Goal: Transaction & Acquisition: Purchase product/service

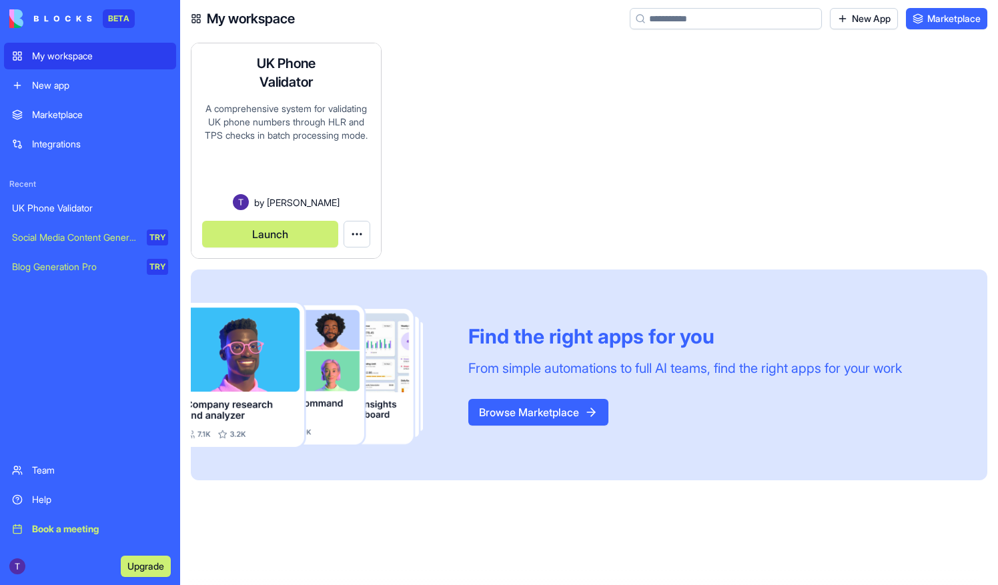
click at [291, 89] on h4 "UK Phone Validator" at bounding box center [286, 72] width 107 height 37
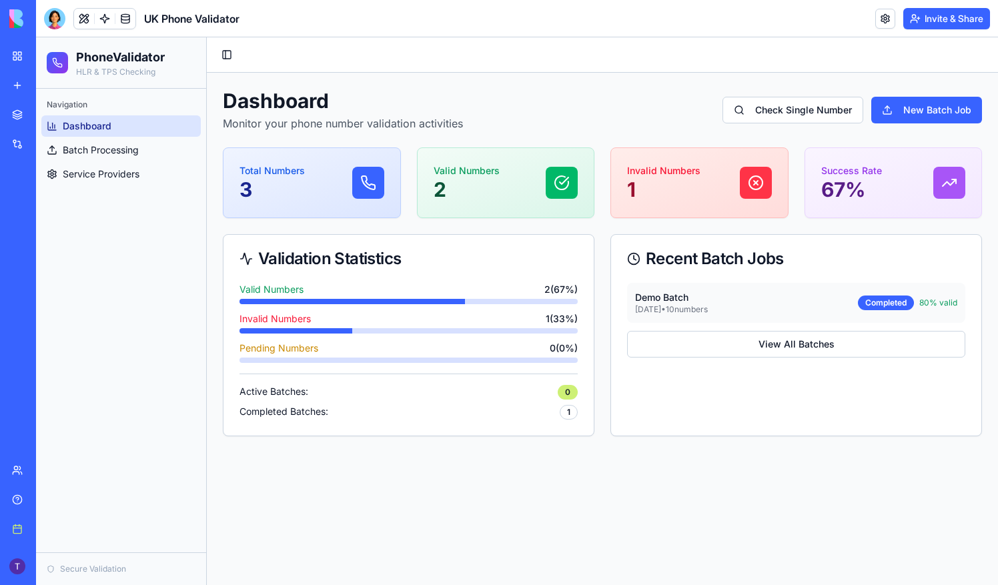
click at [505, 187] on div "Valid Numbers 2" at bounding box center [506, 182] width 145 height 37
click at [96, 155] on span "Batch Processing" at bounding box center [101, 149] width 76 height 13
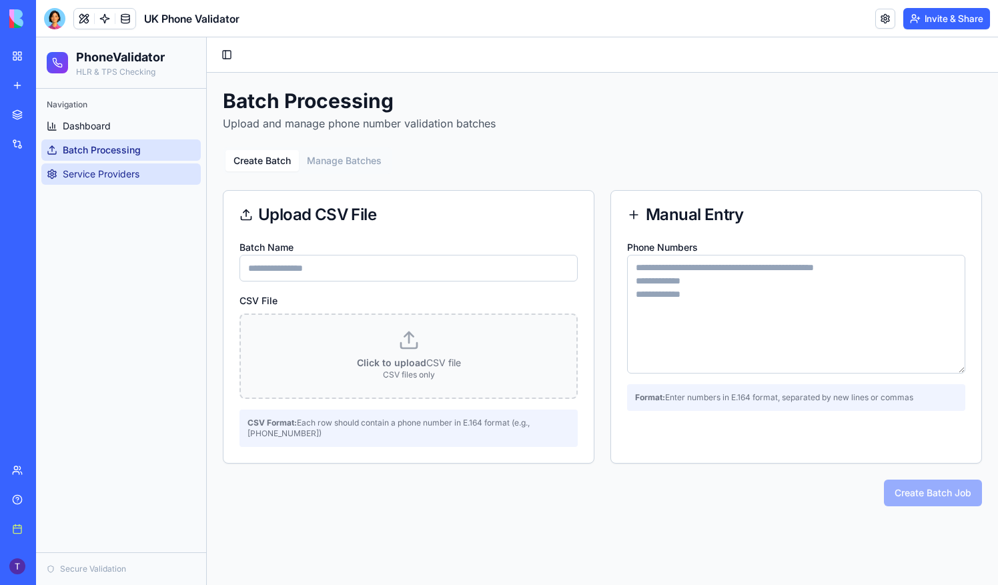
click at [101, 172] on span "Service Providers" at bounding box center [101, 173] width 77 height 13
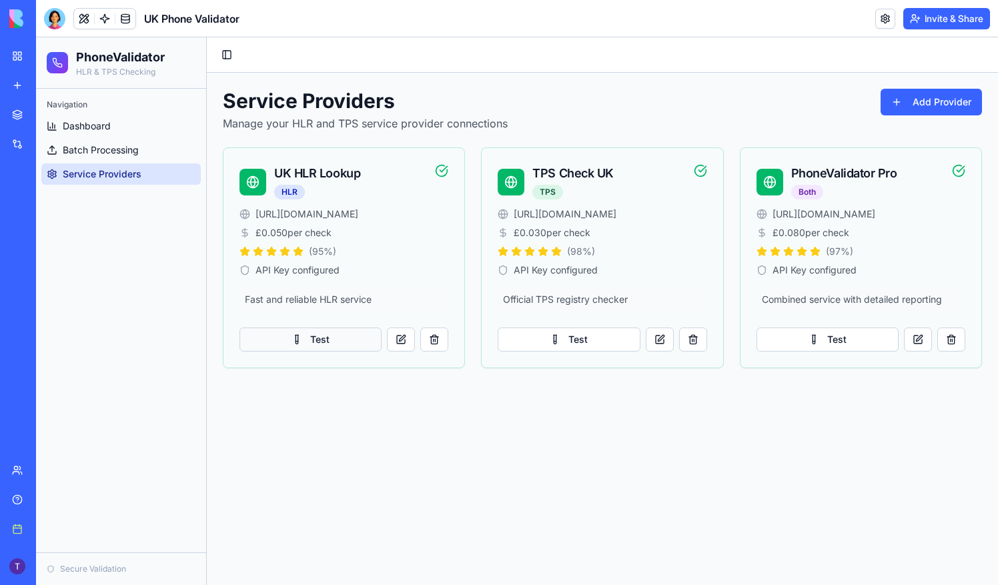
click at [330, 338] on button "Test" at bounding box center [311, 340] width 142 height 24
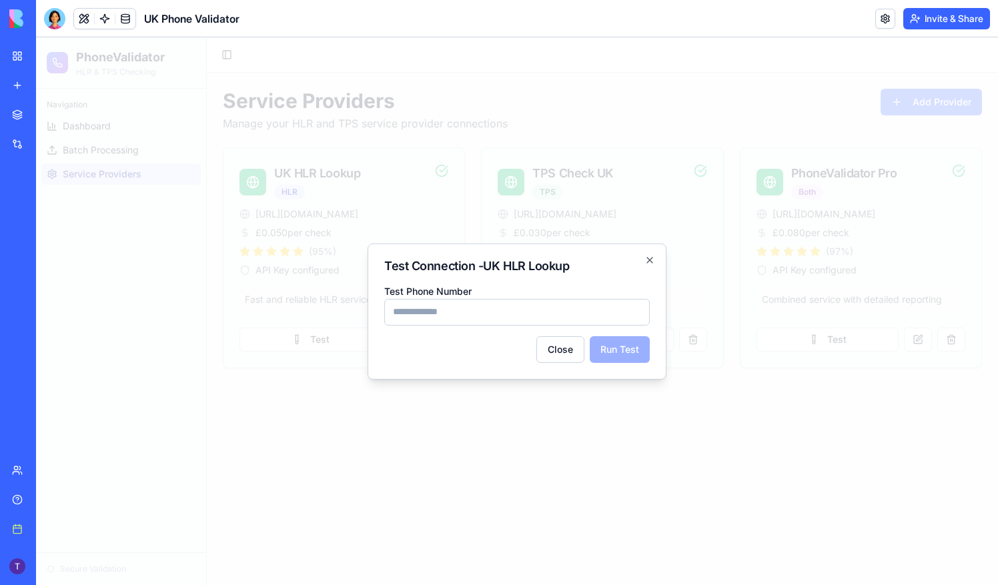
click at [550, 317] on input "Test Phone Number" at bounding box center [517, 312] width 266 height 27
type input "**********"
click at [627, 355] on button "Run Test" at bounding box center [620, 349] width 60 height 27
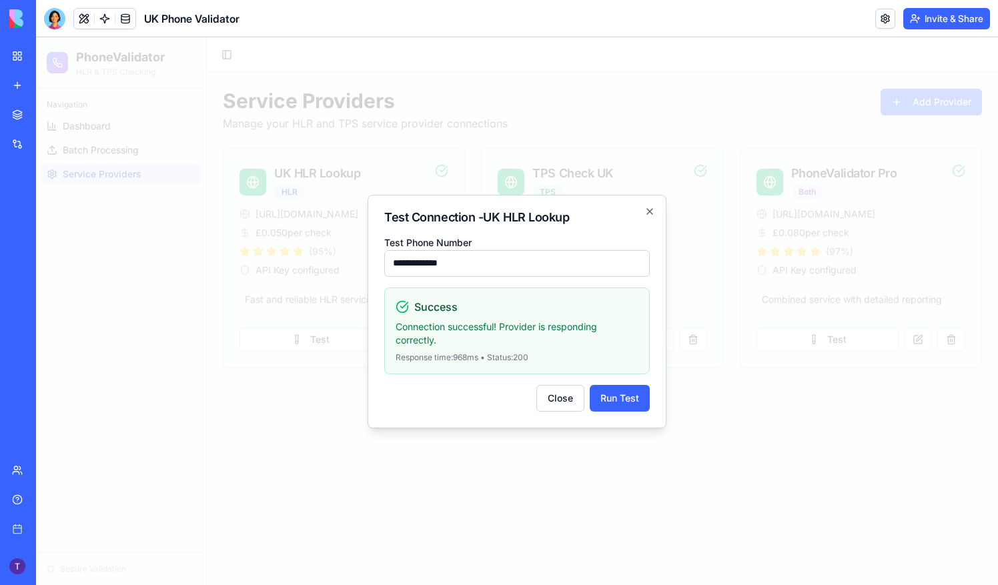
click at [520, 340] on p "Connection successful! Provider is responding correctly." at bounding box center [517, 333] width 243 height 27
click at [550, 356] on p "Response time: 968 ms • Status: 200" at bounding box center [517, 357] width 243 height 11
click at [654, 211] on icon "button" at bounding box center [650, 211] width 11 height 11
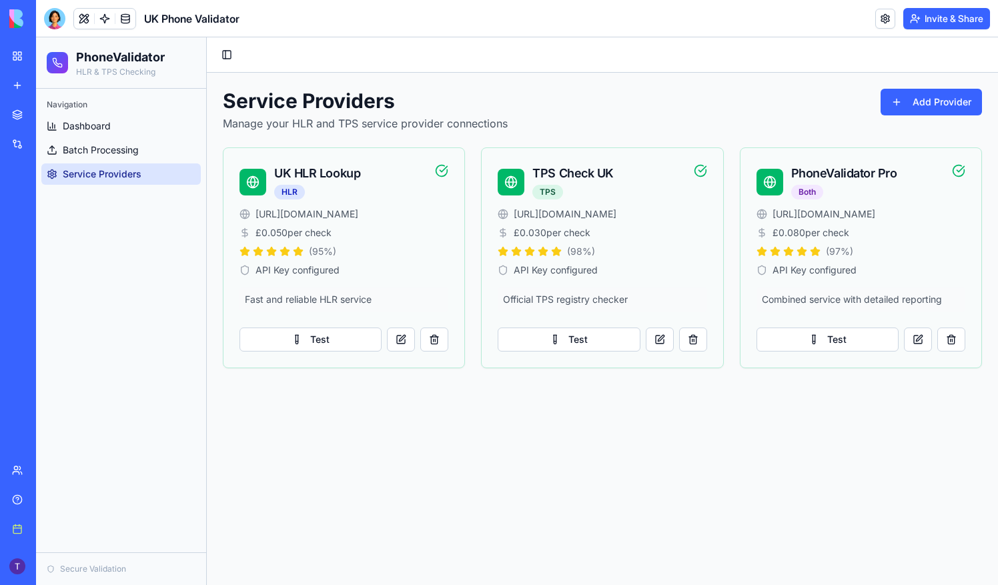
click at [581, 402] on main "Toggle Sidebar Service Providers Manage your HLR and TPS service provider conne…" at bounding box center [602, 311] width 791 height 548
click at [89, 128] on span "Dashboard" at bounding box center [87, 125] width 48 height 13
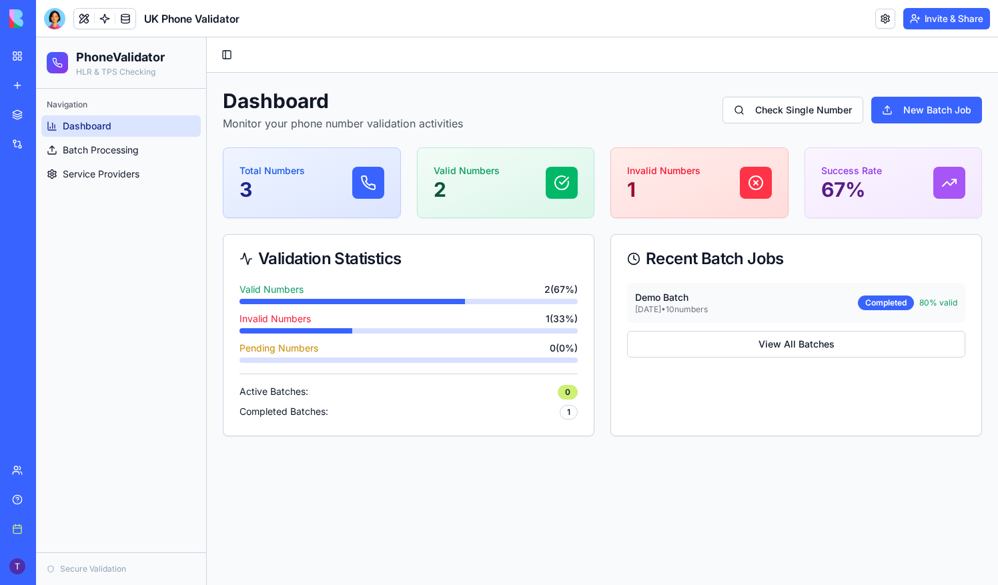
click at [116, 161] on ul "Dashboard Batch Processing Service Providers" at bounding box center [120, 149] width 159 height 69
click at [112, 157] on link "Batch Processing" at bounding box center [120, 149] width 159 height 21
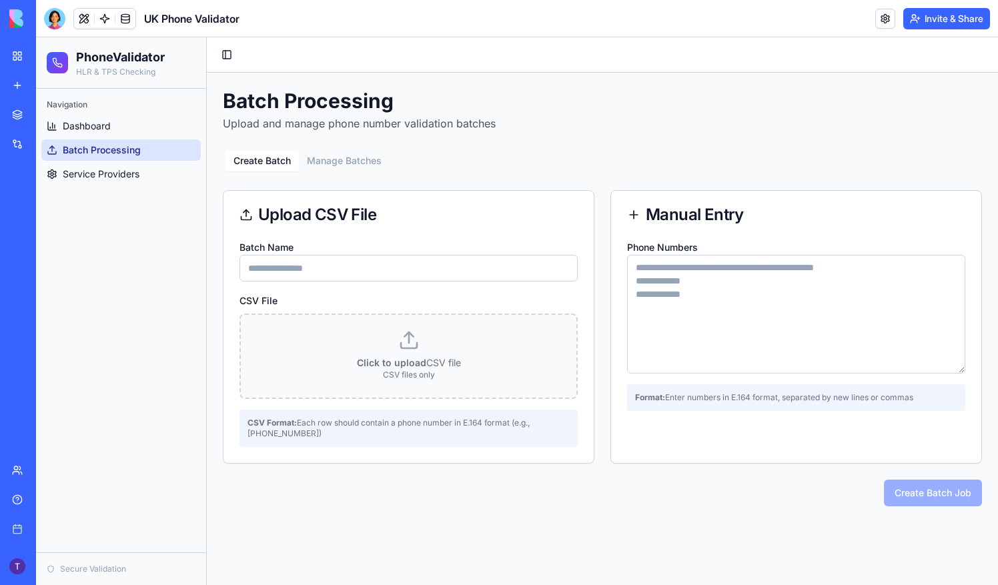
click at [17, 60] on link "My workspace" at bounding box center [30, 56] width 53 height 27
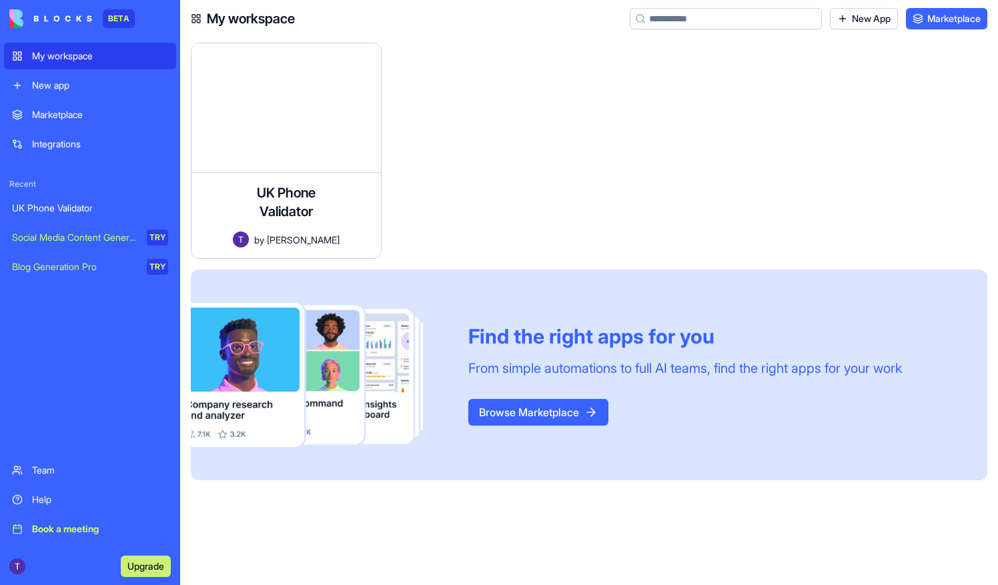
click at [69, 204] on div "UK Phone Validator" at bounding box center [90, 208] width 156 height 13
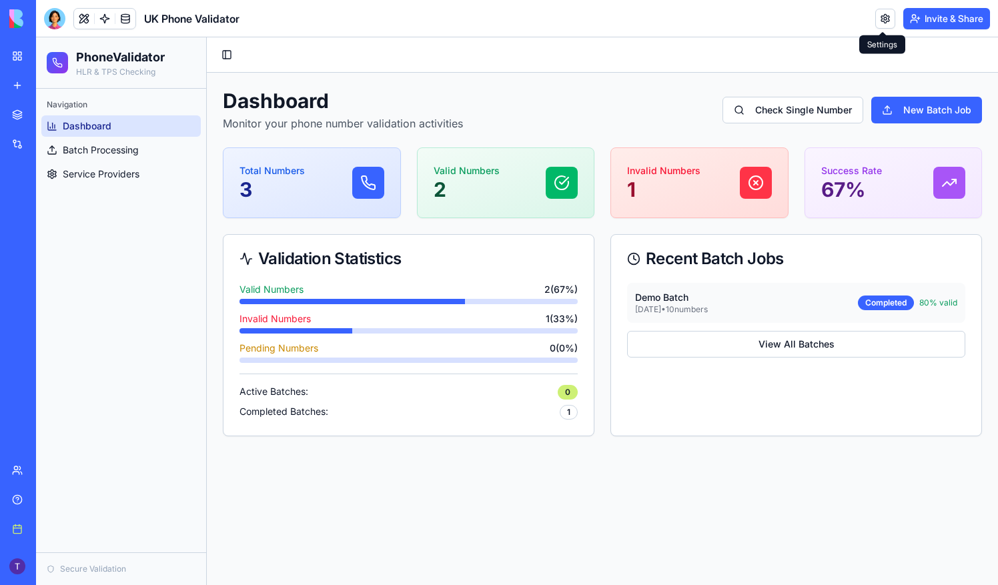
click at [889, 17] on link at bounding box center [885, 19] width 20 height 20
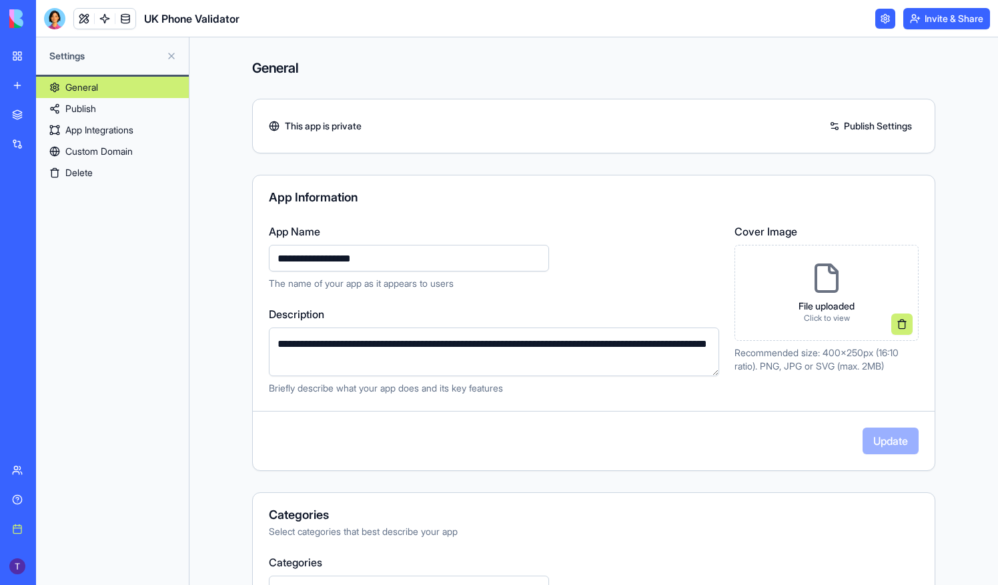
click at [133, 106] on link "Publish" at bounding box center [112, 108] width 153 height 21
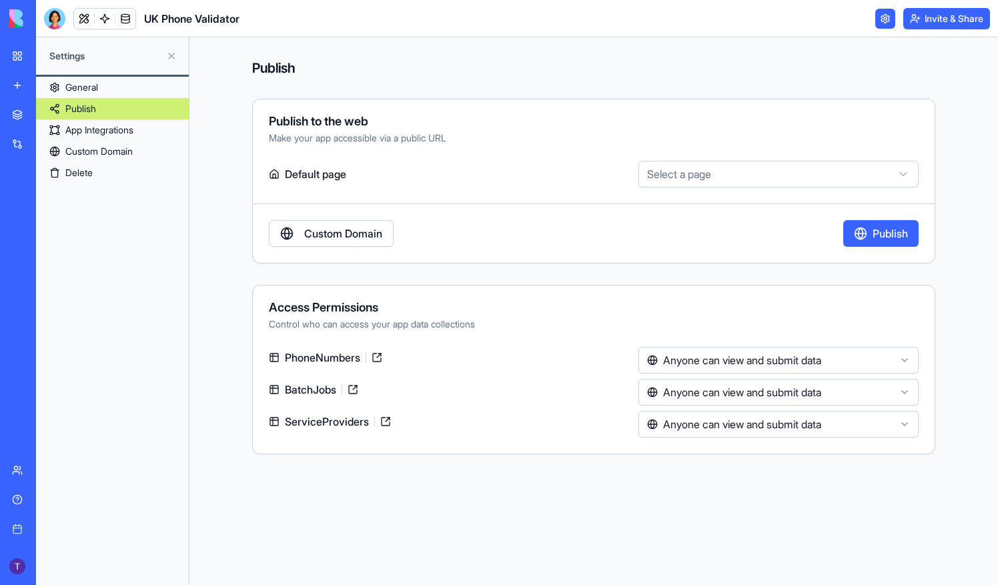
click at [147, 127] on link "App Integrations" at bounding box center [112, 129] width 153 height 21
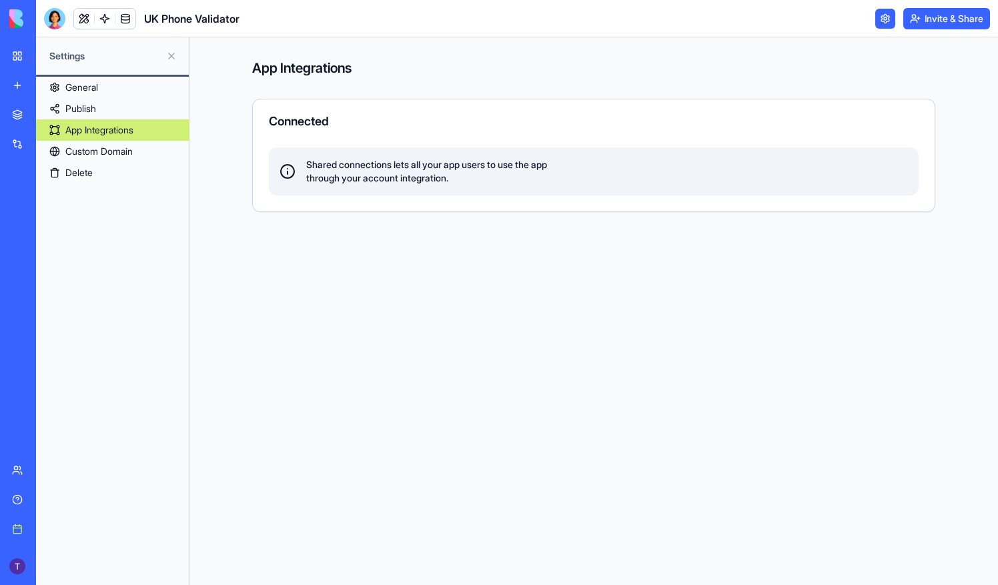
click at [457, 182] on span "Shared connections lets all your app users to use the app through your account …" at bounding box center [426, 171] width 241 height 27
click at [93, 155] on link "Custom Domain" at bounding box center [112, 151] width 153 height 21
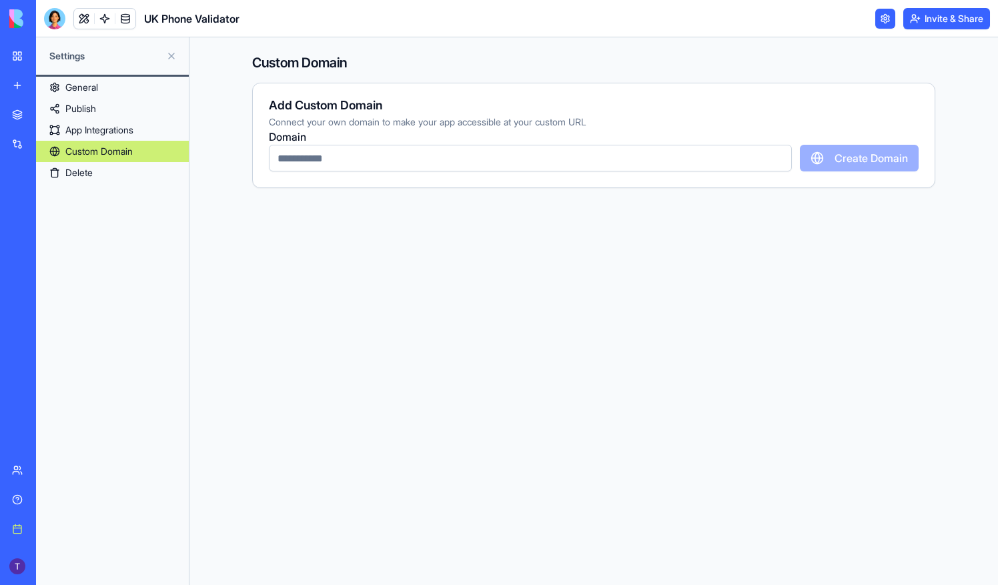
click at [49, 212] on div "UK Phone Validator" at bounding box center [30, 208] width 37 height 13
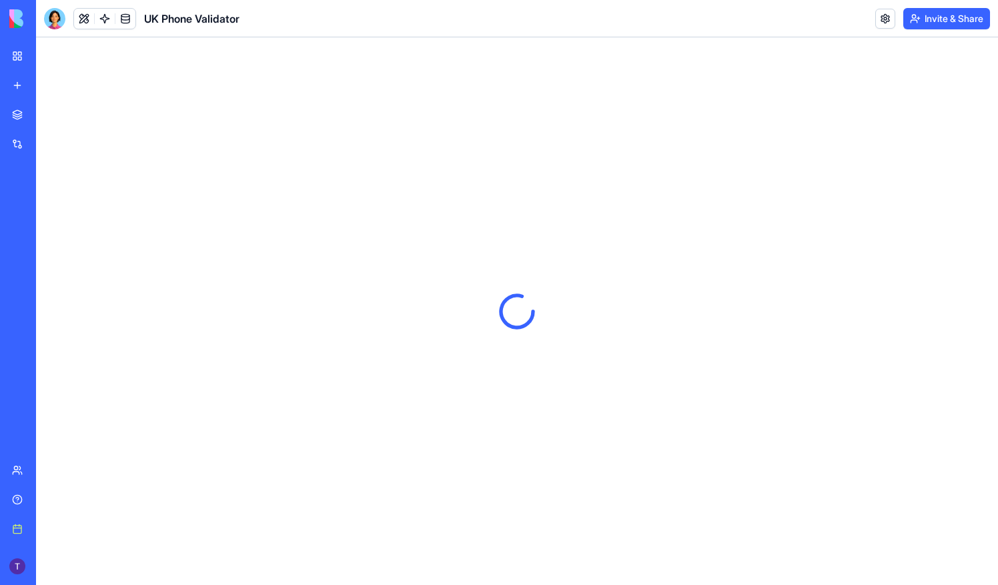
click at [57, 63] on link "My workspace" at bounding box center [30, 56] width 53 height 27
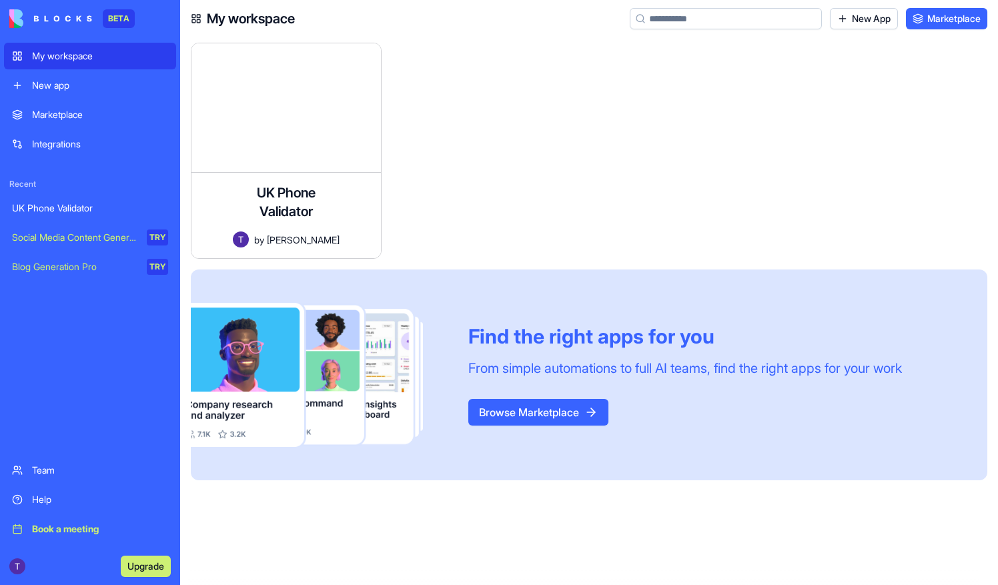
click at [61, 143] on div "Integrations" at bounding box center [100, 143] width 136 height 13
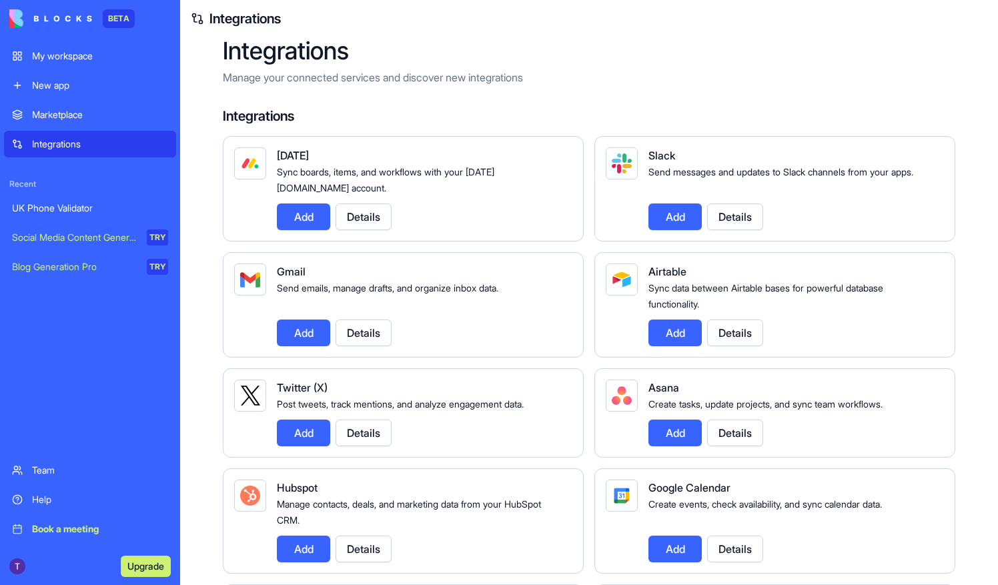
click at [80, 204] on div "UK Phone Validator" at bounding box center [90, 208] width 156 height 13
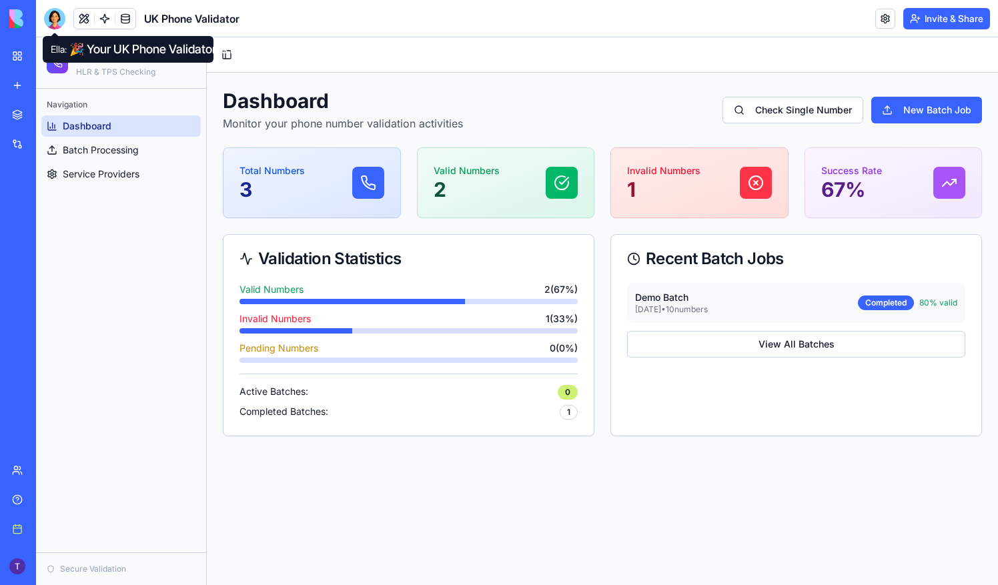
click at [59, 19] on div at bounding box center [54, 18] width 21 height 21
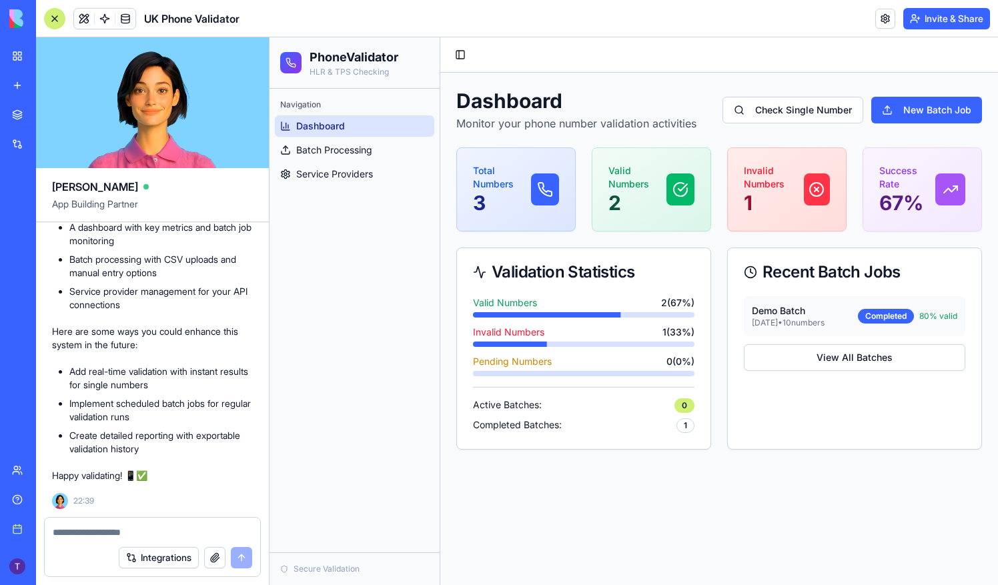
scroll to position [804, 0]
click at [929, 117] on link "New Batch Job" at bounding box center [926, 110] width 111 height 27
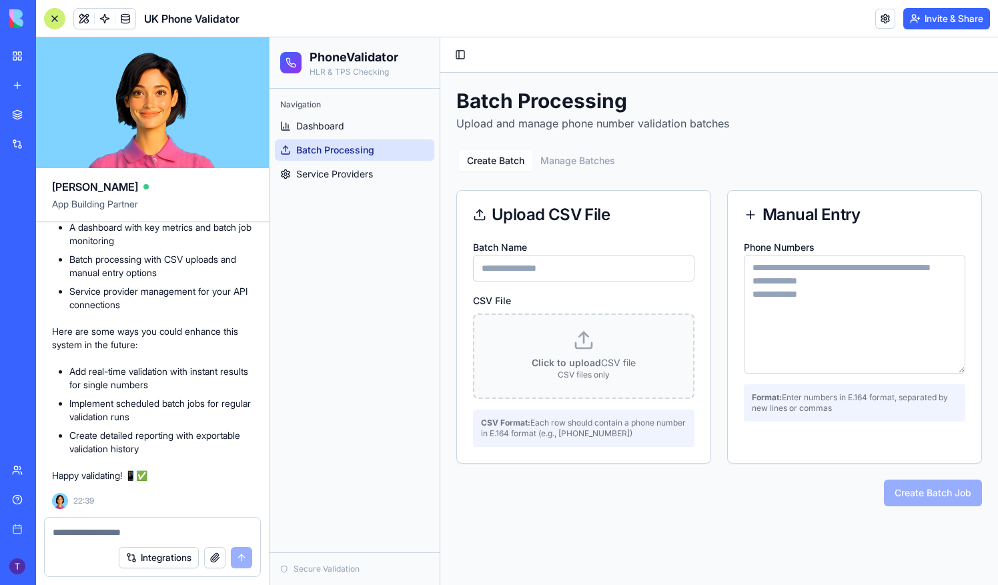
click at [572, 276] on input "Batch Name" at bounding box center [584, 268] width 222 height 27
drag, startPoint x: 804, startPoint y: 315, endPoint x: 798, endPoint y: 318, distance: 6.9
click at [799, 318] on textarea "Phone Numbers" at bounding box center [855, 314] width 222 height 119
click at [734, 155] on div "Create Batch Manage Batches Upload CSV File Batch Name CSV File Click to upload…" at bounding box center [719, 326] width 526 height 359
click at [139, 526] on textarea at bounding box center [153, 532] width 200 height 13
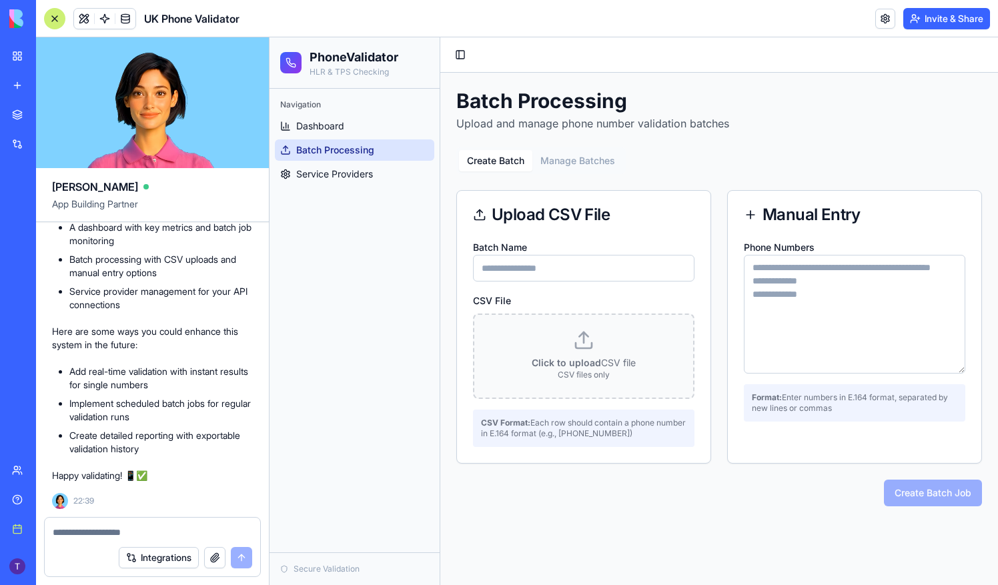
click at [140, 529] on textarea at bounding box center [153, 532] width 200 height 13
click at [200, 519] on div at bounding box center [153, 528] width 216 height 21
click at [199, 528] on textarea at bounding box center [153, 532] width 200 height 13
click at [88, 534] on textarea at bounding box center [153, 532] width 200 height 13
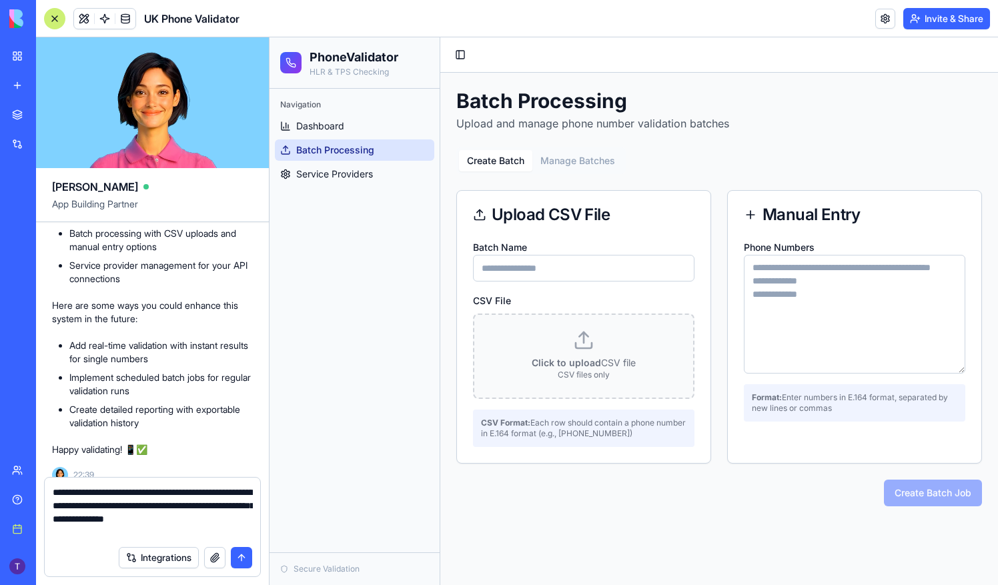
type textarea "**********"
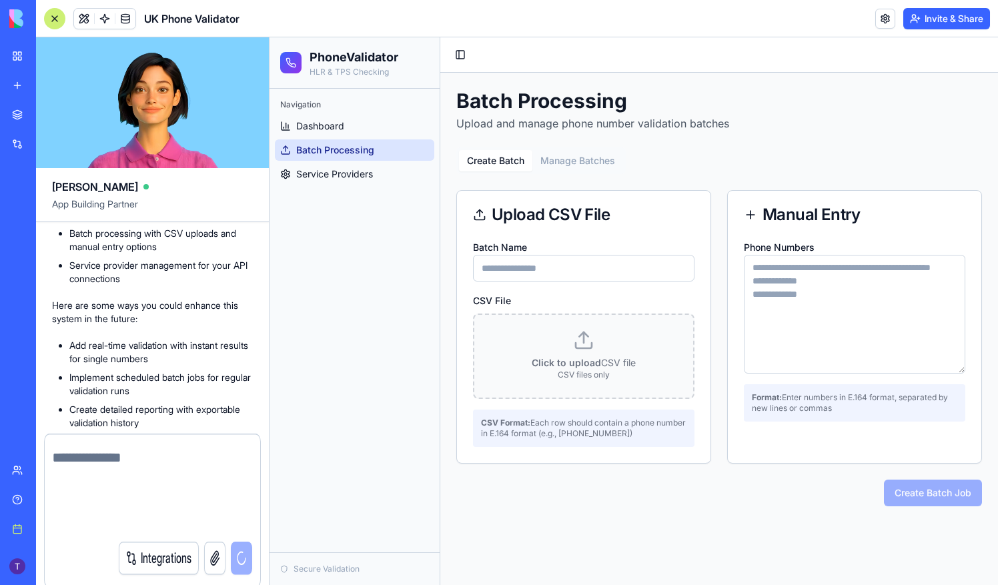
scroll to position [895, 0]
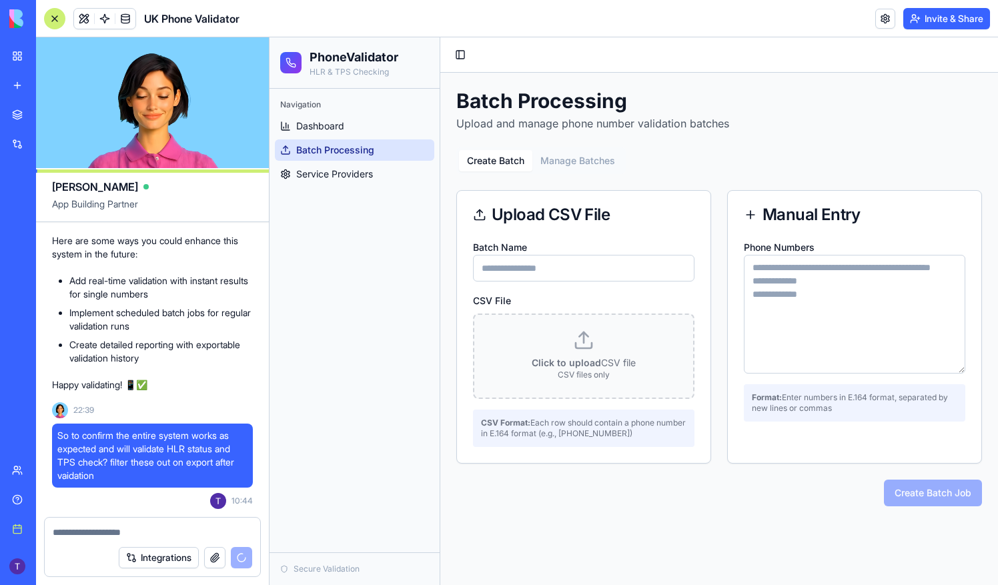
click at [859, 283] on textarea "Phone Numbers" at bounding box center [855, 314] width 222 height 119
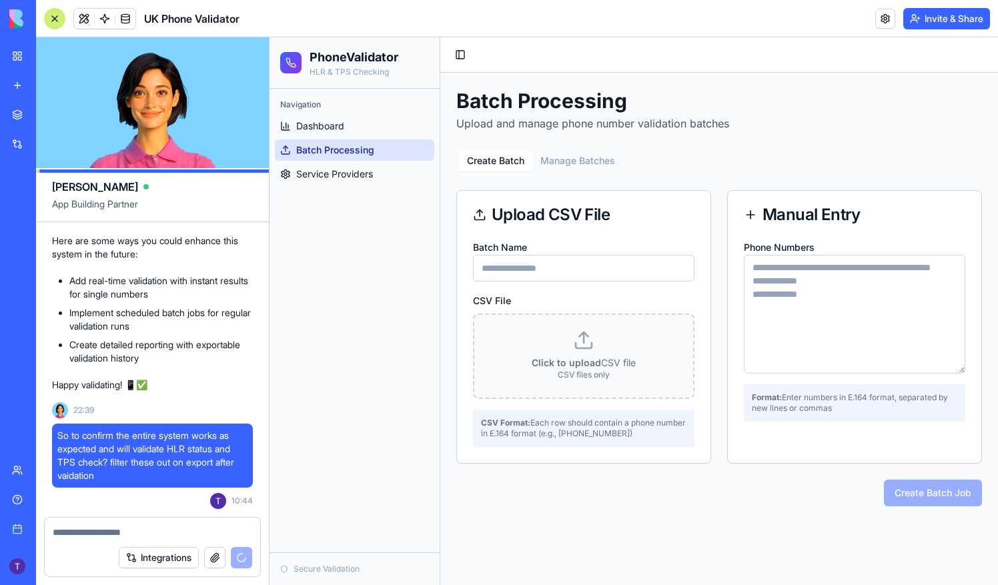
click at [571, 165] on button "Manage Batches" at bounding box center [577, 160] width 91 height 21
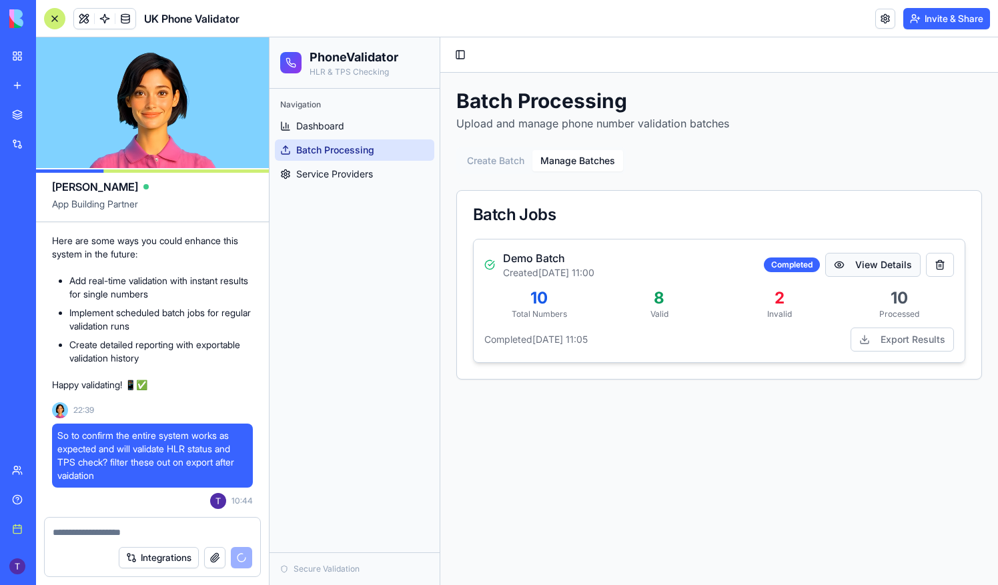
click at [877, 266] on button "View Details" at bounding box center [872, 265] width 95 height 24
click at [861, 263] on button "View Details" at bounding box center [872, 265] width 95 height 24
click at [909, 343] on button "Export Results" at bounding box center [902, 340] width 103 height 24
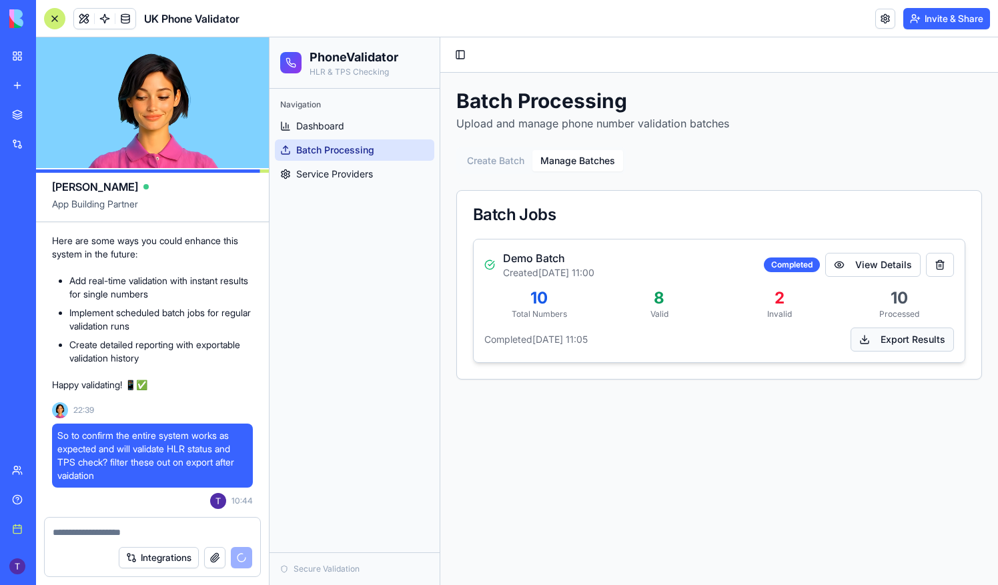
click at [865, 335] on button "Export Results" at bounding box center [902, 340] width 103 height 24
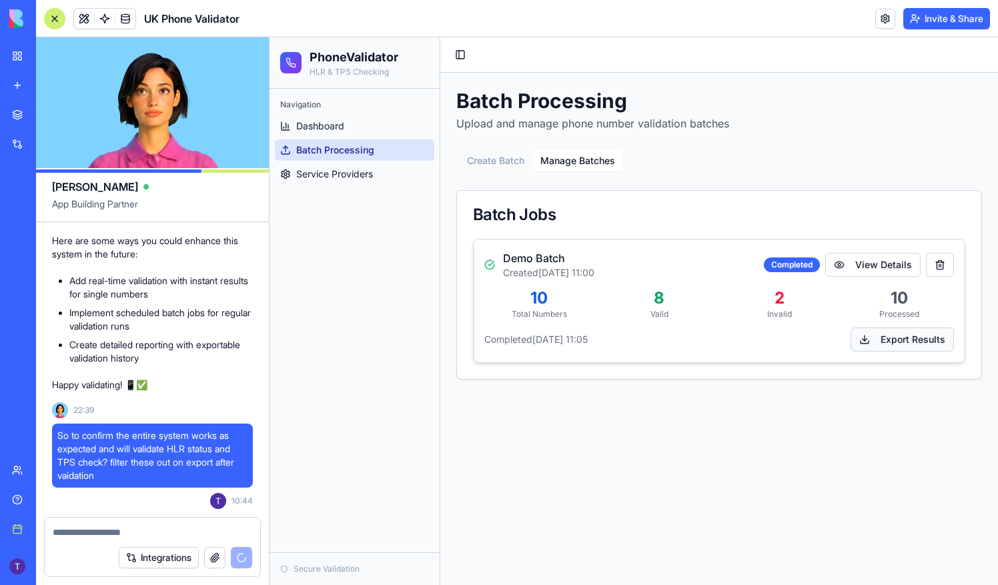
click at [865, 335] on button "Export Results" at bounding box center [902, 340] width 103 height 24
click at [327, 168] on span "Service Providers" at bounding box center [334, 173] width 77 height 13
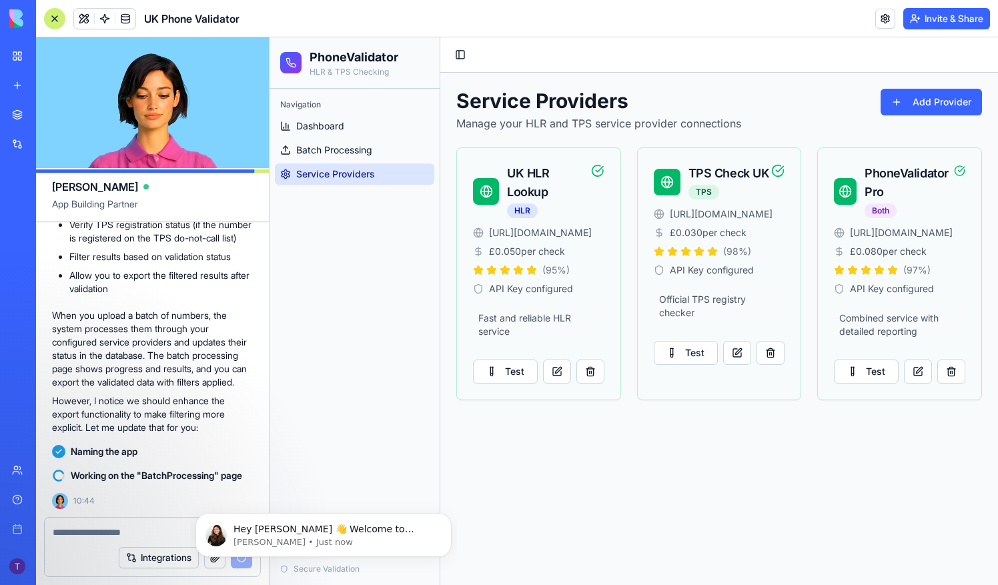
scroll to position [1421, 0]
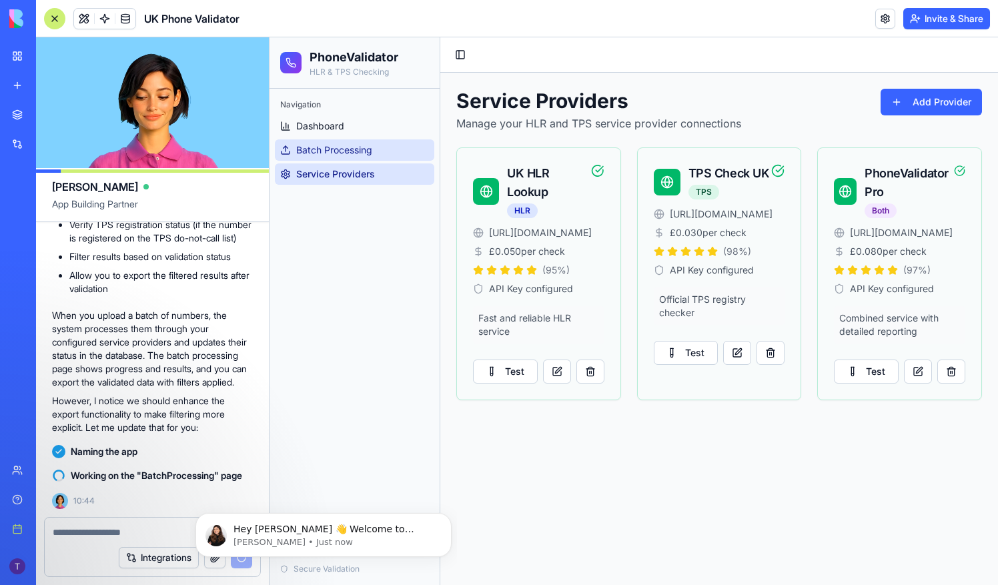
click at [354, 148] on span "Batch Processing" at bounding box center [334, 149] width 76 height 13
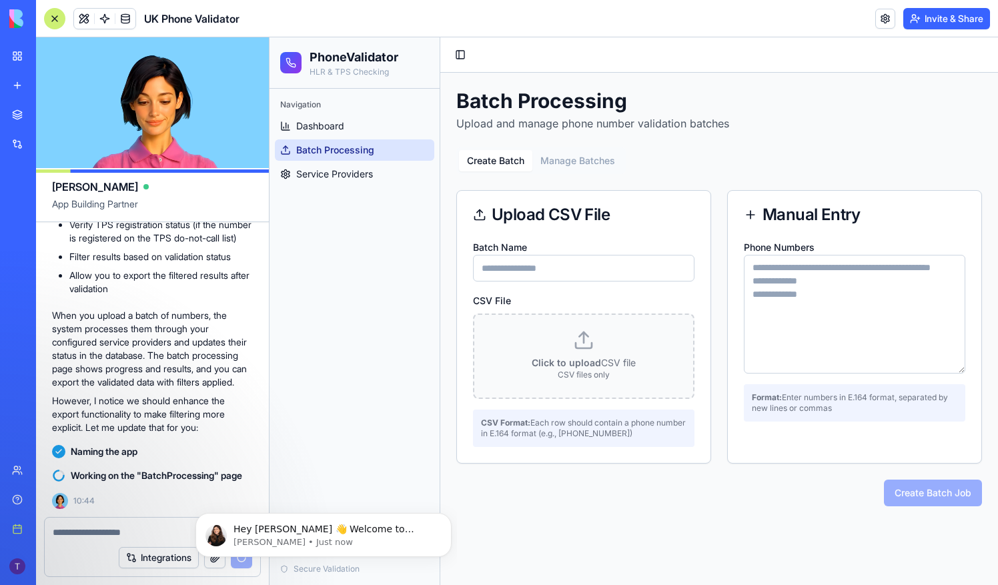
click at [584, 266] on input "Batch Name" at bounding box center [584, 268] width 222 height 27
click at [597, 372] on p "CSV files only" at bounding box center [584, 375] width 52 height 11
click at [270, 37] on input "CSV File" at bounding box center [270, 37] width 0 height 0
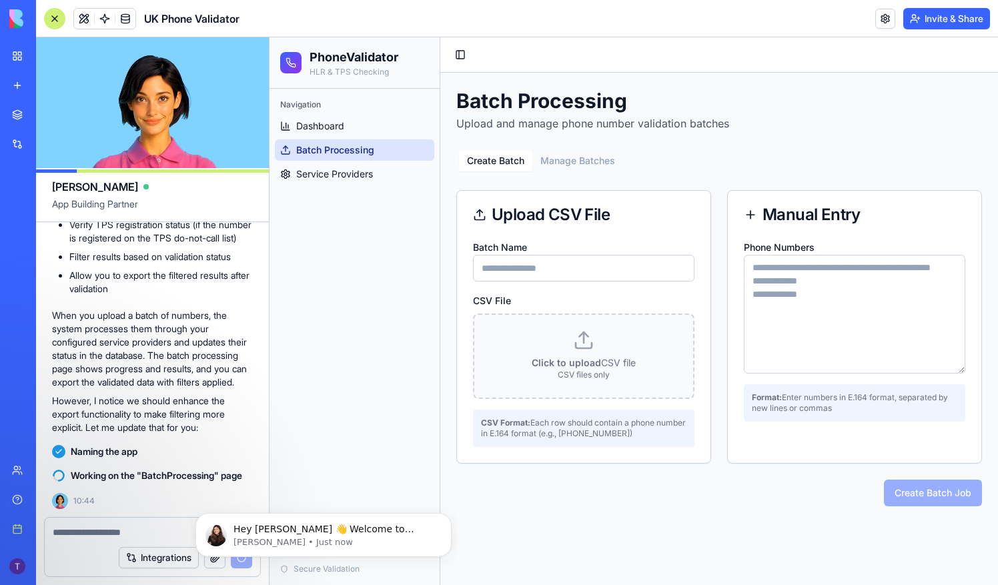
click at [845, 310] on textarea "Phone Numbers" at bounding box center [855, 314] width 222 height 119
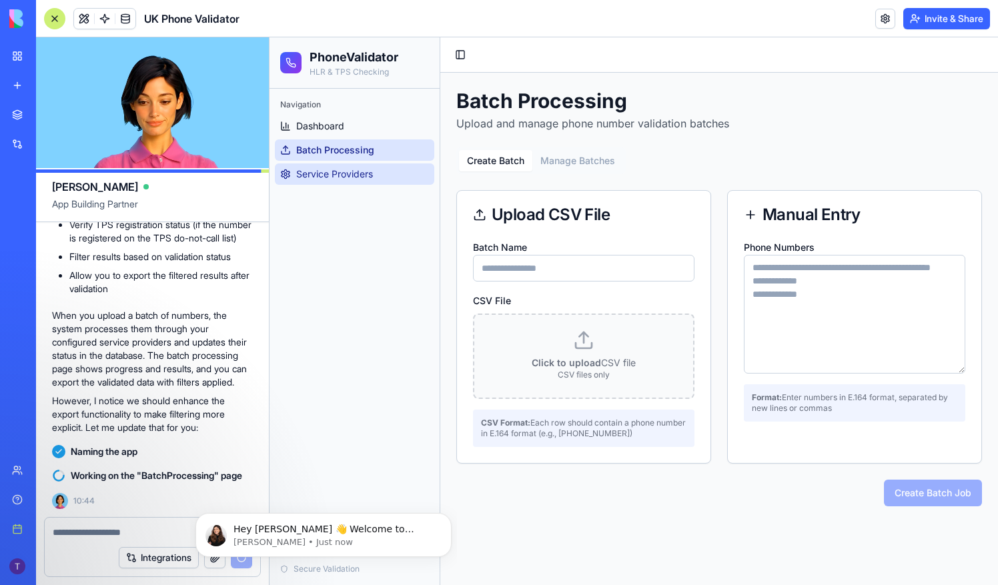
click at [380, 178] on link "Service Providers" at bounding box center [354, 173] width 159 height 21
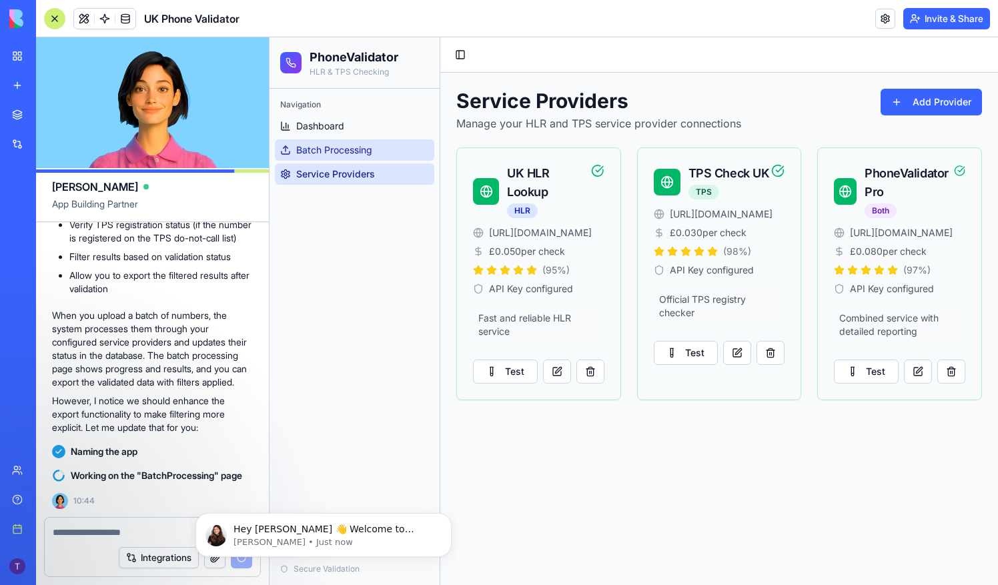
click at [359, 149] on span "Batch Processing" at bounding box center [334, 149] width 76 height 13
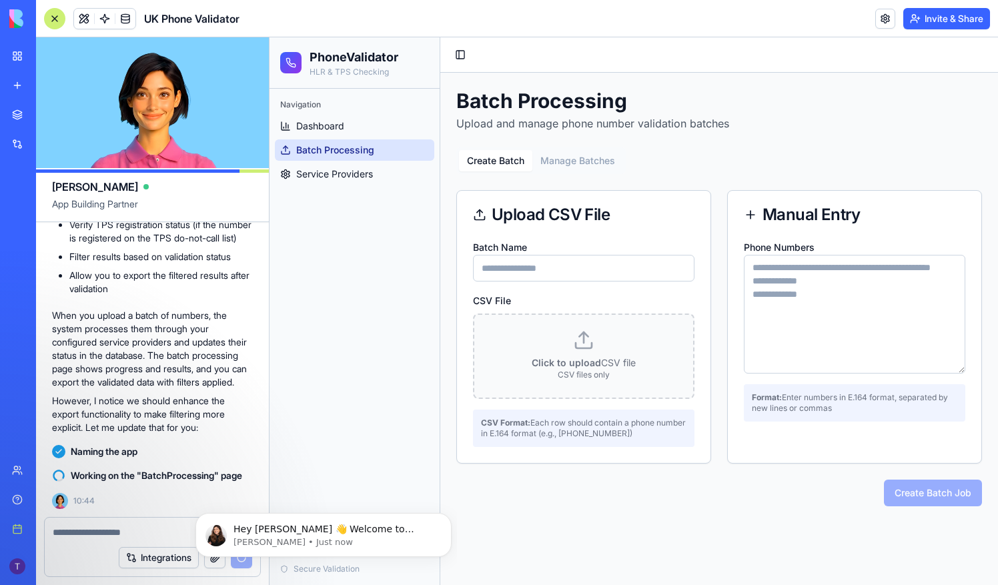
click at [132, 524] on div at bounding box center [153, 528] width 216 height 21
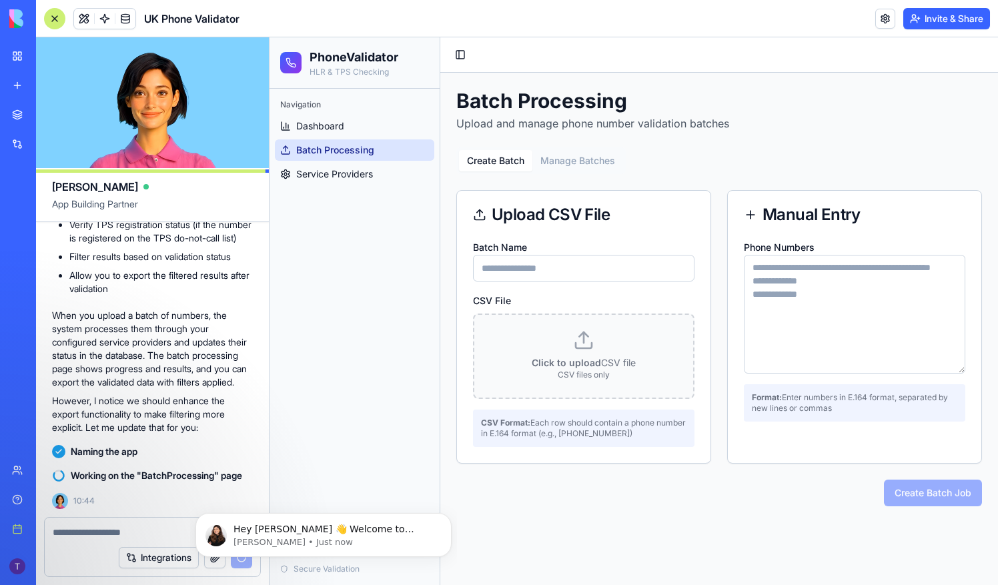
click at [122, 534] on textarea at bounding box center [153, 532] width 200 height 13
type textarea "*"
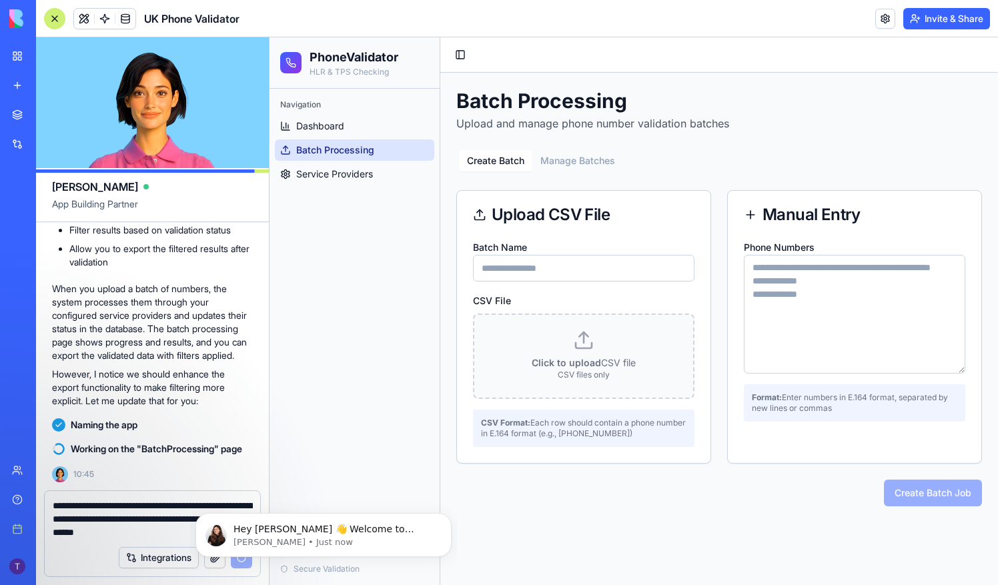
click at [125, 522] on textarea "**********" at bounding box center [153, 519] width 200 height 40
type textarea "**********"
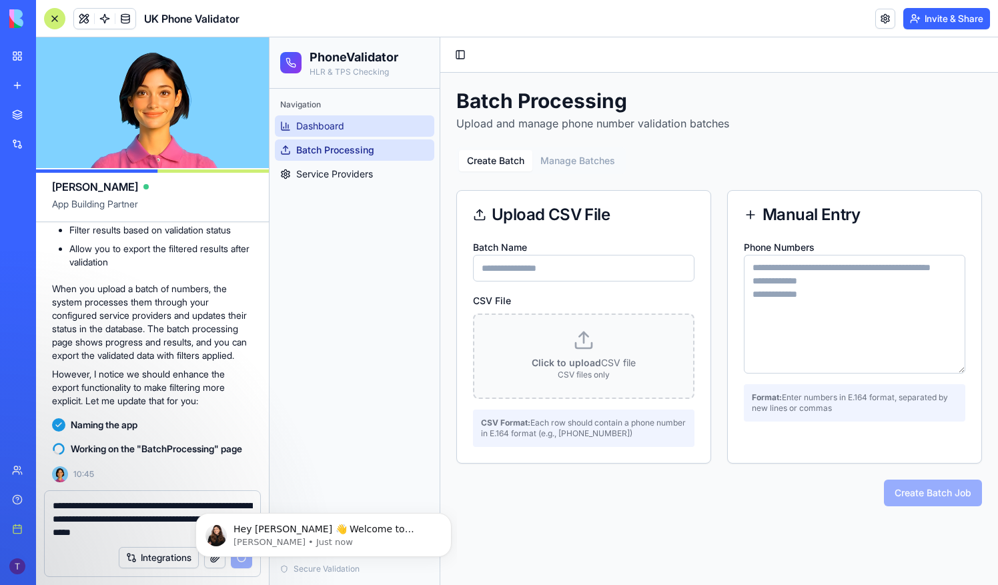
click at [348, 125] on link "Dashboard" at bounding box center [354, 125] width 159 height 21
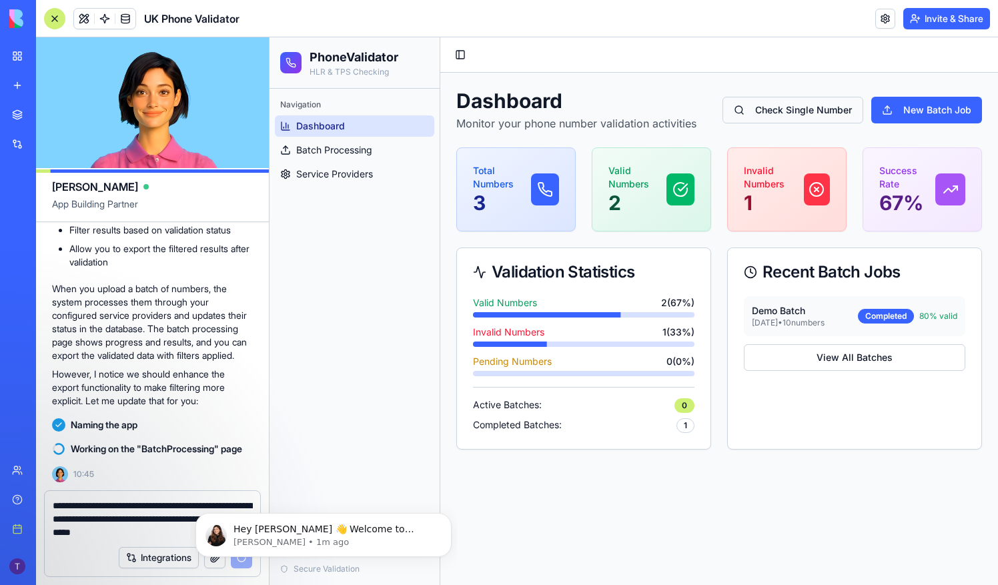
click at [786, 116] on link "Check Single Number" at bounding box center [793, 110] width 141 height 27
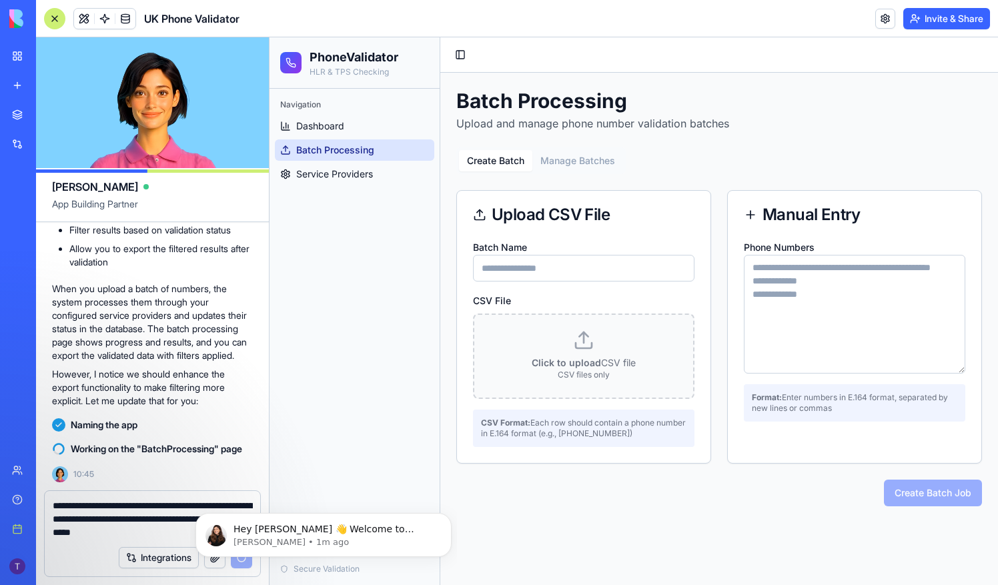
click at [561, 278] on input "Batch Name" at bounding box center [584, 268] width 222 height 27
click at [818, 278] on textarea "Phone Numbers" at bounding box center [855, 314] width 222 height 119
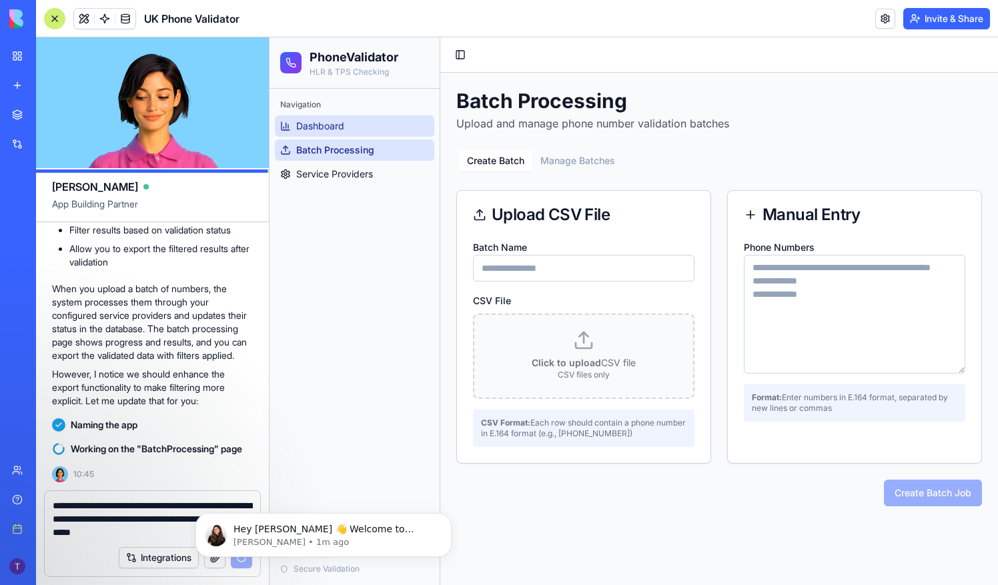
click at [340, 117] on link "Dashboard" at bounding box center [354, 125] width 159 height 21
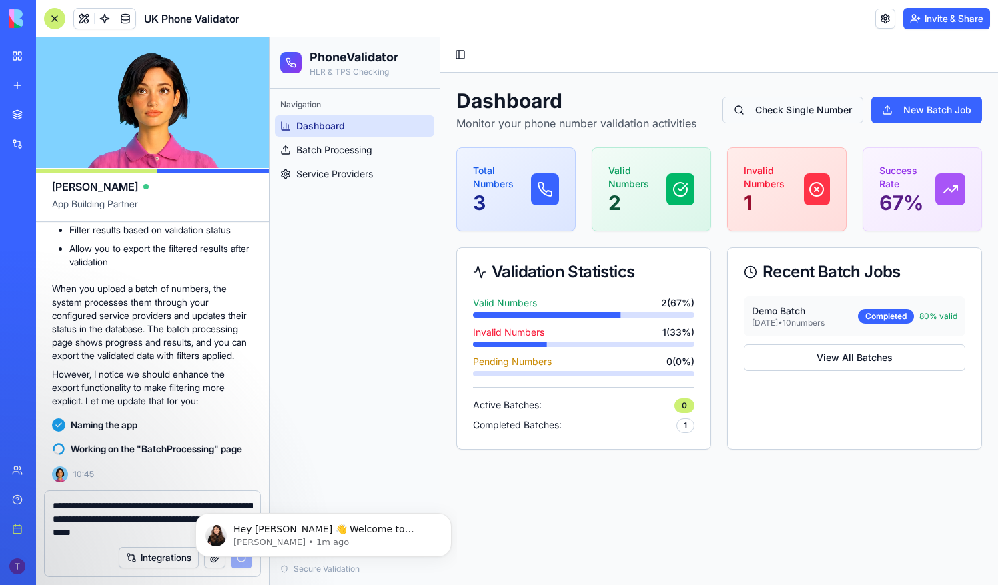
click at [781, 101] on link "Check Single Number" at bounding box center [793, 110] width 141 height 27
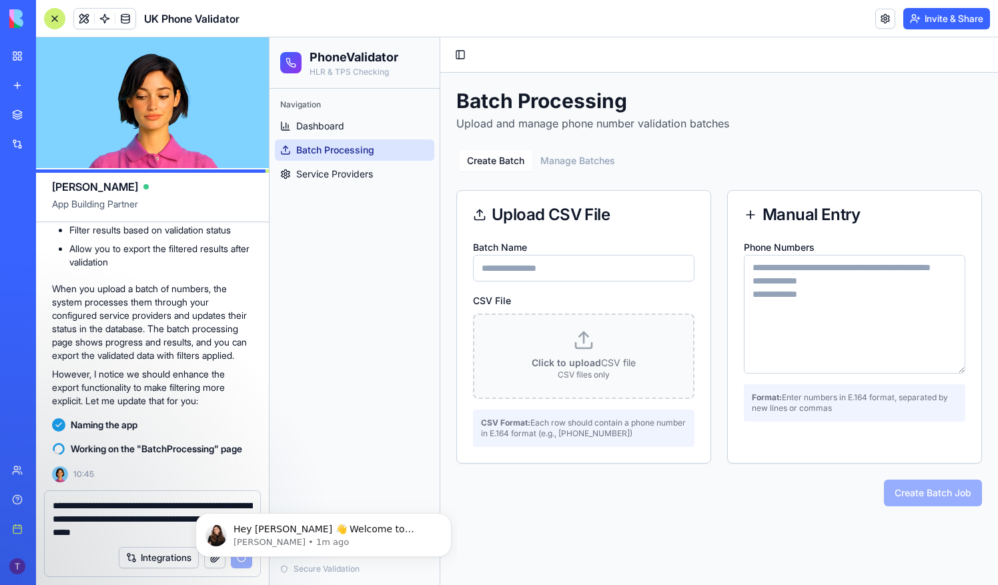
click at [331, 101] on div "Navigation" at bounding box center [354, 104] width 159 height 21
click at [340, 64] on h1 "PhoneValidator" at bounding box center [354, 57] width 89 height 19
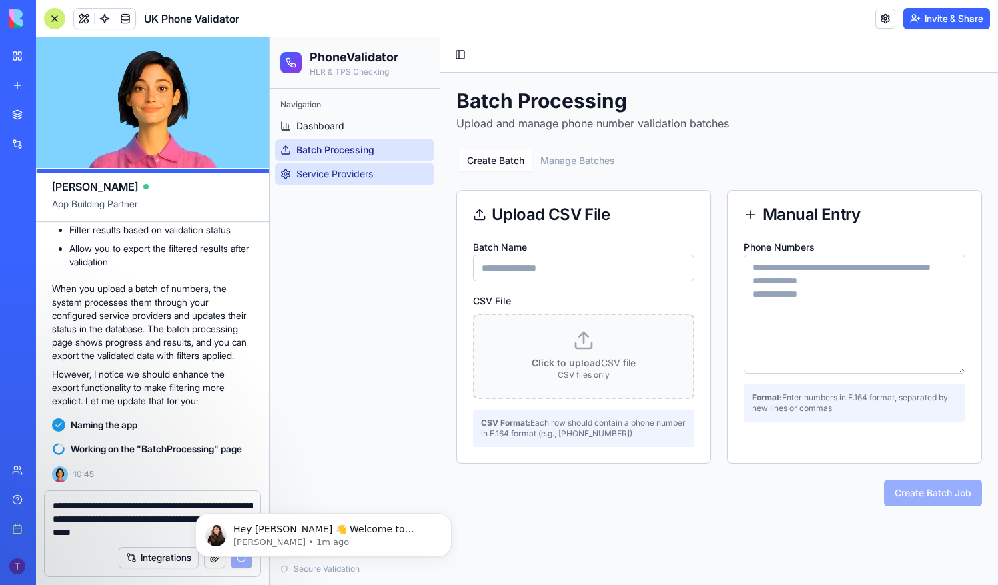
click at [342, 168] on span "Service Providers" at bounding box center [334, 173] width 77 height 13
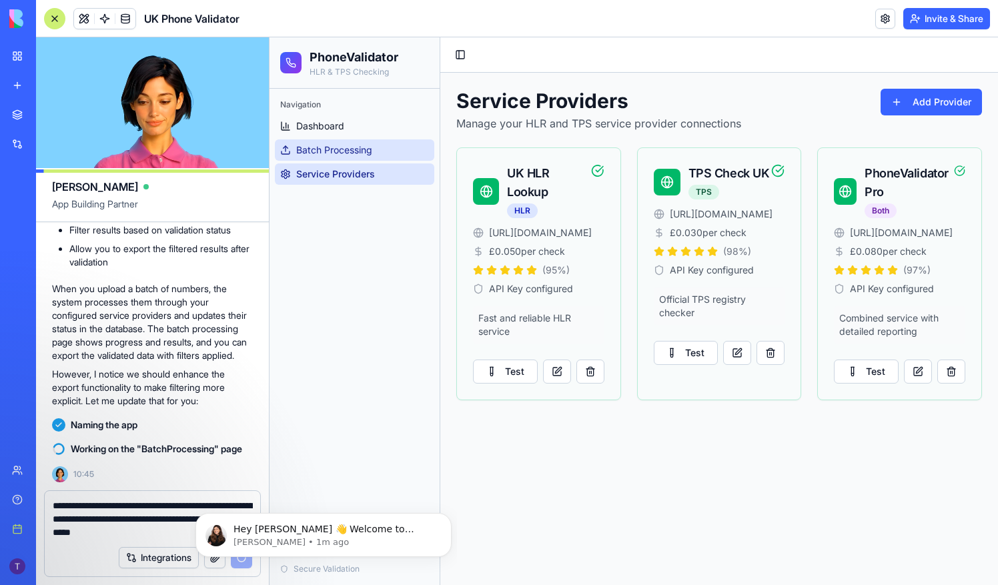
click at [326, 143] on span "Batch Processing" at bounding box center [334, 149] width 76 height 13
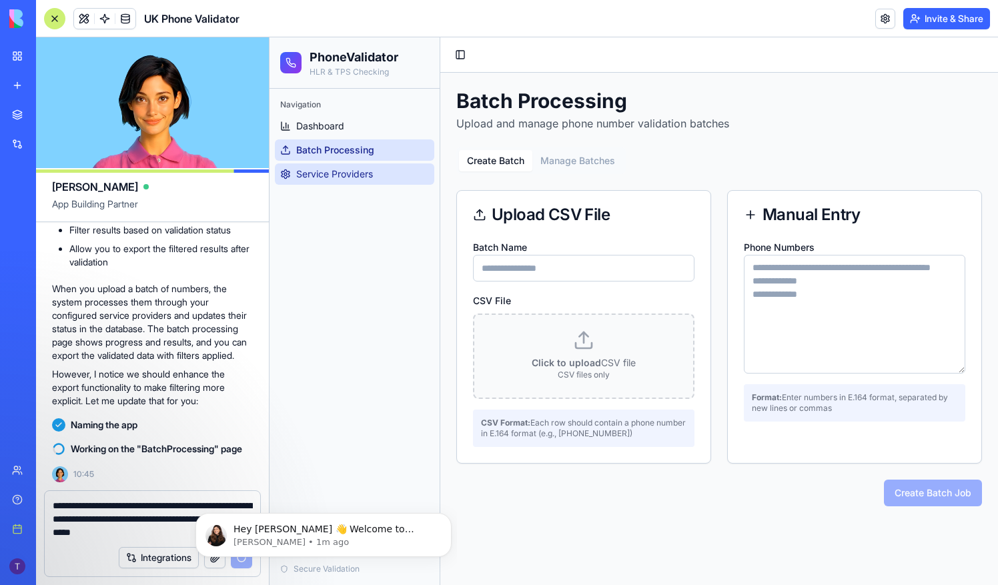
click at [347, 171] on span "Service Providers" at bounding box center [334, 173] width 77 height 13
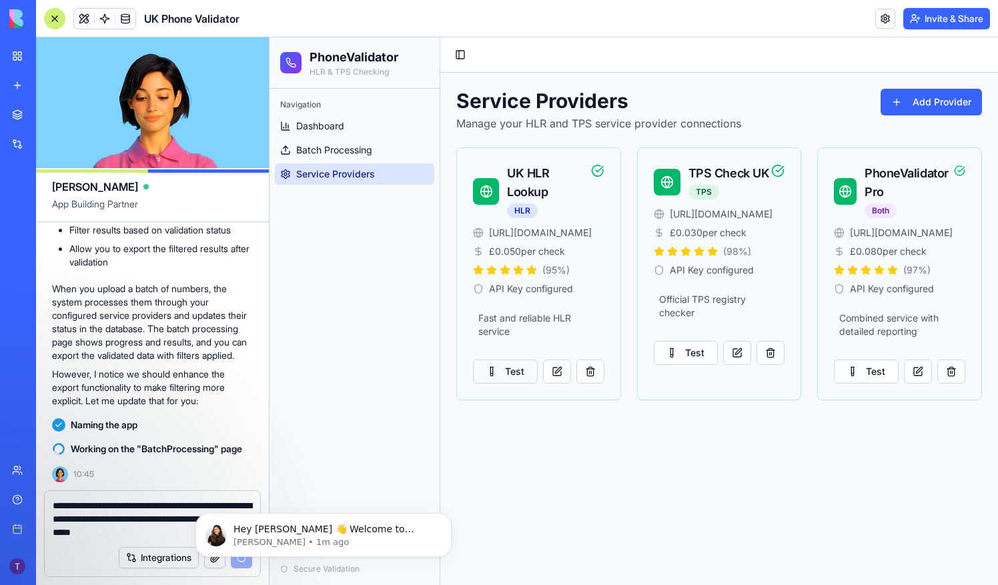
click at [511, 367] on button "Test" at bounding box center [505, 372] width 65 height 24
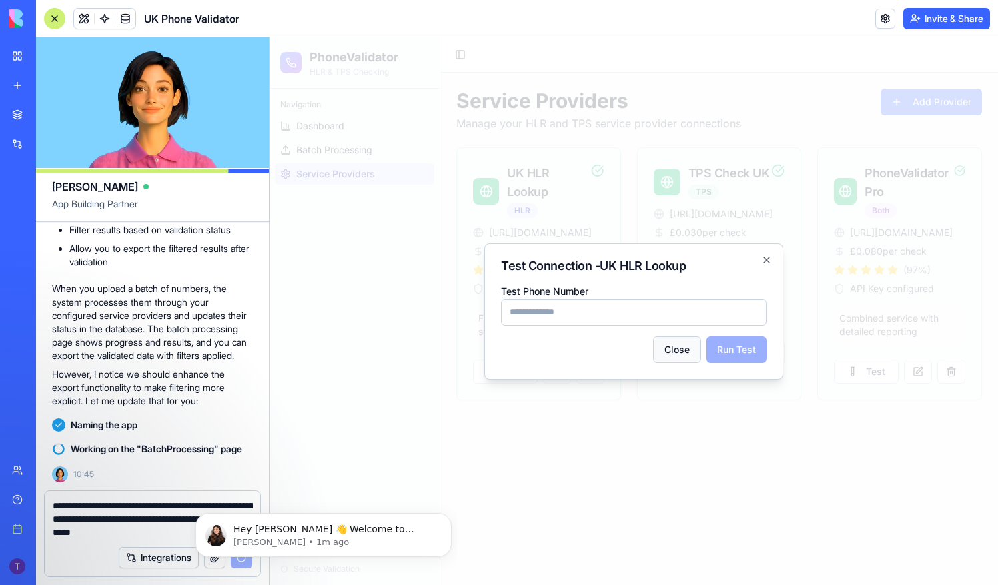
click at [669, 350] on button "Close" at bounding box center [677, 349] width 48 height 27
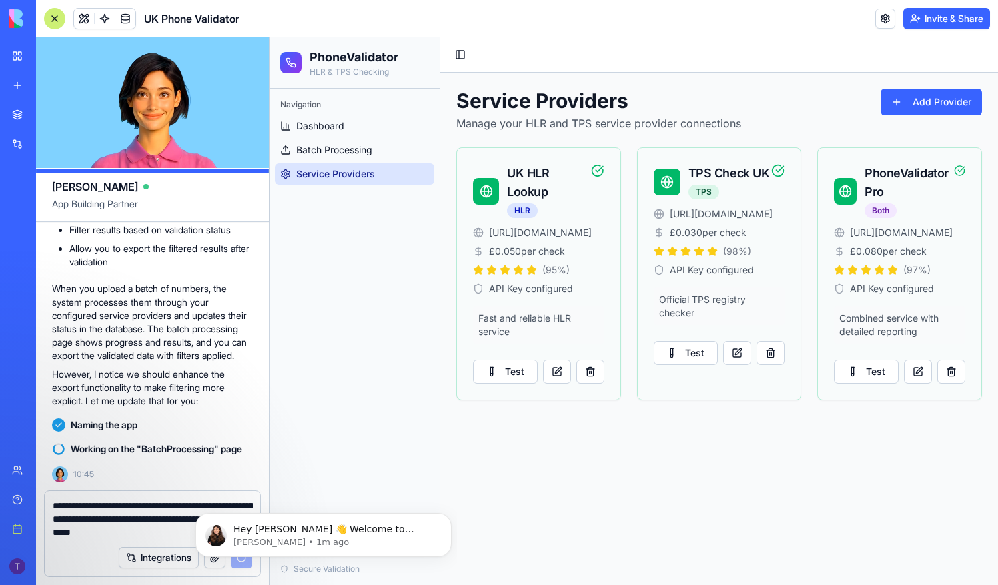
drag, startPoint x: 538, startPoint y: 234, endPoint x: 614, endPoint y: 236, distance: 75.4
click at [614, 236] on div "[URL][DOMAIN_NAME] £ 0.050 per check ( 95 %) API Key configured Fast and reliab…" at bounding box center [538, 312] width 163 height 173
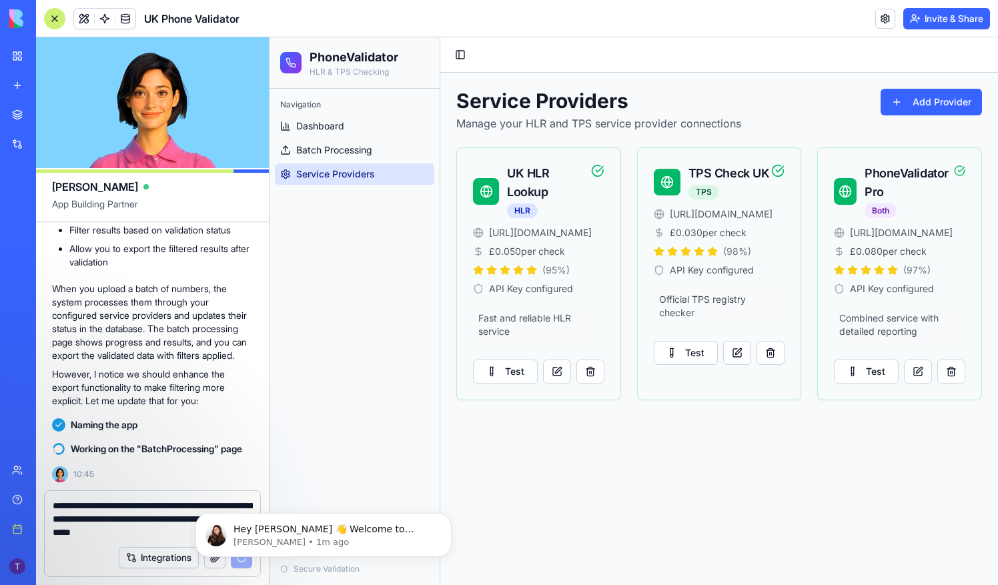
click at [725, 216] on span "[URL][DOMAIN_NAME]" at bounding box center [721, 214] width 103 height 13
drag, startPoint x: 899, startPoint y: 236, endPoint x: 968, endPoint y: 238, distance: 68.1
click at [970, 238] on div "[URL][DOMAIN_NAME] £ 0.080 per check ( 97 %) API Key configured Combined servic…" at bounding box center [899, 312] width 163 height 173
click at [777, 204] on div "TPS Check UK TPS" at bounding box center [719, 177] width 163 height 59
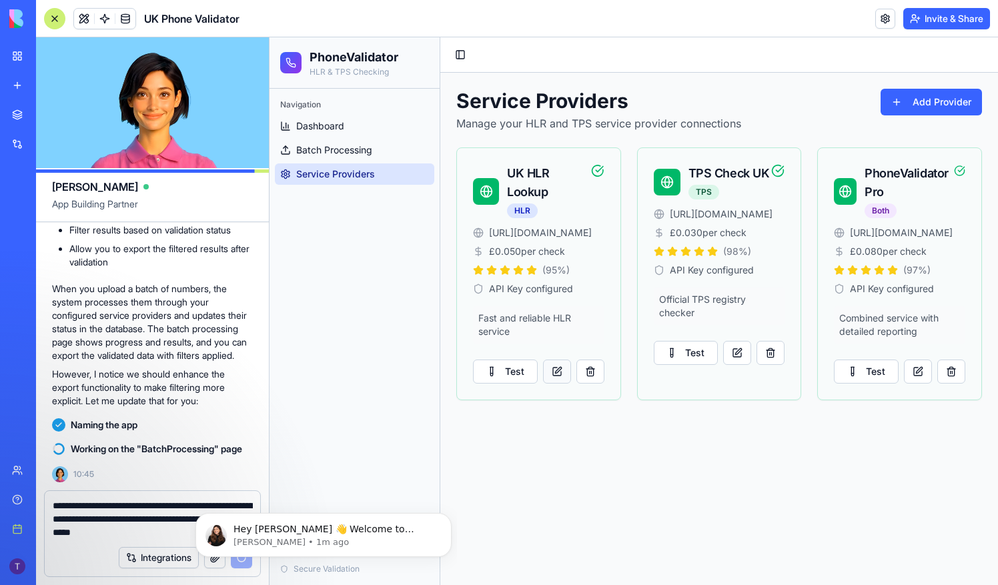
click at [557, 366] on button at bounding box center [557, 372] width 28 height 24
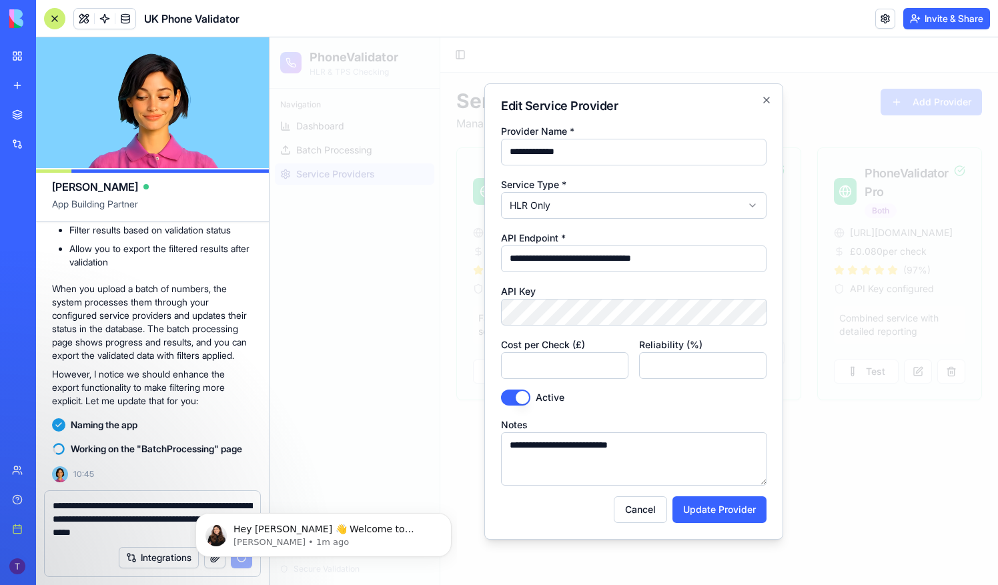
drag, startPoint x: 690, startPoint y: 256, endPoint x: 499, endPoint y: 252, distance: 190.9
click at [499, 252] on div "**********" at bounding box center [633, 311] width 299 height 456
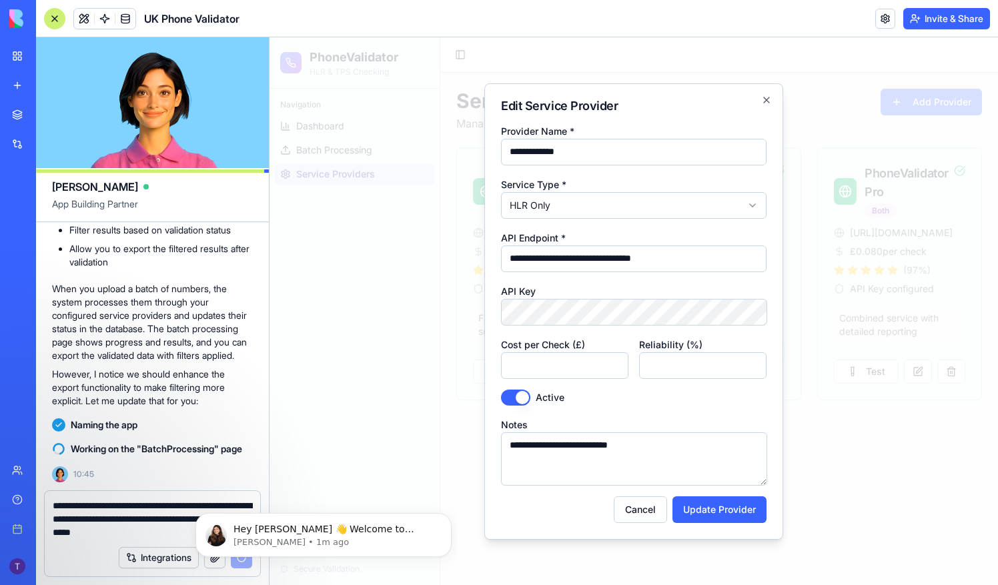
click at [635, 403] on div "Active" at bounding box center [634, 398] width 266 height 16
click at [769, 101] on icon "button" at bounding box center [766, 99] width 5 height 5
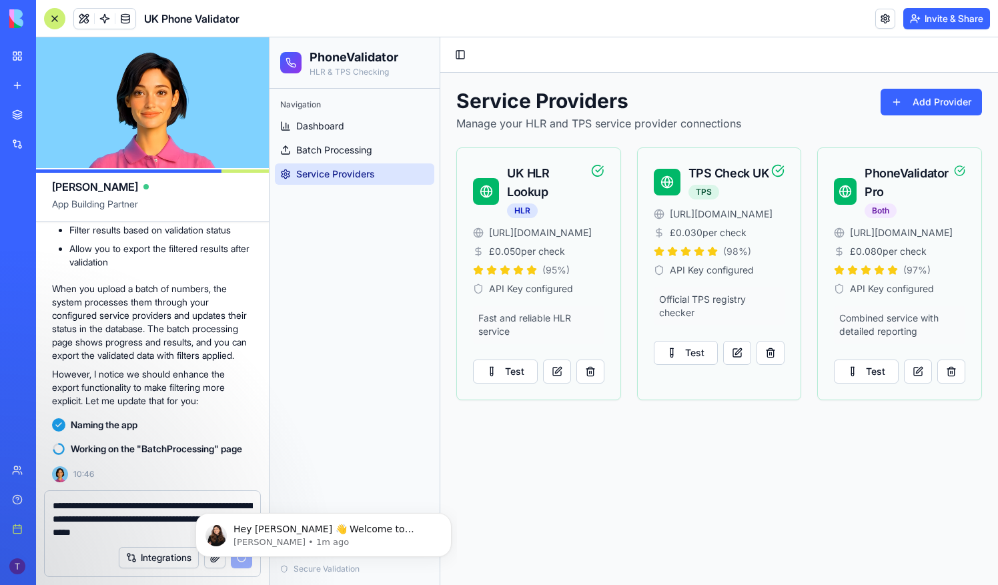
scroll to position [1471, 0]
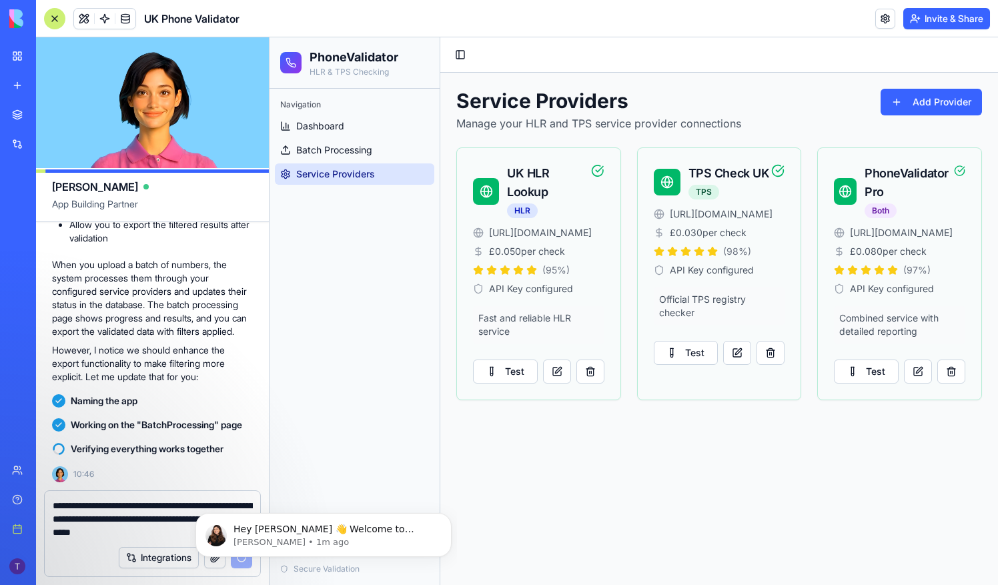
click at [165, 510] on textarea "**********" at bounding box center [153, 519] width 200 height 40
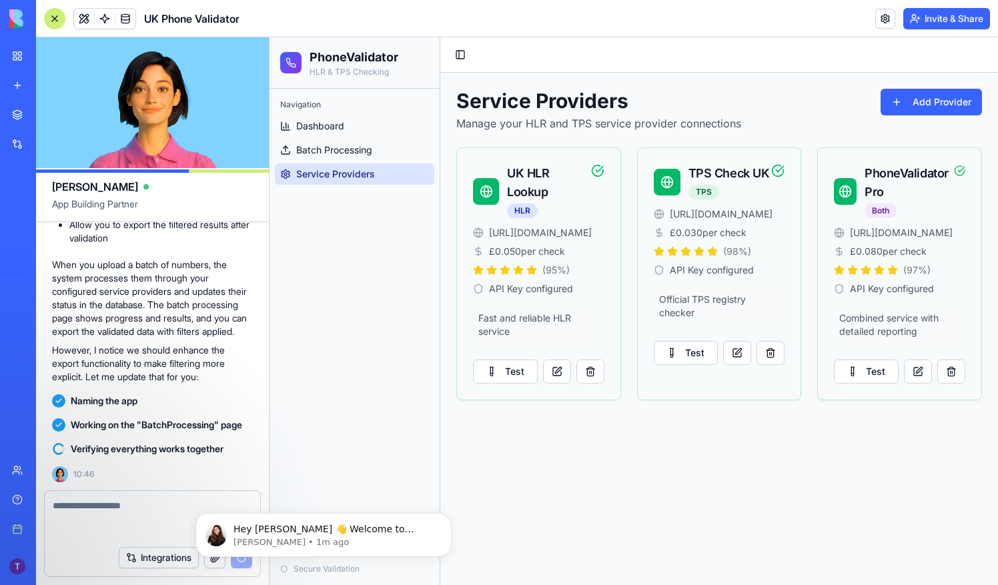
scroll to position [1445, 0]
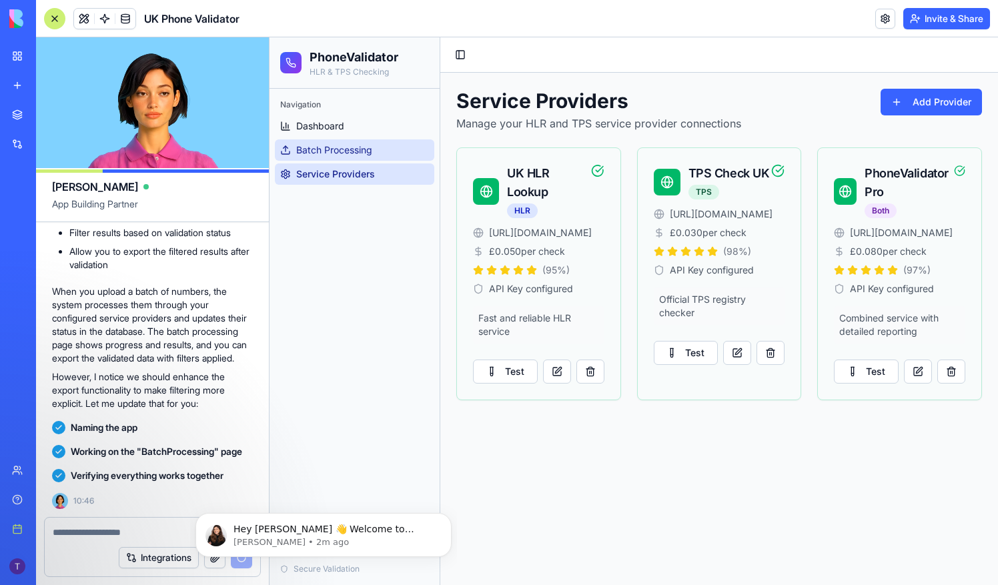
click at [329, 152] on span "Batch Processing" at bounding box center [334, 149] width 76 height 13
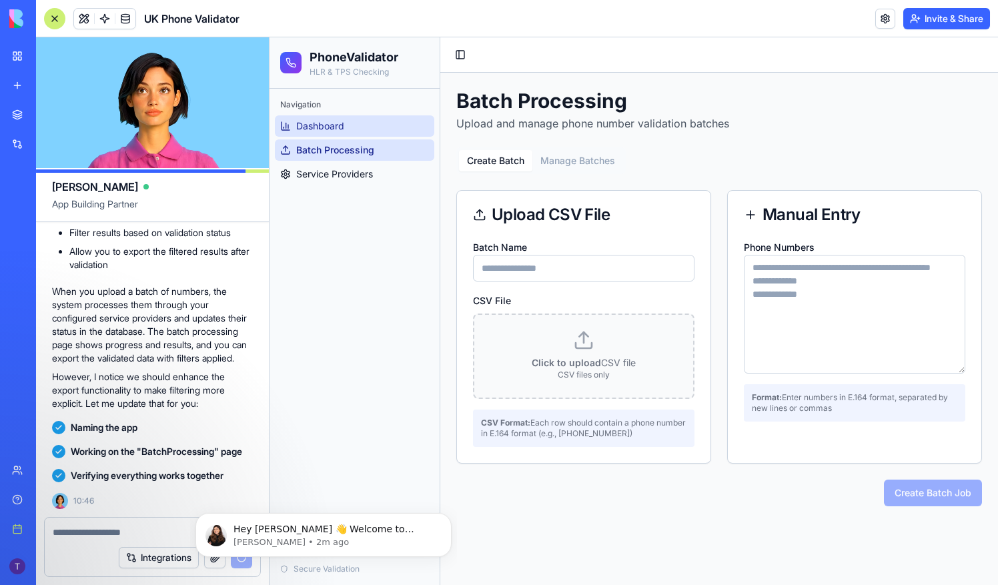
click at [316, 131] on span "Dashboard" at bounding box center [320, 125] width 48 height 13
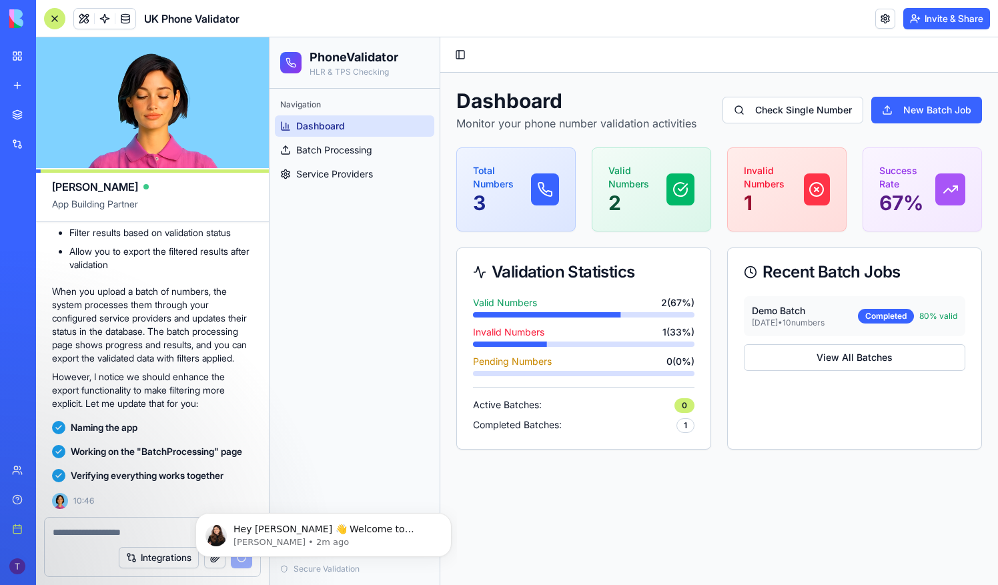
click at [123, 536] on textarea at bounding box center [153, 532] width 200 height 13
click at [12, 60] on link "My workspace" at bounding box center [30, 56] width 53 height 27
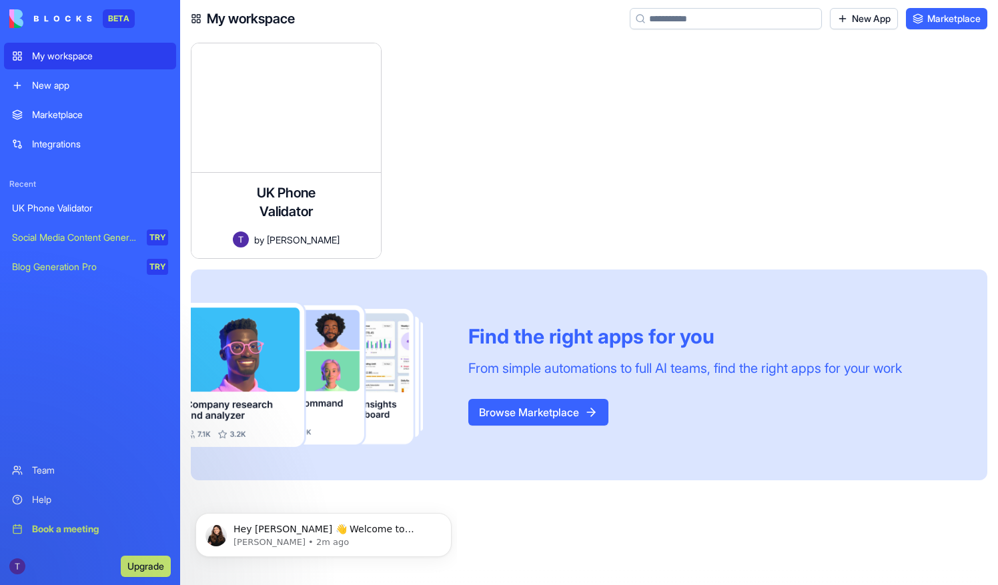
click at [83, 206] on div "UK Phone Validator" at bounding box center [90, 208] width 156 height 13
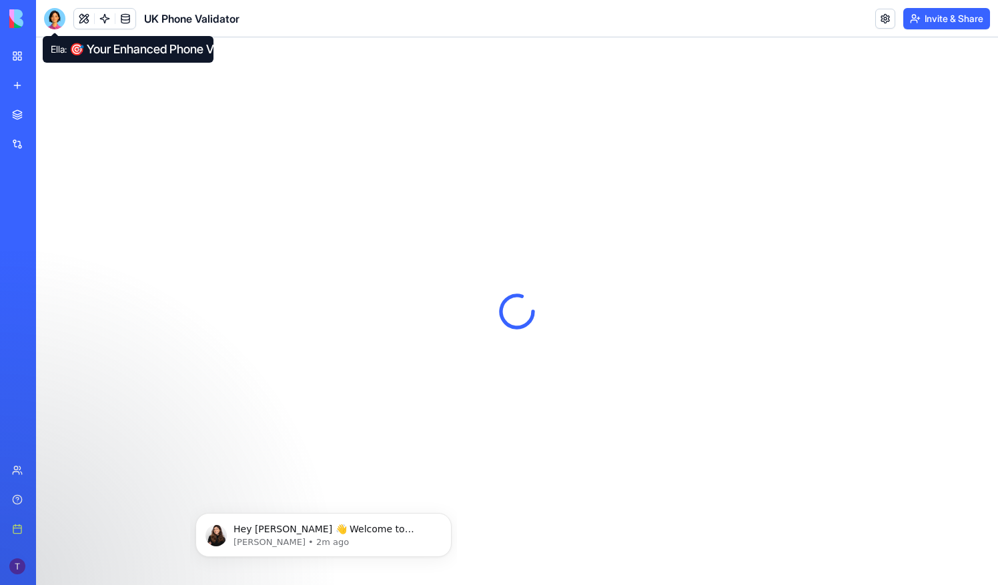
click at [55, 21] on div at bounding box center [54, 18] width 21 height 21
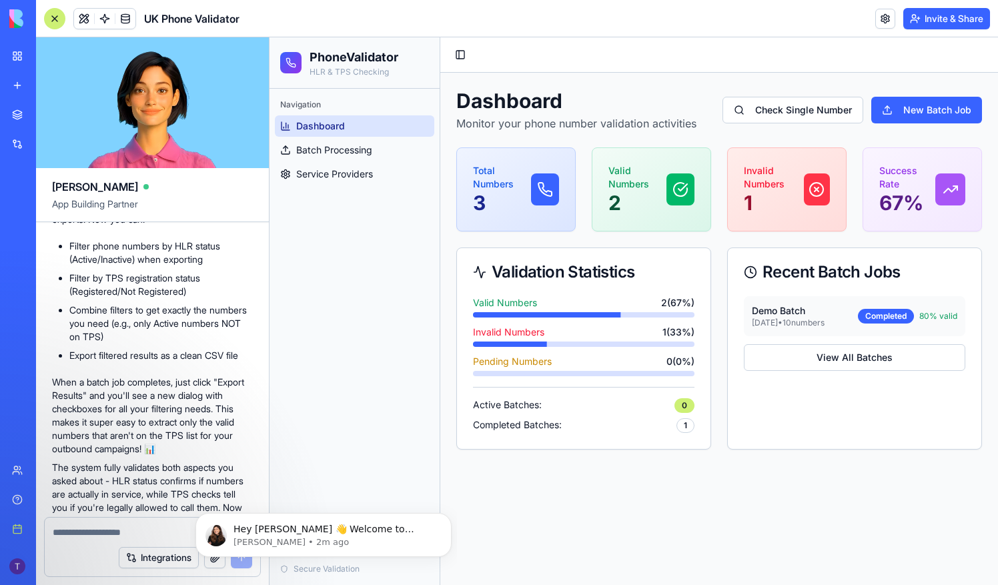
scroll to position [1858, 0]
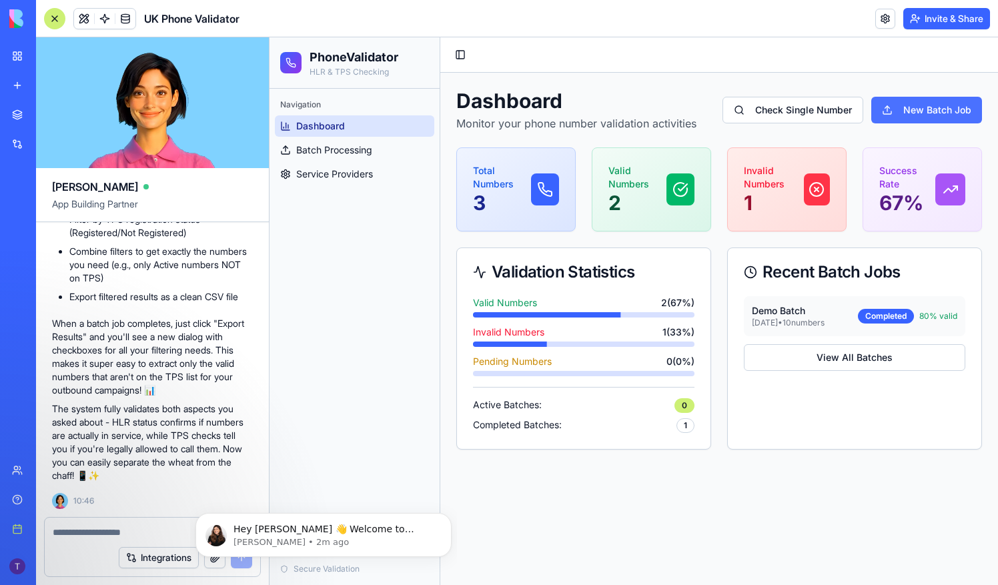
click at [928, 111] on link "New Batch Job" at bounding box center [926, 110] width 111 height 27
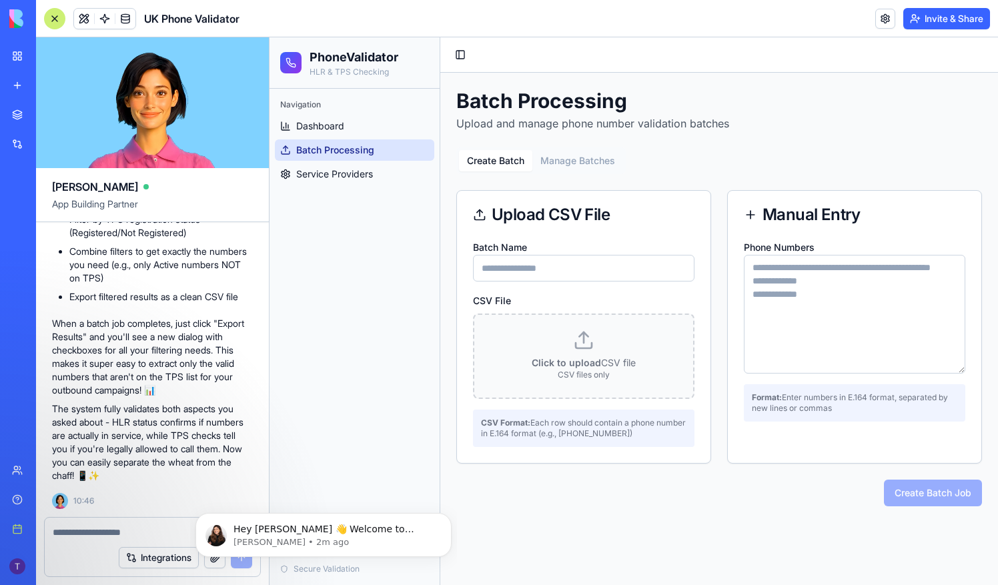
click at [414, 271] on div "Navigation Dashboard Batch Processing Service Providers" at bounding box center [355, 321] width 170 height 464
click at [107, 522] on div at bounding box center [153, 528] width 216 height 21
click at [100, 527] on textarea at bounding box center [153, 532] width 200 height 13
click at [146, 523] on div at bounding box center [153, 528] width 216 height 21
click at [448, 520] on icon "Dismiss notification" at bounding box center [447, 516] width 7 height 7
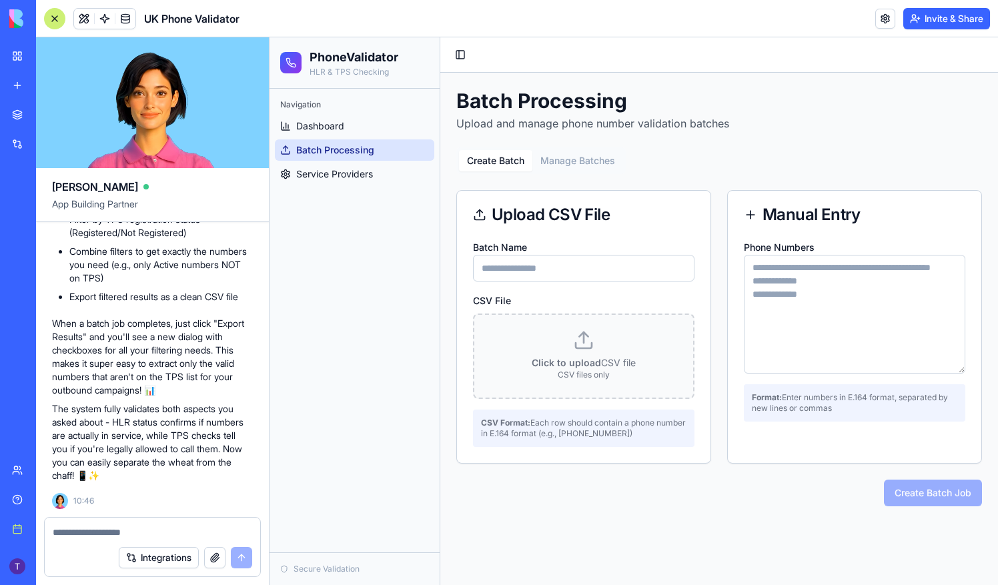
click at [192, 530] on textarea at bounding box center [153, 532] width 200 height 13
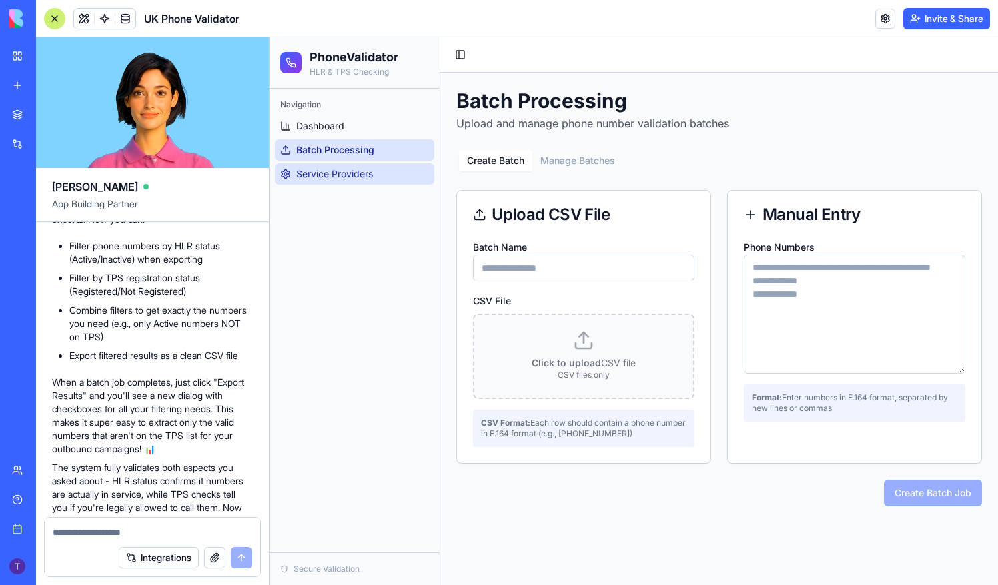
click at [352, 175] on span "Service Providers" at bounding box center [334, 173] width 77 height 13
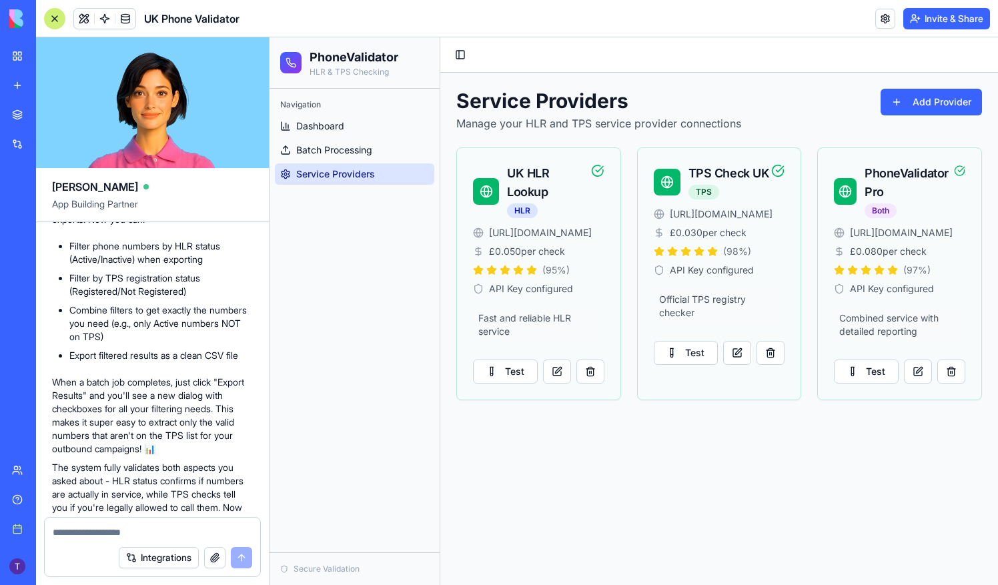
scroll to position [1858, 0]
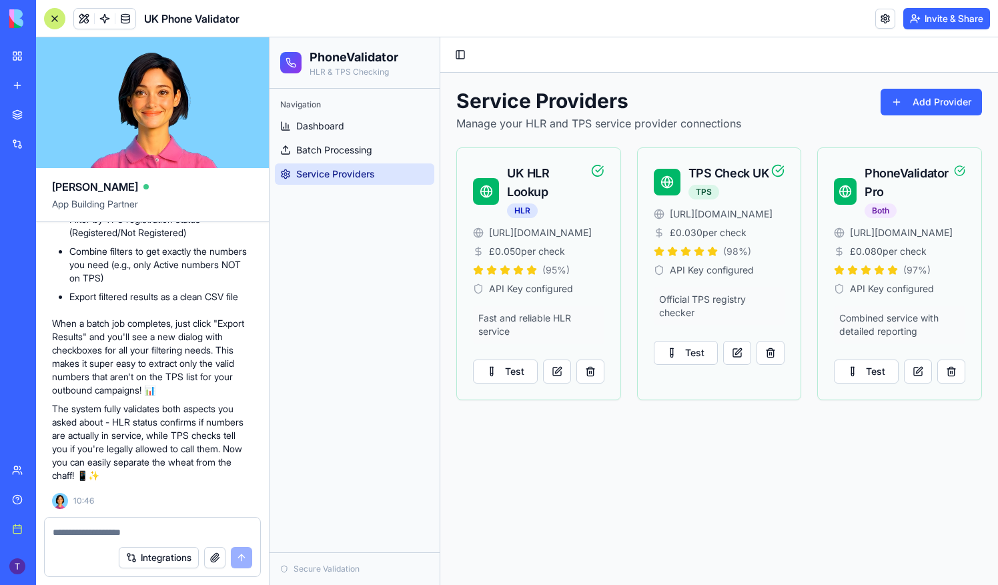
click at [136, 535] on textarea at bounding box center [153, 532] width 200 height 13
type textarea "*"
click at [136, 535] on textarea at bounding box center [153, 532] width 200 height 13
click at [154, 562] on button "Integrations" at bounding box center [159, 557] width 80 height 21
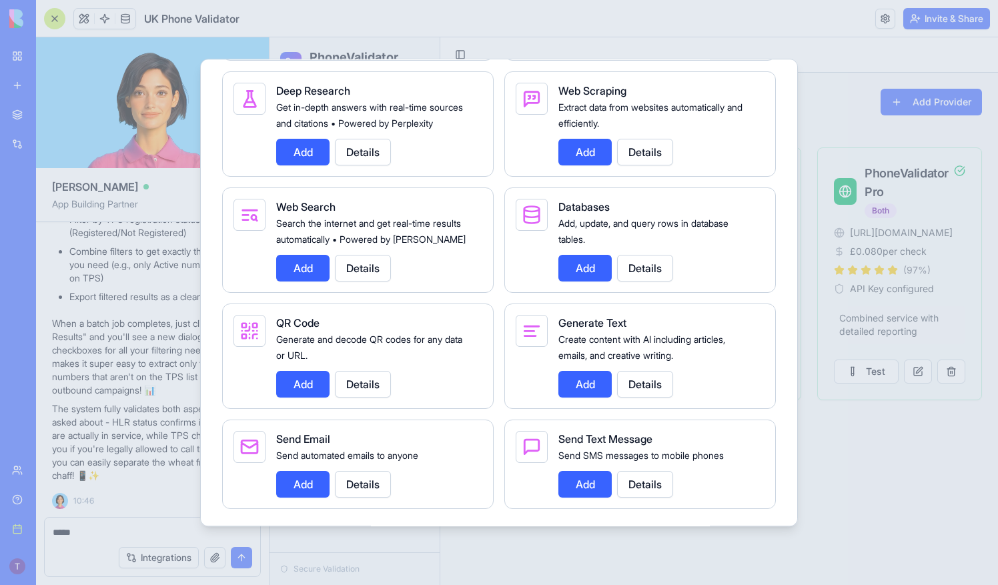
scroll to position [1637, 0]
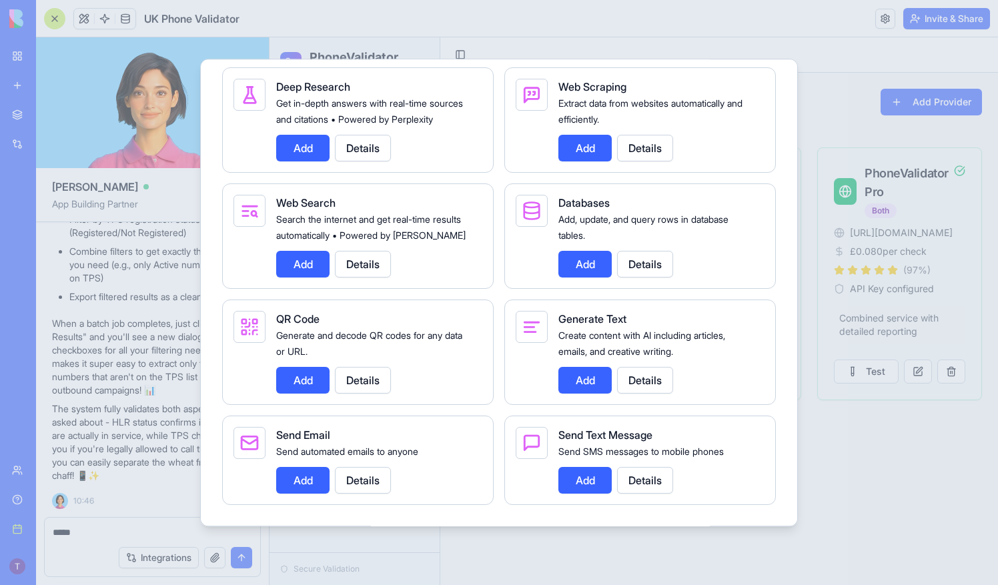
click at [105, 531] on div at bounding box center [499, 292] width 998 height 585
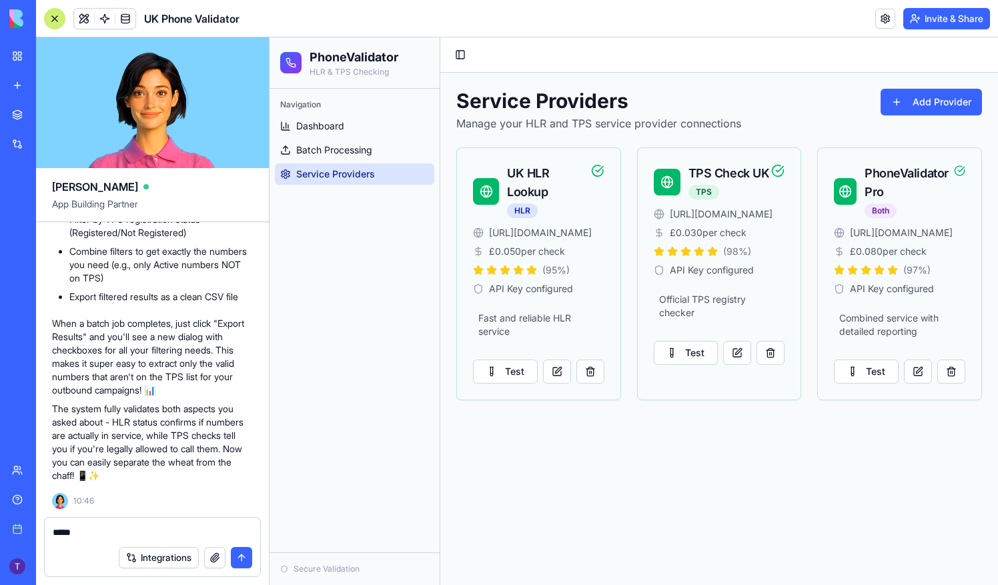
click at [105, 531] on textarea "****" at bounding box center [153, 532] width 200 height 13
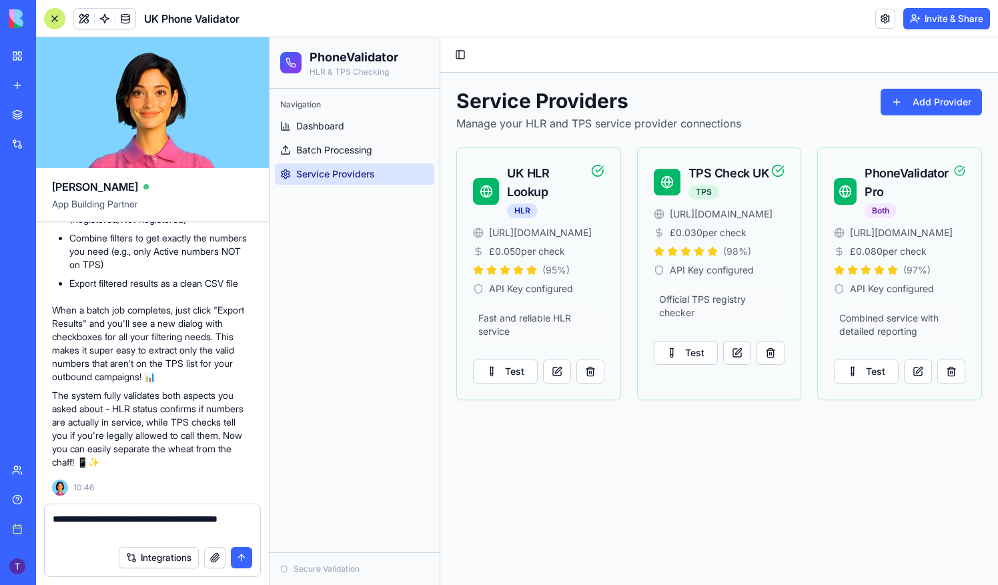
type textarea "**********"
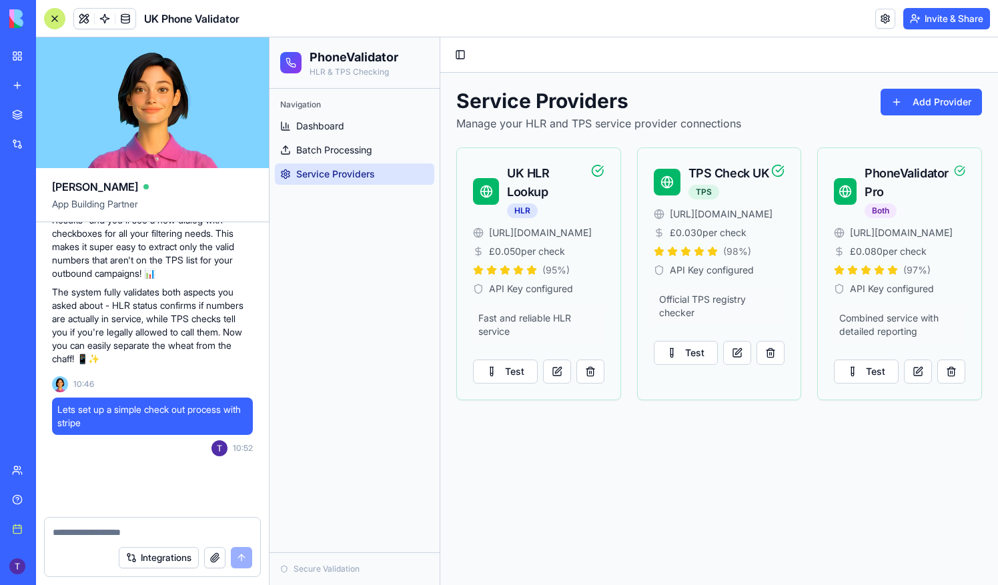
scroll to position [2040, 0]
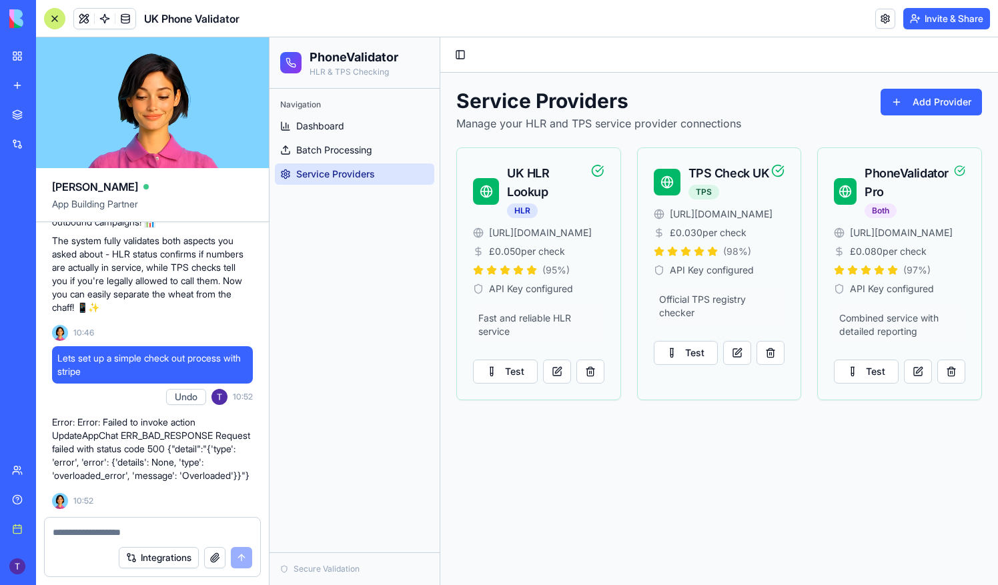
click at [143, 531] on textarea at bounding box center [153, 532] width 200 height 13
click at [161, 528] on textarea at bounding box center [153, 532] width 200 height 13
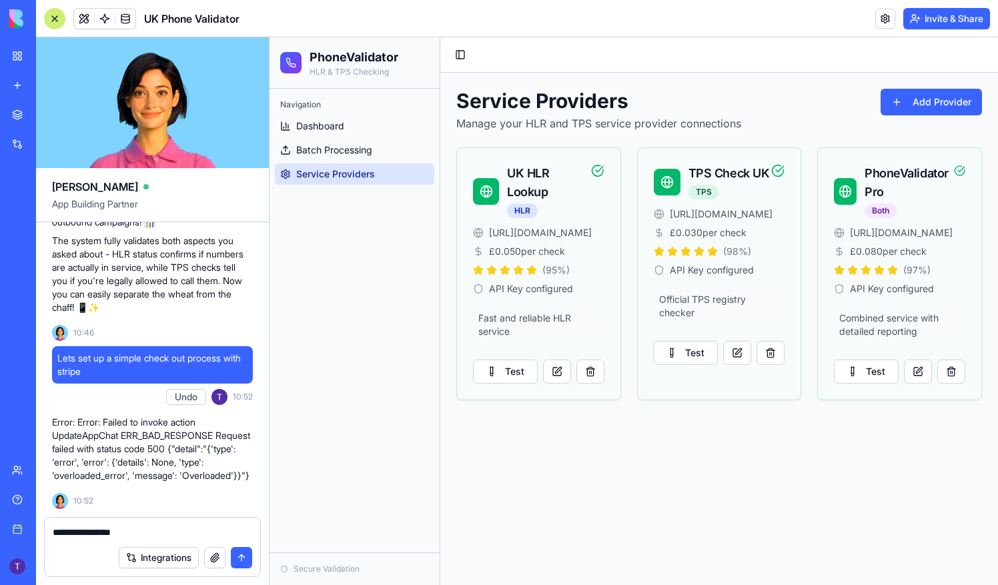
type textarea "**********"
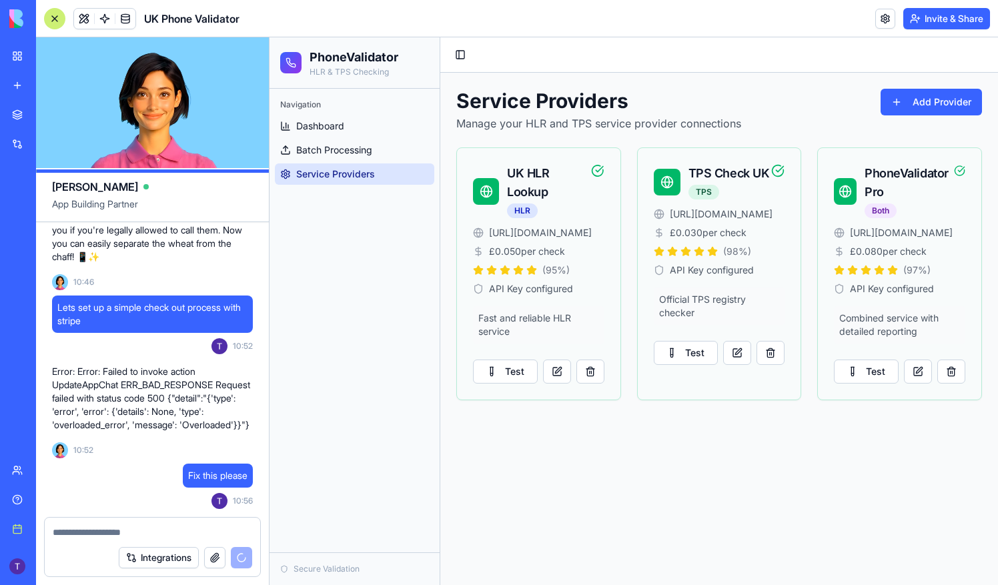
click at [500, 21] on header "UK Phone Validator Invite & Share" at bounding box center [517, 18] width 962 height 37
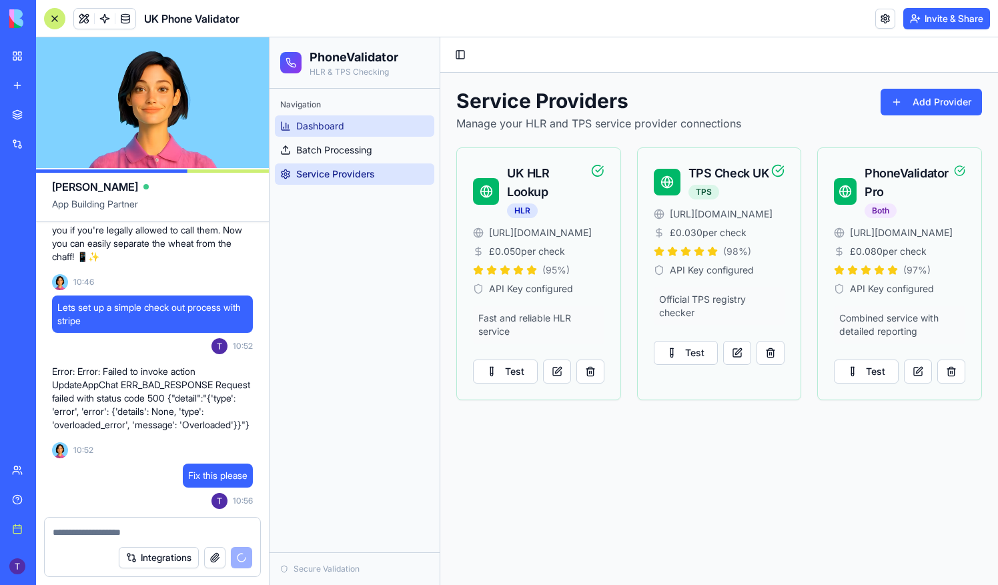
click at [334, 133] on link "Dashboard" at bounding box center [354, 125] width 159 height 21
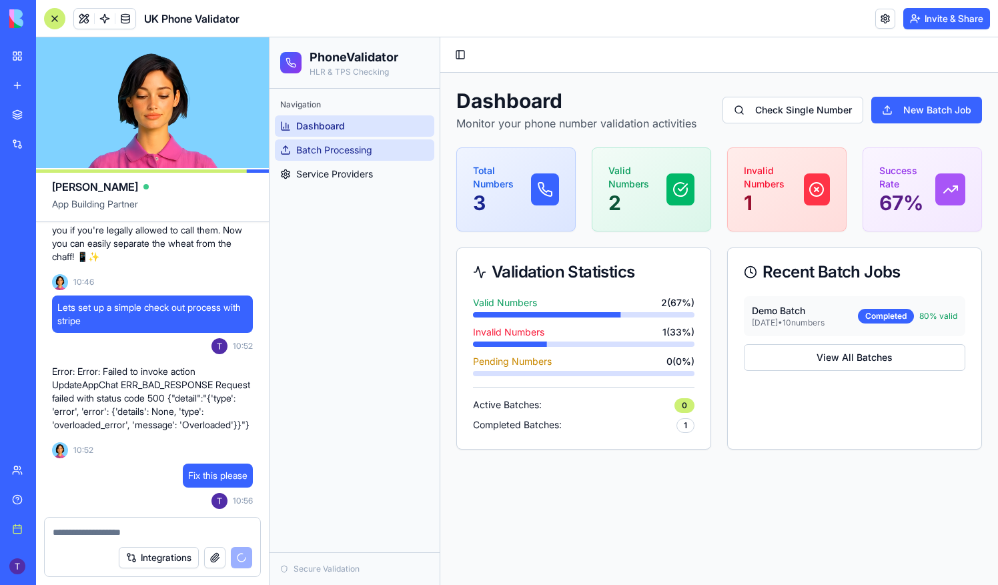
click at [340, 148] on span "Batch Processing" at bounding box center [334, 149] width 76 height 13
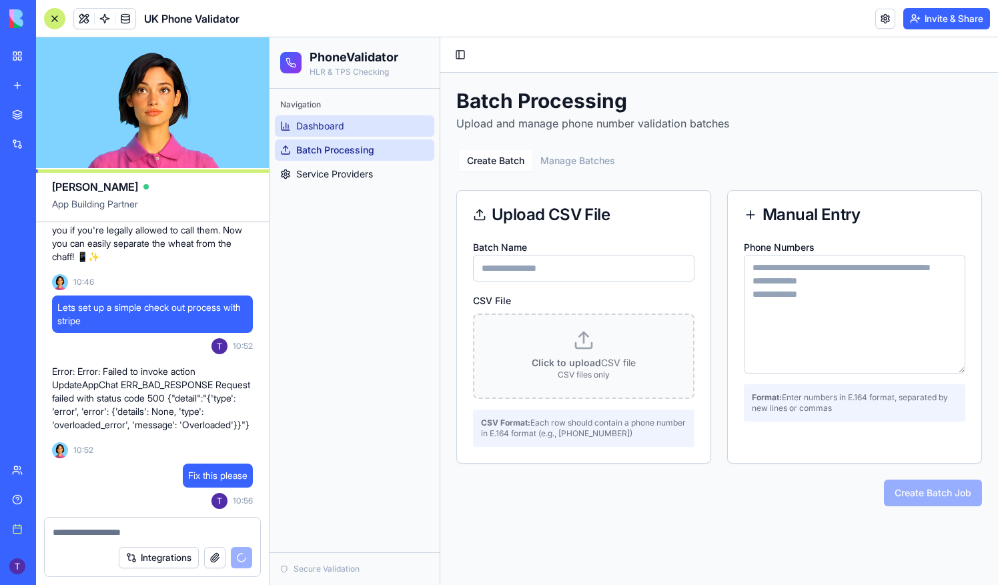
click at [336, 121] on span "Dashboard" at bounding box center [320, 125] width 48 height 13
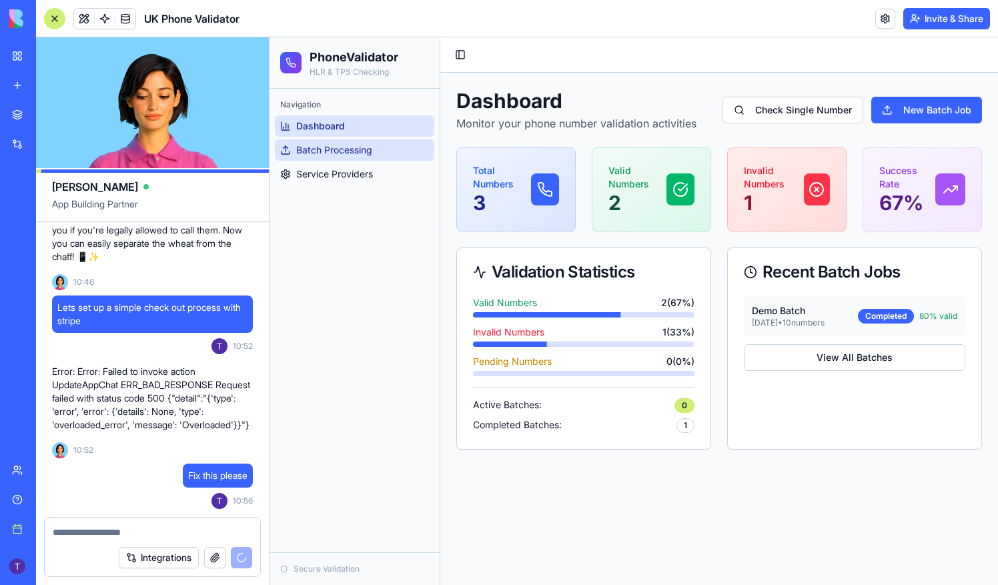
click at [347, 148] on span "Batch Processing" at bounding box center [334, 149] width 76 height 13
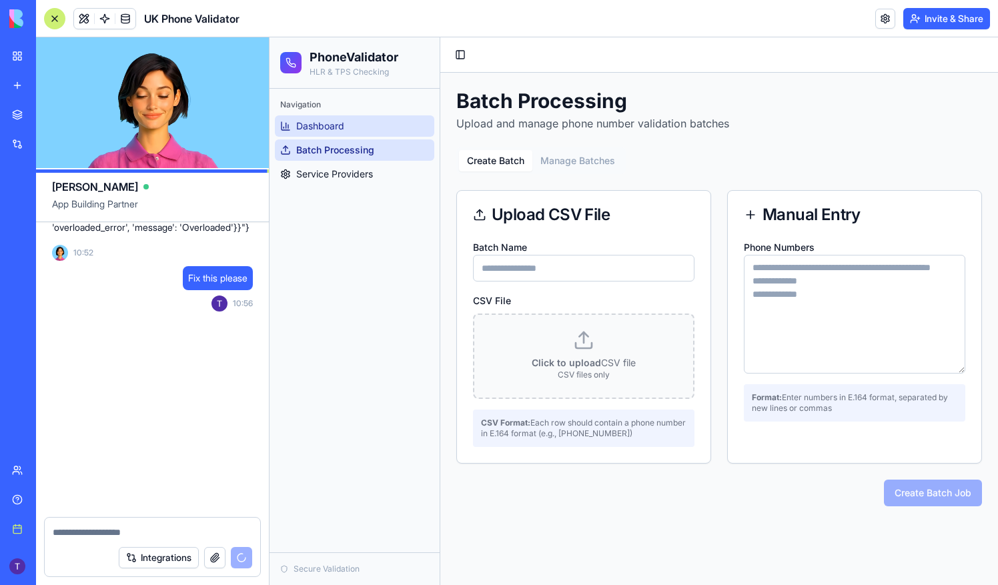
click at [332, 128] on span "Dashboard" at bounding box center [320, 125] width 48 height 13
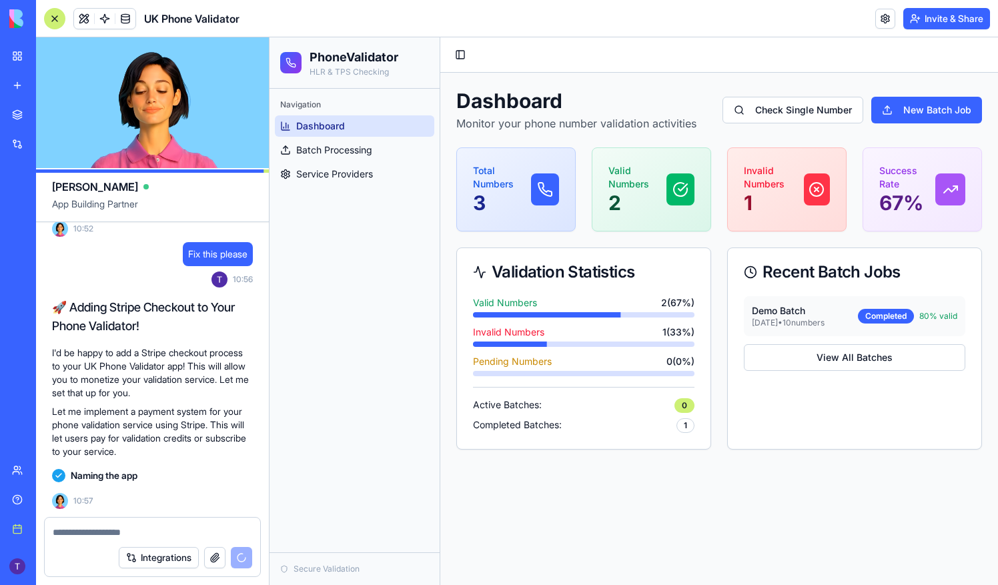
scroll to position [2336, 0]
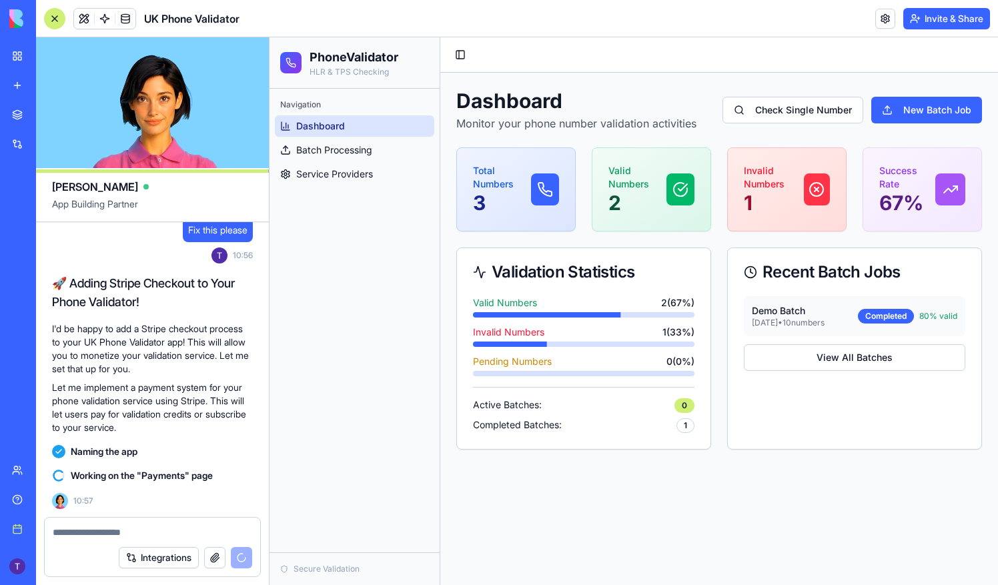
click at [153, 526] on textarea at bounding box center [153, 532] width 200 height 13
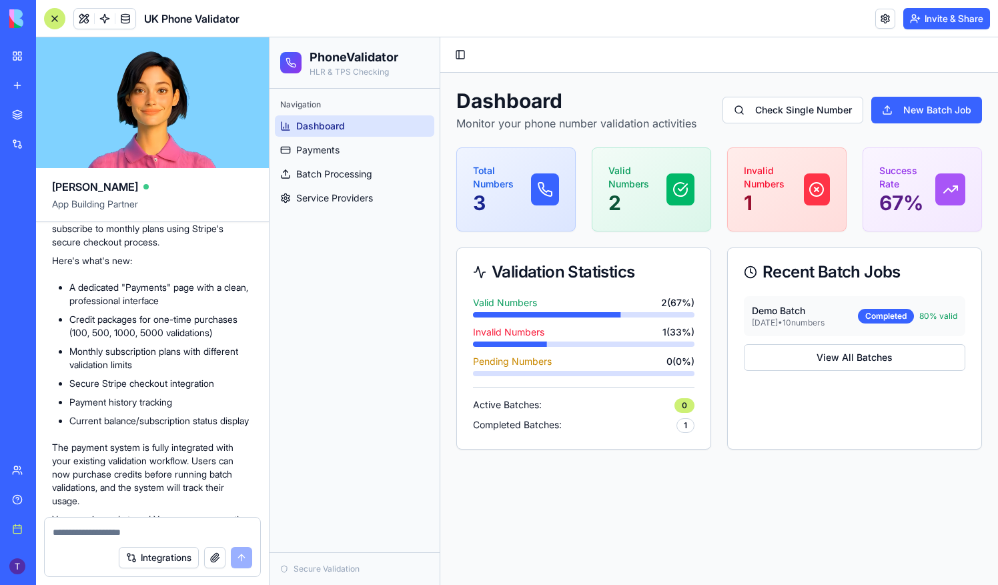
scroll to position [2608, 0]
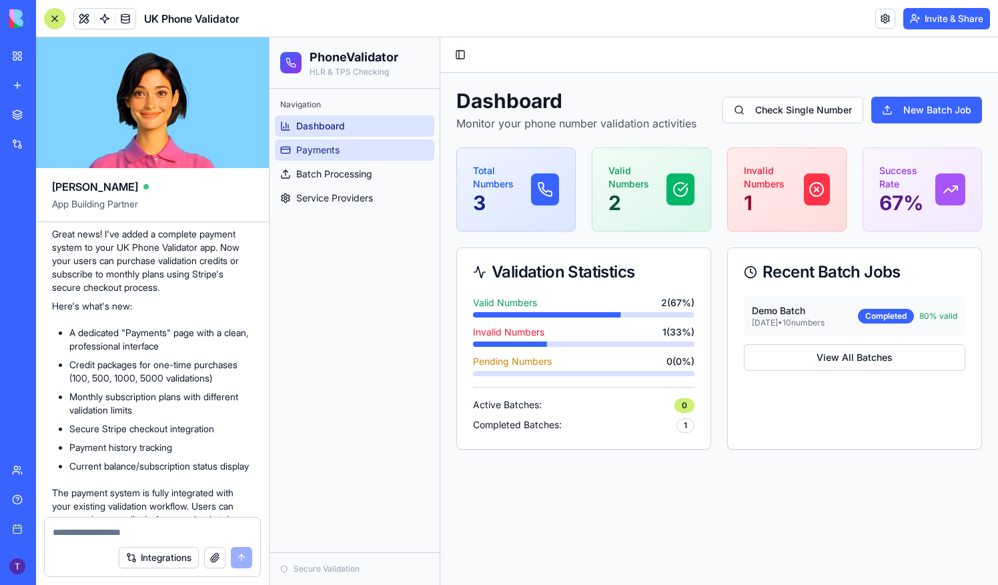
click at [316, 141] on link "Payments" at bounding box center [354, 149] width 159 height 21
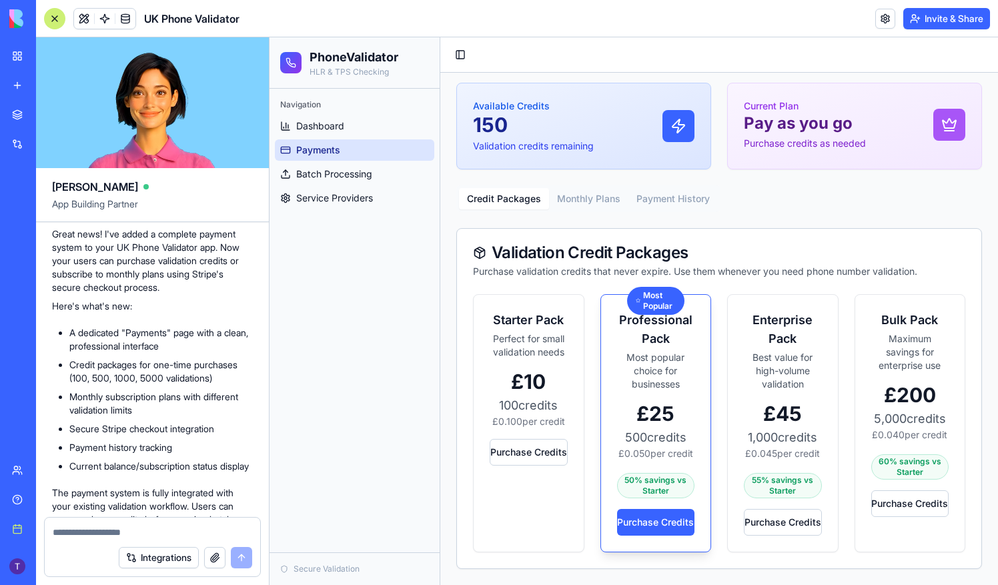
scroll to position [2830, 0]
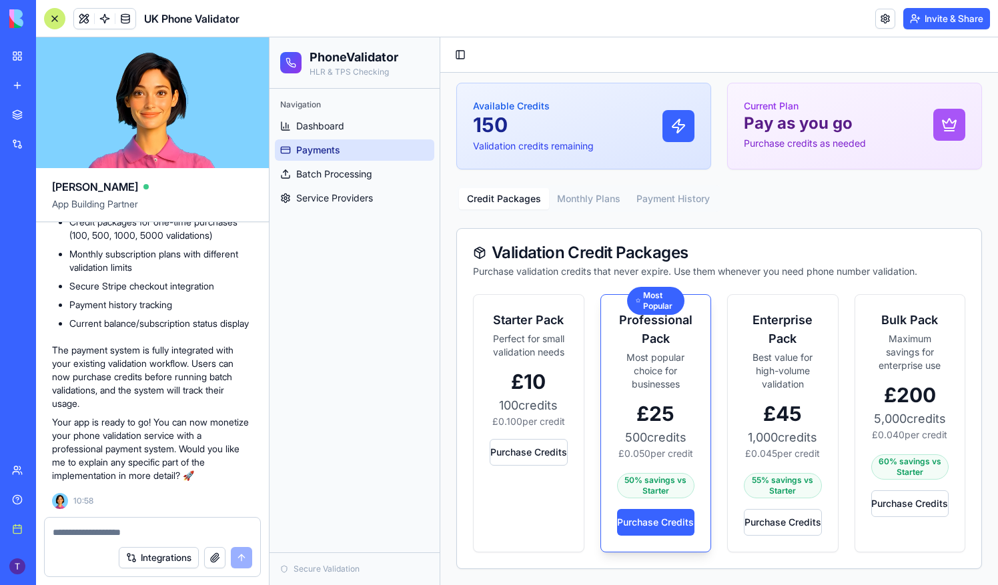
click at [121, 522] on div at bounding box center [153, 528] width 216 height 21
click at [124, 531] on textarea at bounding box center [153, 532] width 200 height 13
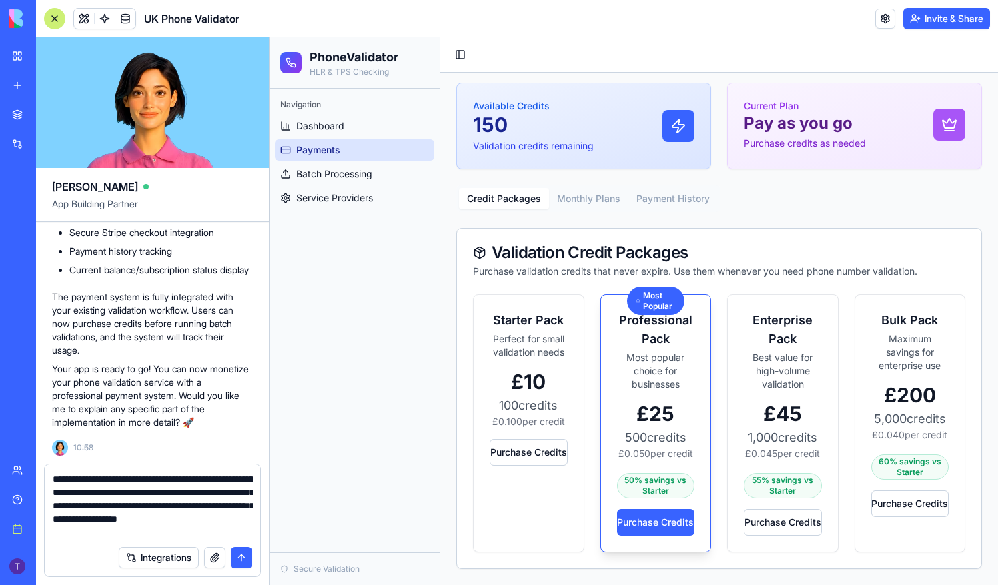
click at [208, 484] on textarea "**********" at bounding box center [153, 505] width 200 height 67
click at [214, 530] on textarea "**********" at bounding box center [153, 505] width 200 height 67
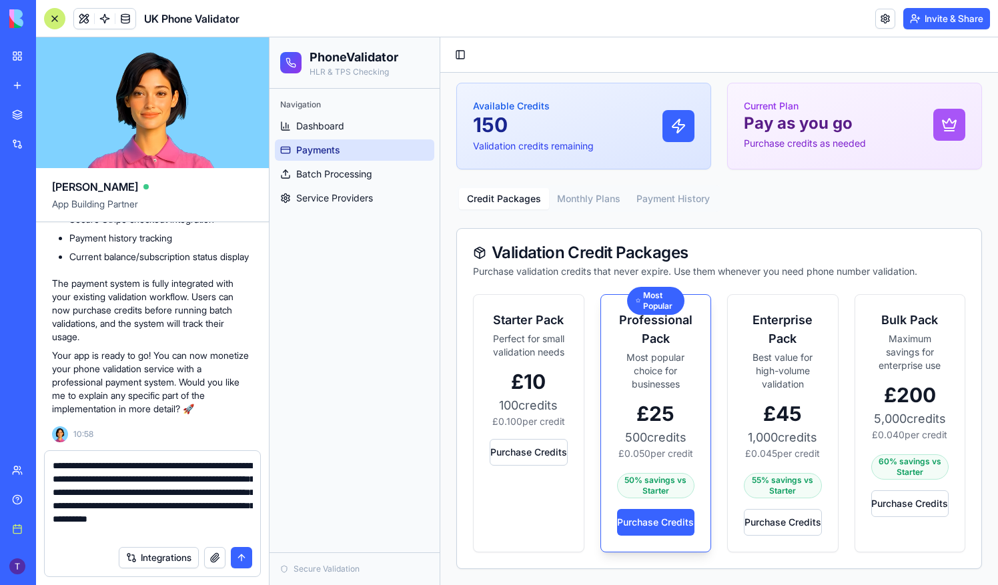
scroll to position [12, 0]
type textarea "**********"
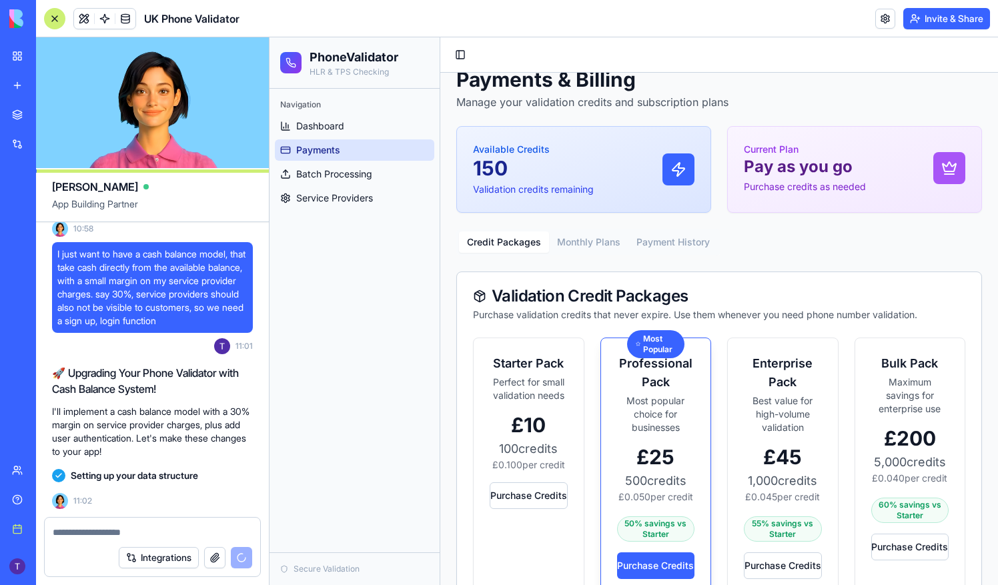
scroll to position [0, 0]
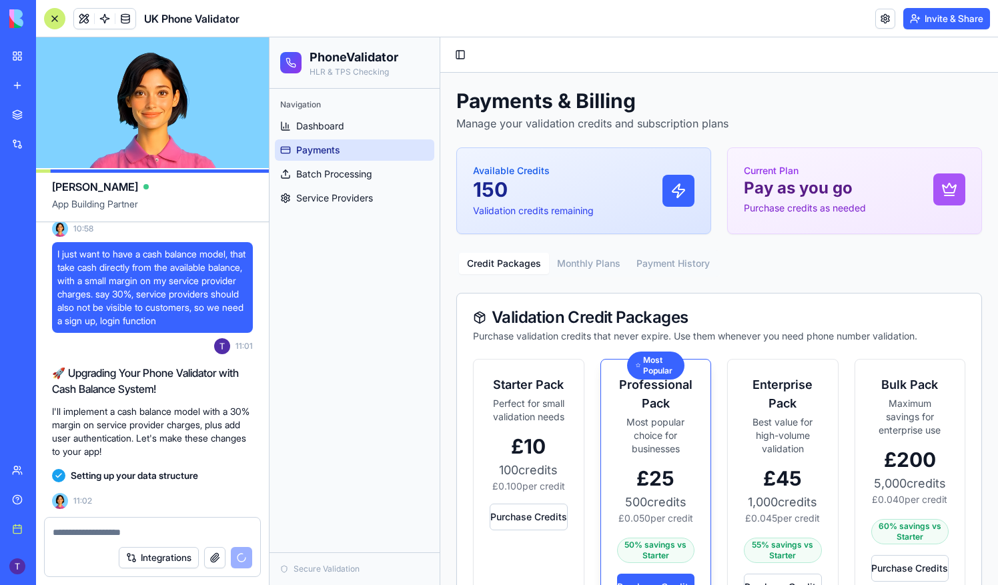
click at [583, 258] on button "Monthly Plans" at bounding box center [588, 263] width 79 height 21
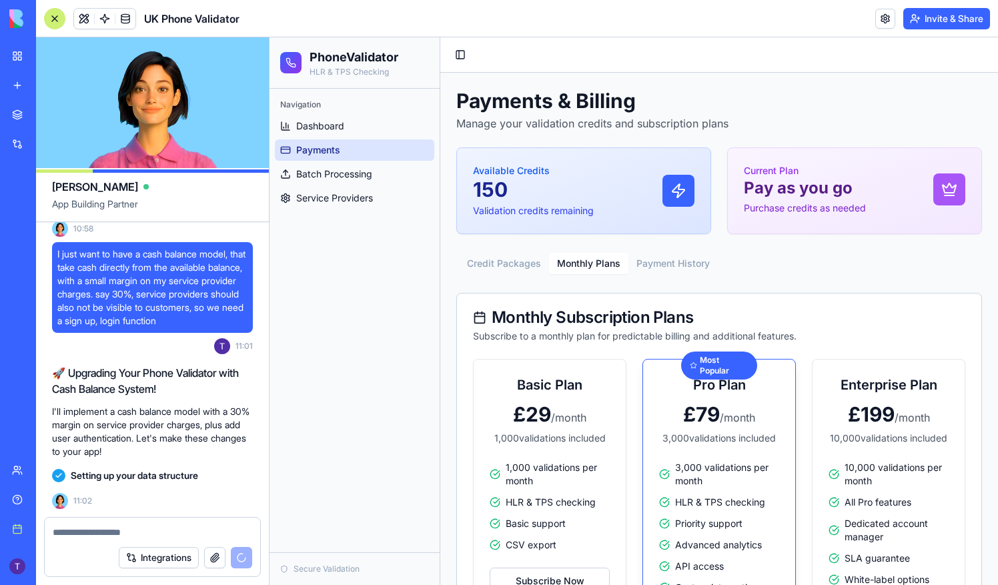
click at [669, 262] on button "Payment History" at bounding box center [673, 263] width 89 height 21
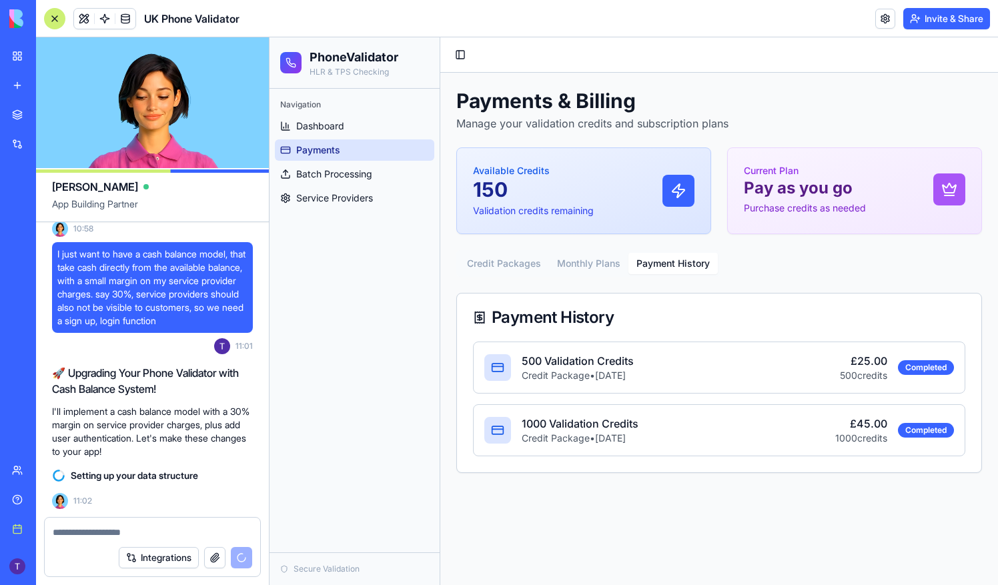
click at [516, 266] on button "Credit Packages" at bounding box center [504, 263] width 90 height 21
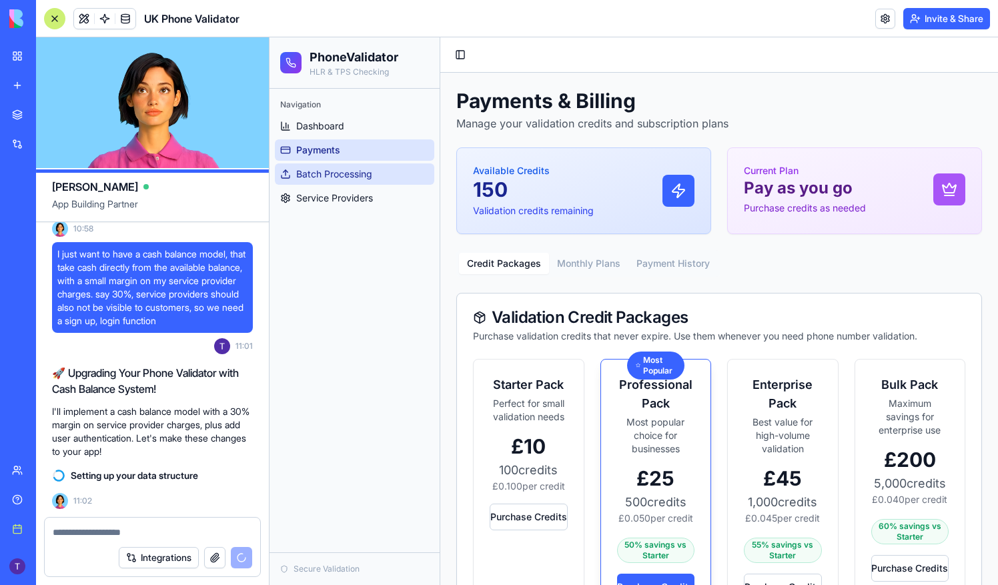
click at [385, 175] on link "Batch Processing" at bounding box center [354, 173] width 159 height 21
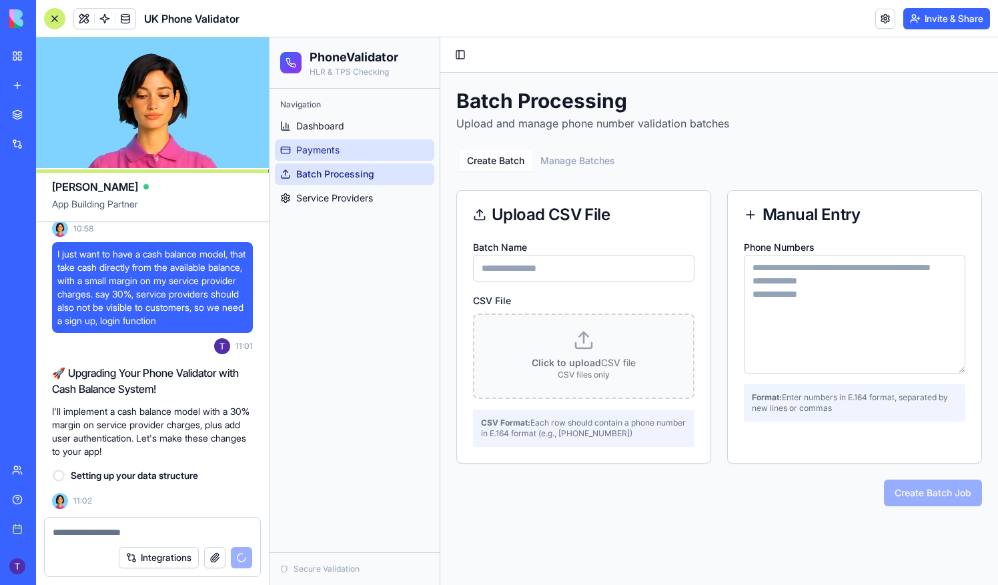
click at [324, 142] on link "Payments" at bounding box center [354, 149] width 159 height 21
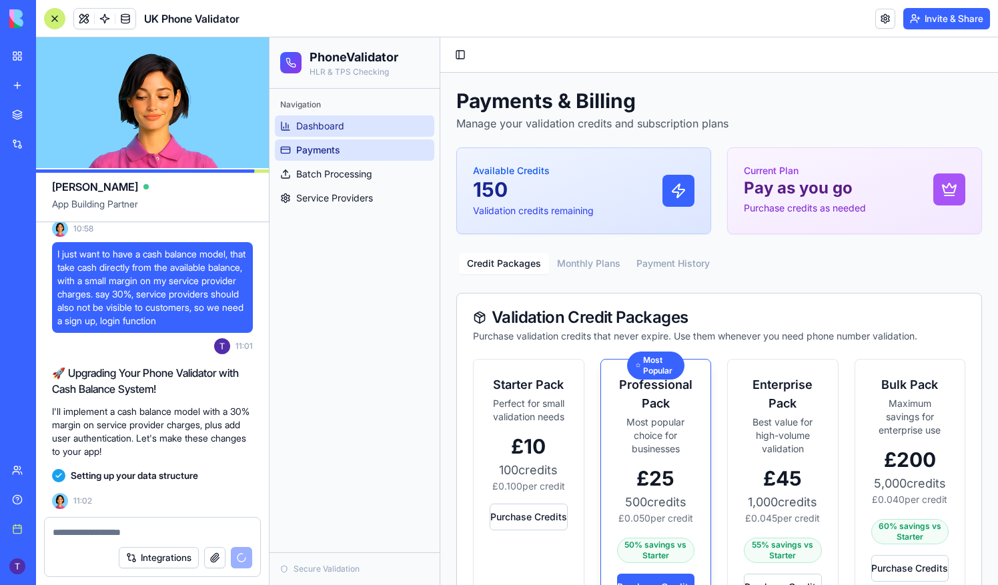
click at [334, 116] on link "Dashboard" at bounding box center [354, 125] width 159 height 21
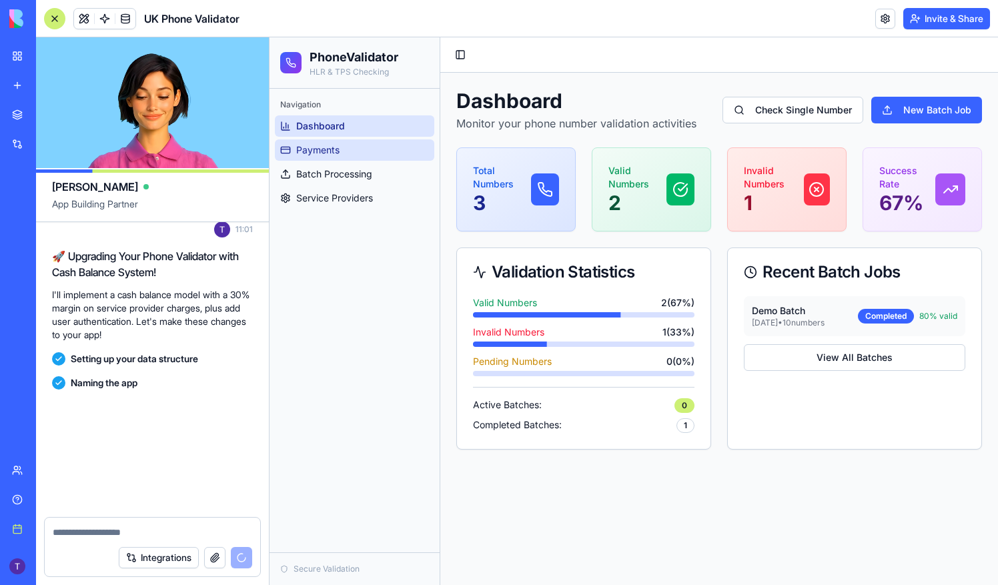
scroll to position [3297, 0]
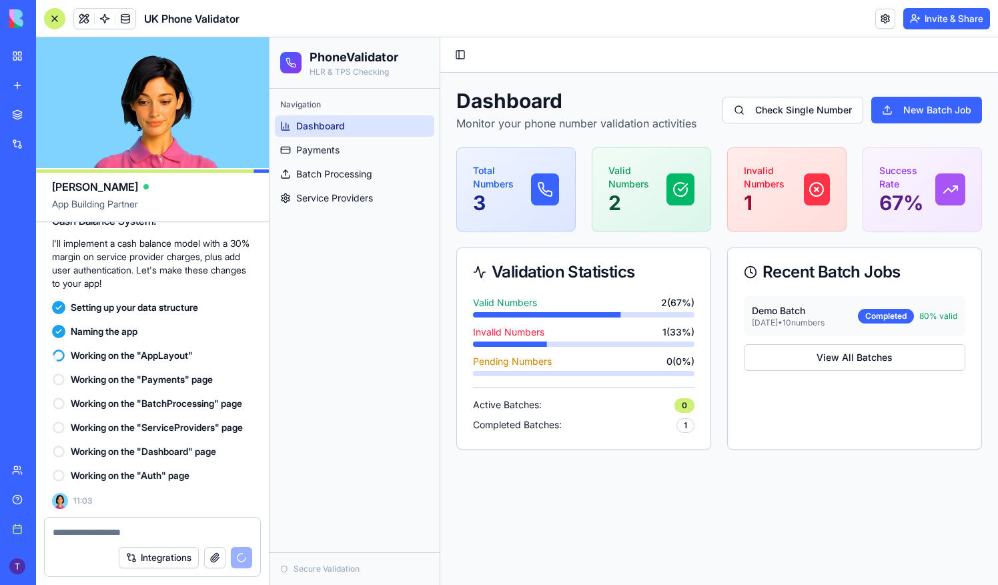
click at [143, 537] on textarea at bounding box center [153, 532] width 200 height 13
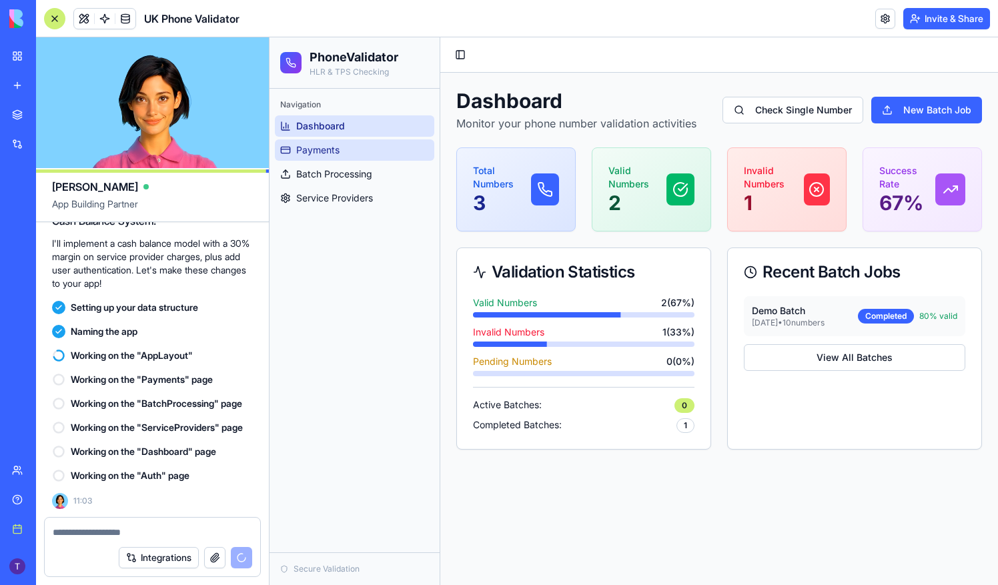
click at [352, 149] on link "Payments" at bounding box center [354, 149] width 159 height 21
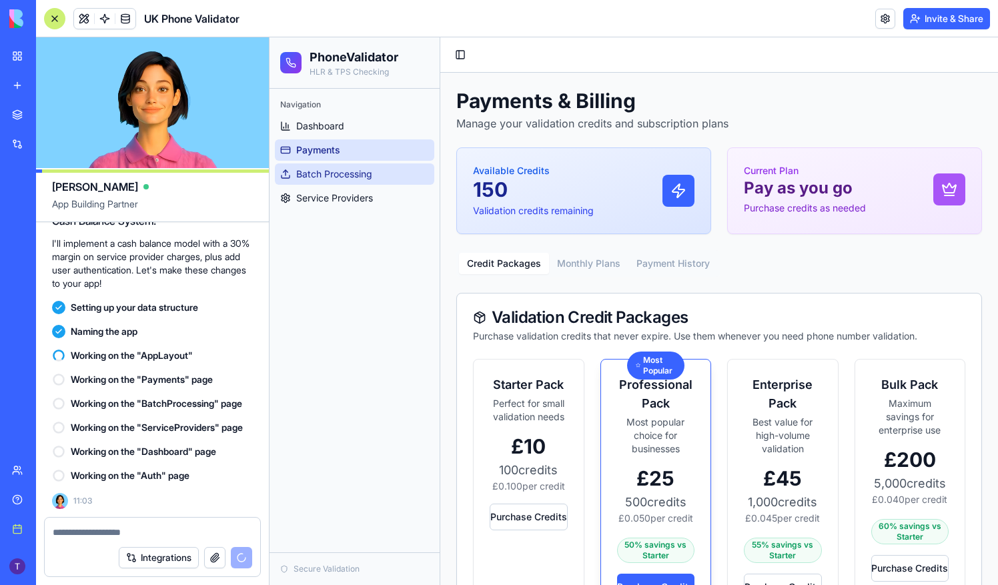
click at [360, 173] on span "Batch Processing" at bounding box center [334, 173] width 76 height 13
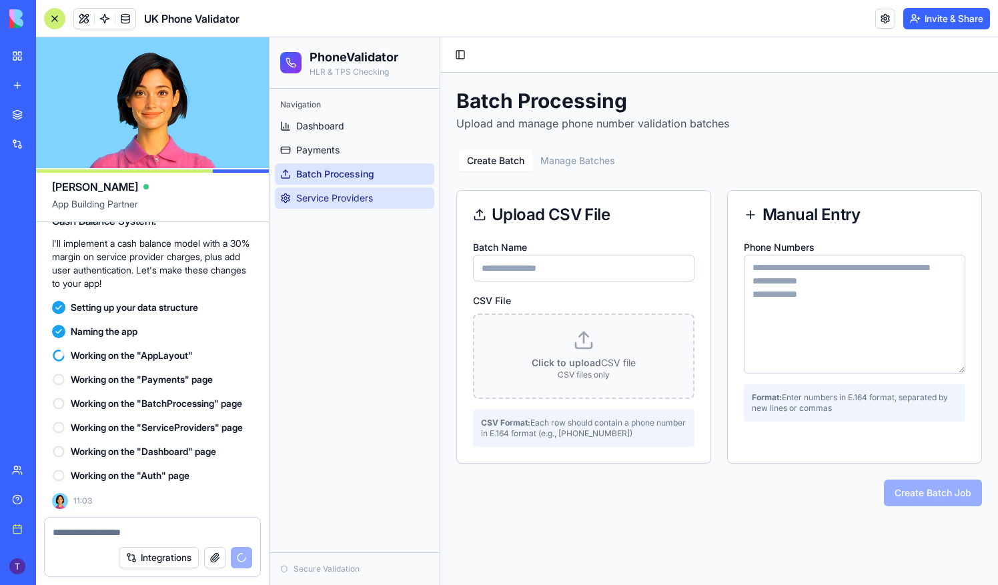
click at [371, 201] on span "Service Providers" at bounding box center [334, 198] width 77 height 13
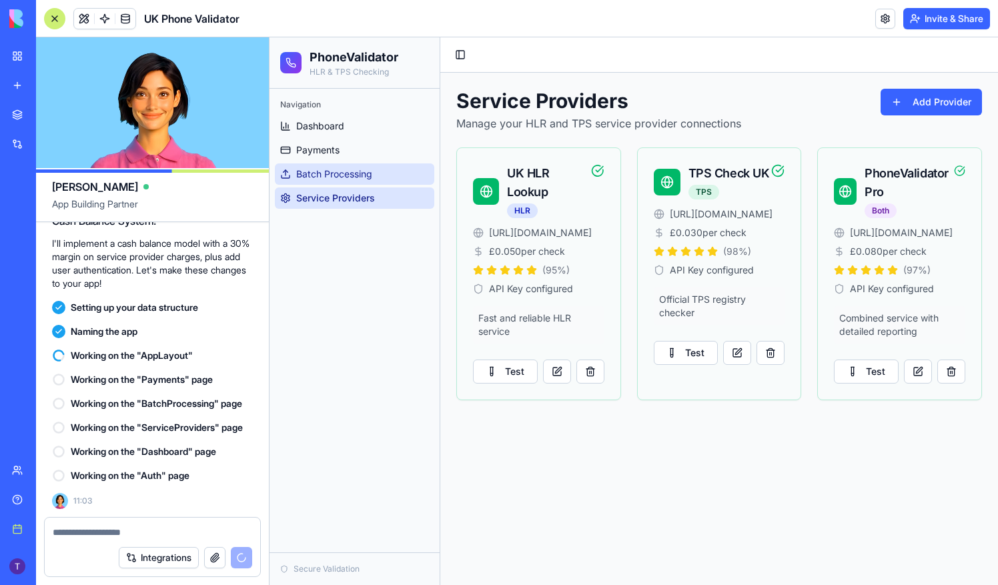
click at [335, 168] on span "Batch Processing" at bounding box center [334, 173] width 76 height 13
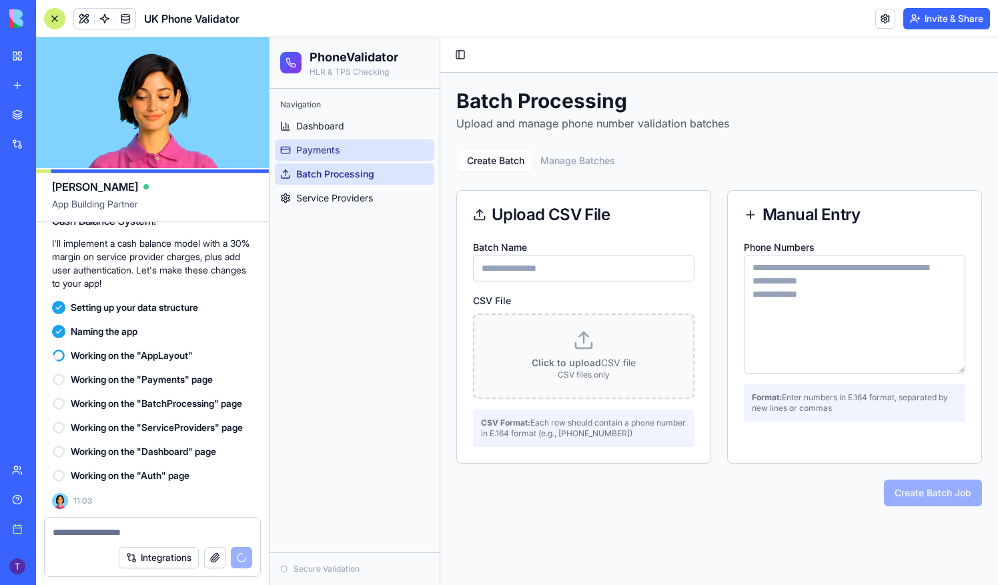
click at [334, 147] on span "Payments" at bounding box center [317, 149] width 43 height 13
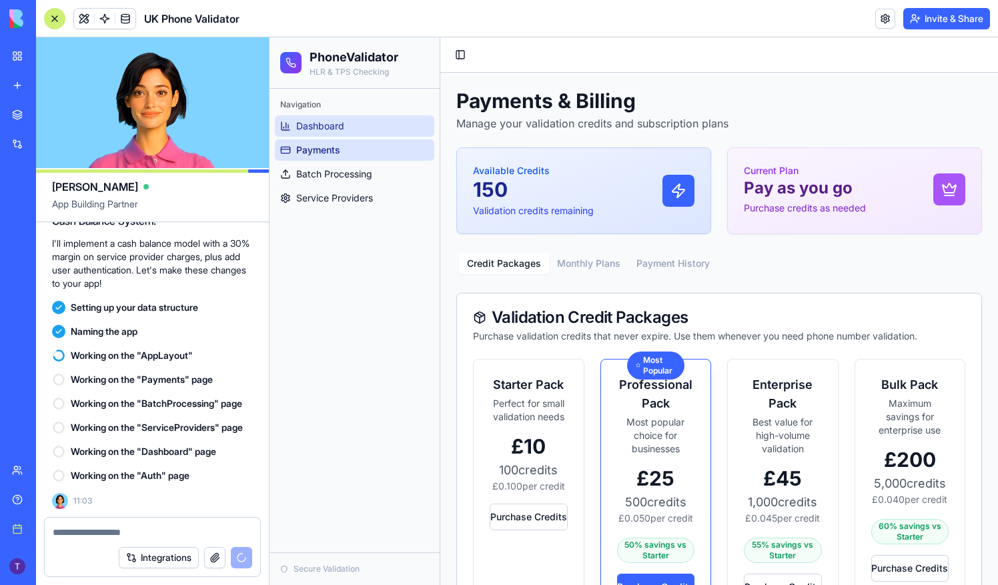
click at [332, 121] on span "Dashboard" at bounding box center [320, 125] width 48 height 13
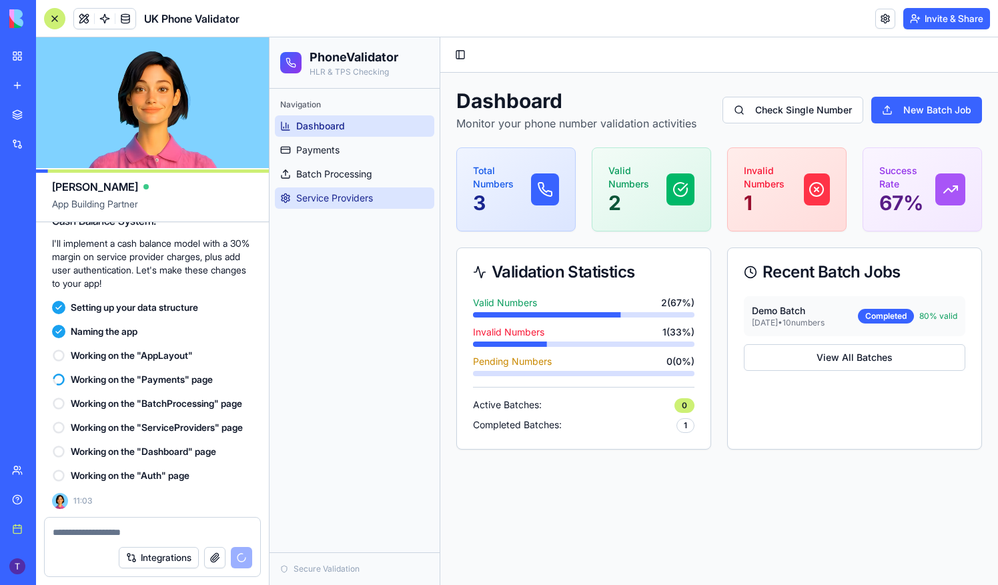
click at [344, 198] on span "Service Providers" at bounding box center [334, 198] width 77 height 13
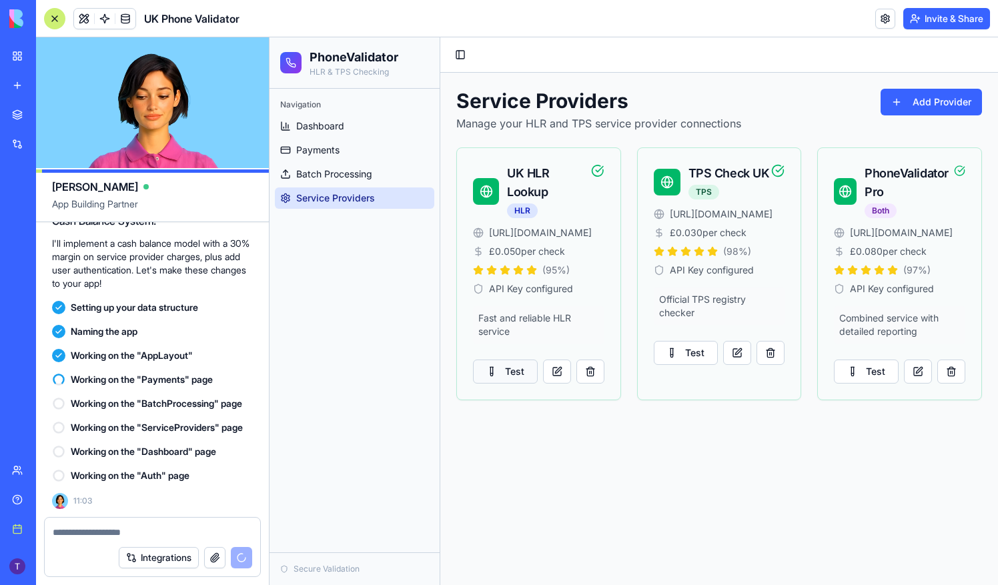
click at [522, 376] on button "Test" at bounding box center [505, 372] width 65 height 24
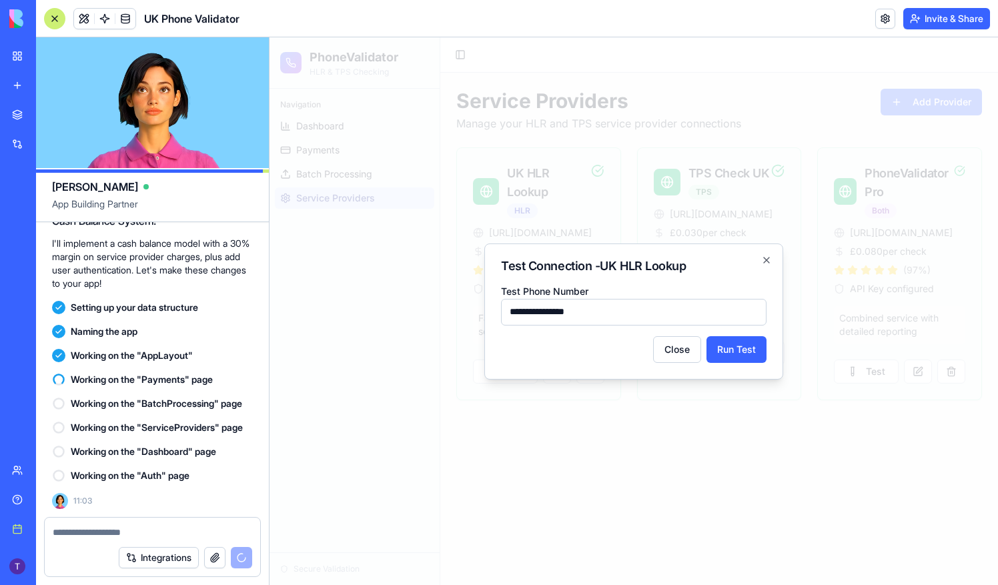
type input "**********"
click at [710, 344] on button "Run Test" at bounding box center [737, 349] width 60 height 27
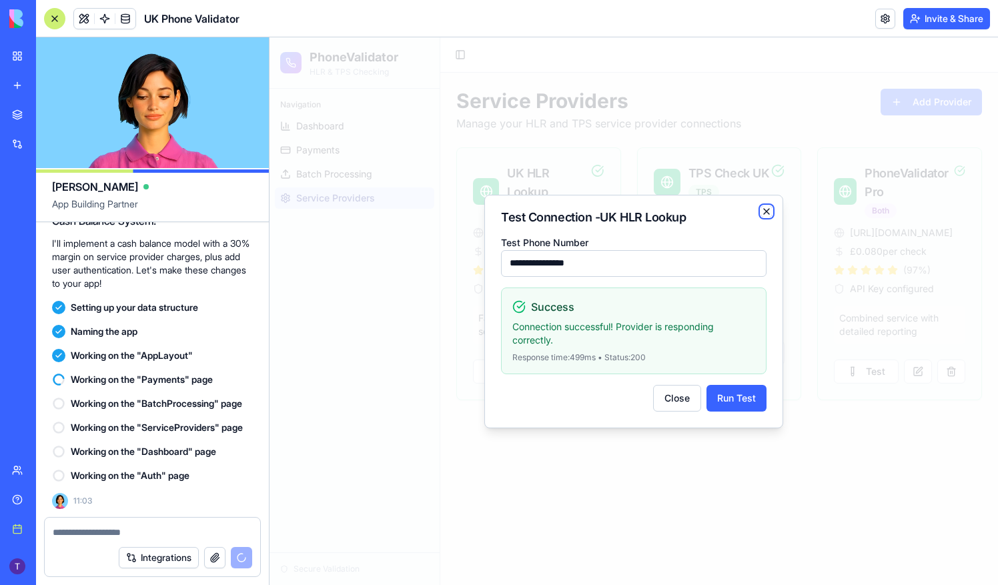
click at [766, 213] on icon "button" at bounding box center [766, 211] width 11 height 11
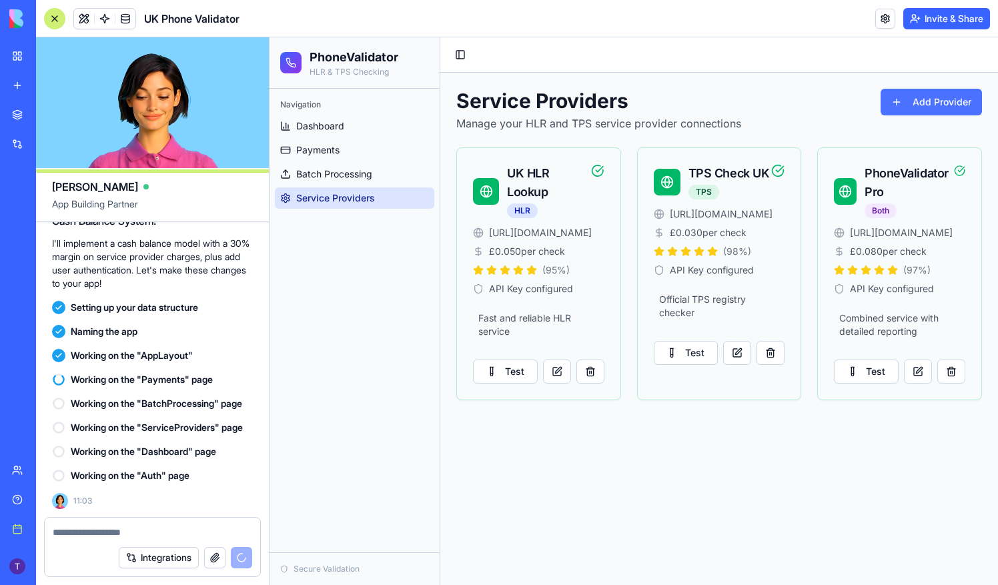
click at [944, 98] on button "Add Provider" at bounding box center [931, 102] width 101 height 27
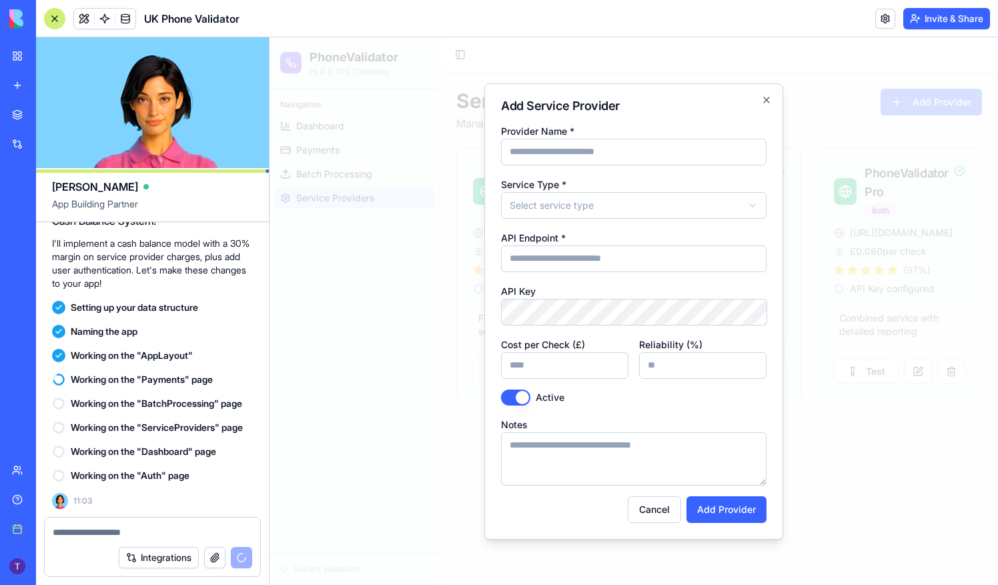
click at [578, 247] on input "API Endpoint *" at bounding box center [634, 259] width 266 height 27
click at [576, 333] on div "Provider Name * Service Type * Select service type API Endpoint * API Key Cost …" at bounding box center [634, 323] width 266 height 400
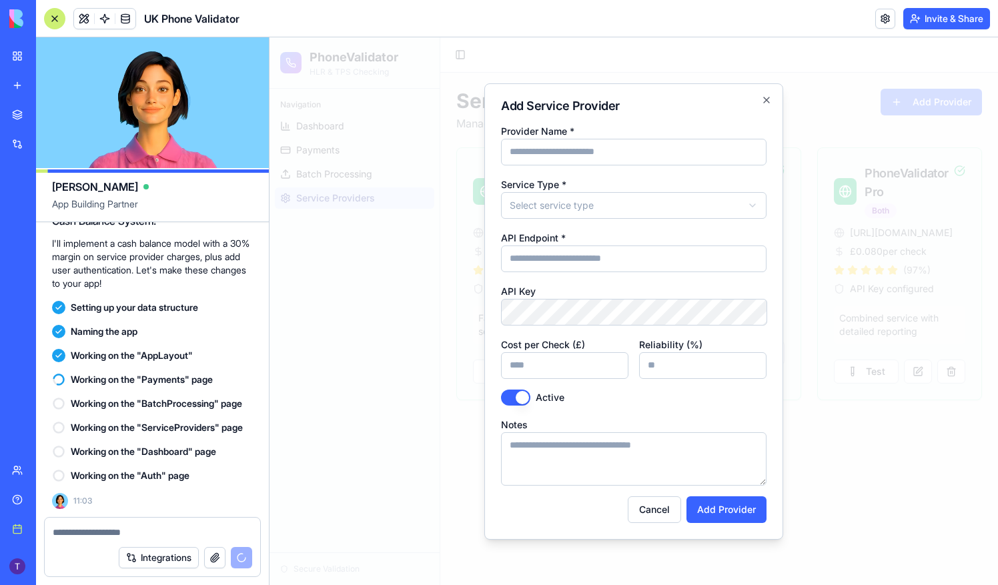
click at [775, 93] on div "Add Service Provider Provider Name * Service Type * Select service type API End…" at bounding box center [633, 311] width 299 height 456
click at [774, 95] on div "Add Service Provider Provider Name * Service Type * Select service type API End…" at bounding box center [633, 311] width 299 height 456
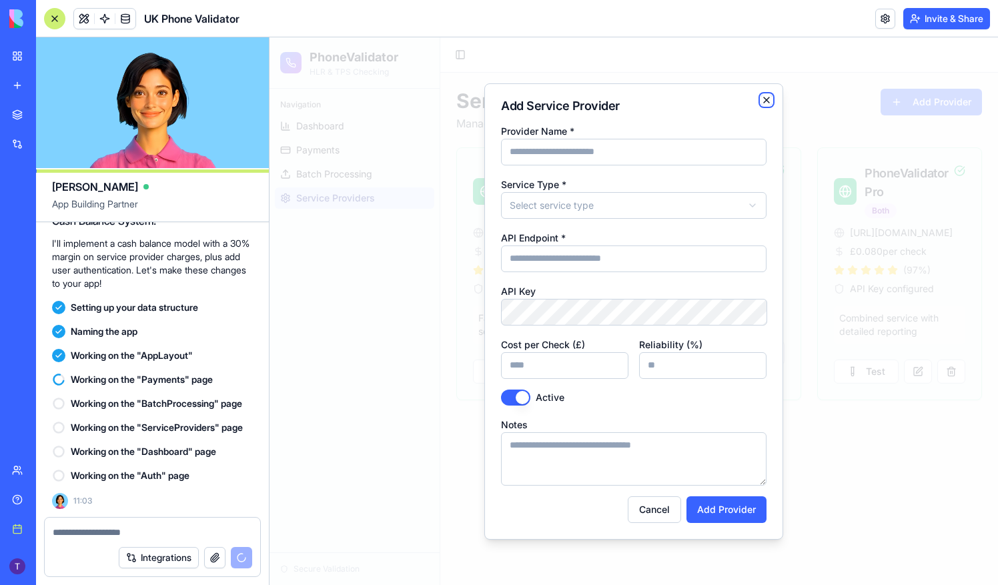
click at [770, 101] on icon "button" at bounding box center [766, 100] width 11 height 11
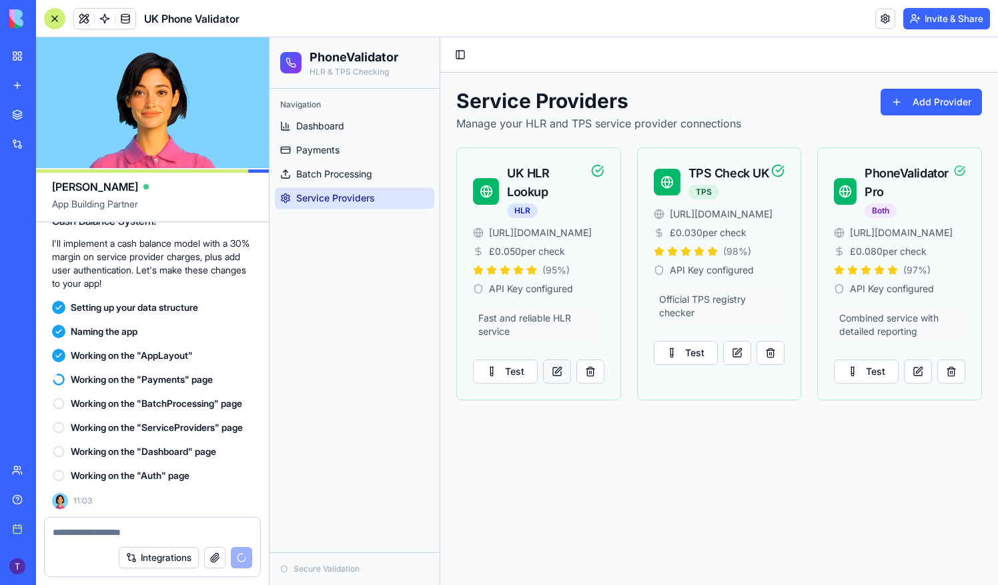
click at [563, 374] on button at bounding box center [557, 372] width 28 height 24
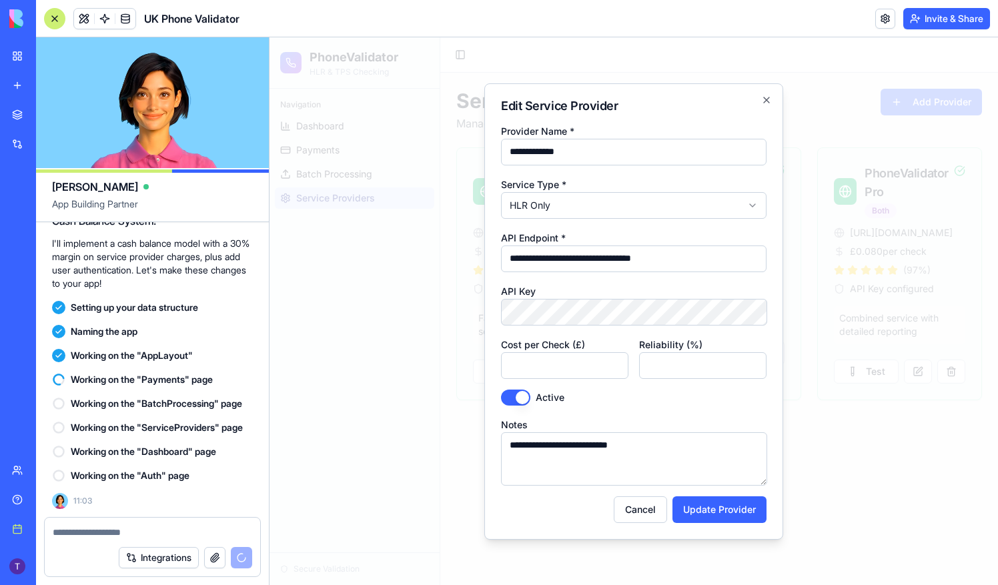
click at [689, 254] on input "**********" at bounding box center [634, 259] width 266 height 27
click at [634, 454] on textarea "**********" at bounding box center [634, 458] width 266 height 53
click at [637, 512] on button "Cancel" at bounding box center [640, 509] width 53 height 27
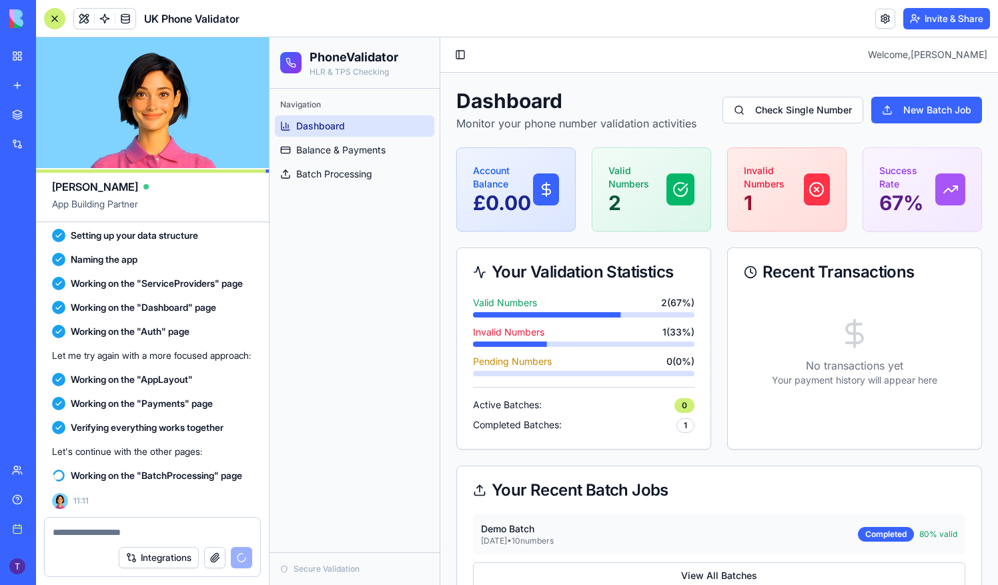
scroll to position [33, 0]
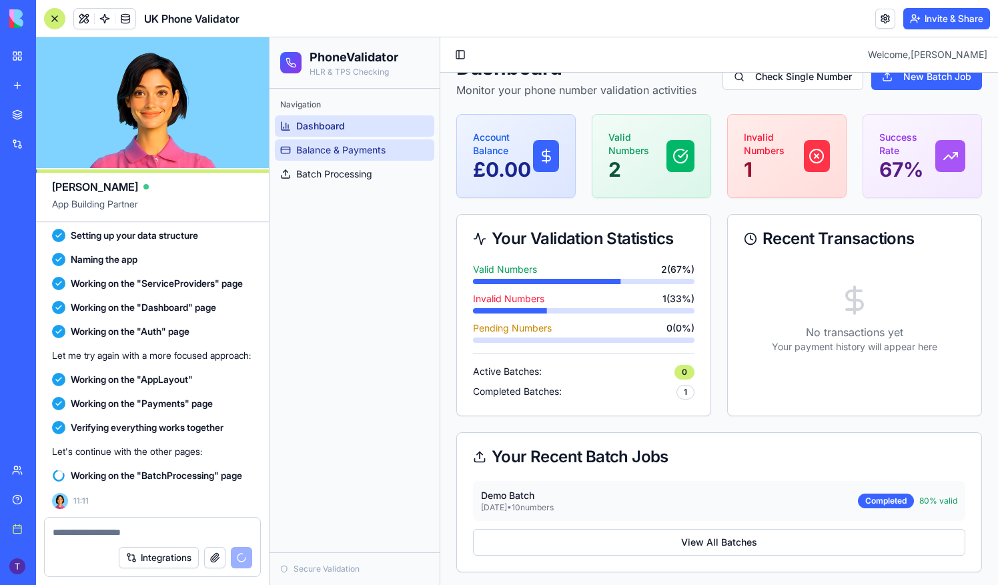
click at [338, 145] on span "Balance & Payments" at bounding box center [340, 149] width 89 height 13
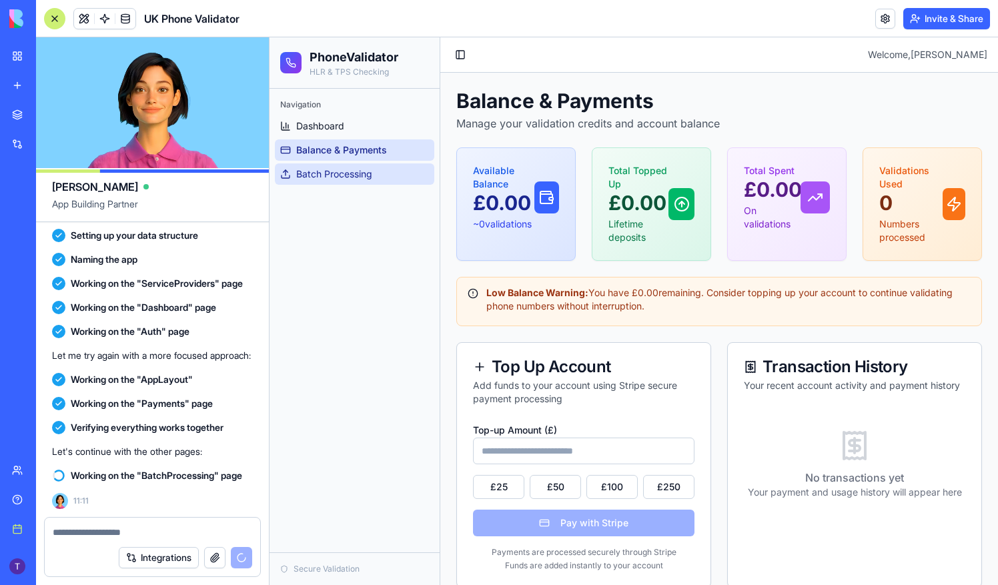
click at [376, 179] on link "Batch Processing" at bounding box center [354, 173] width 159 height 21
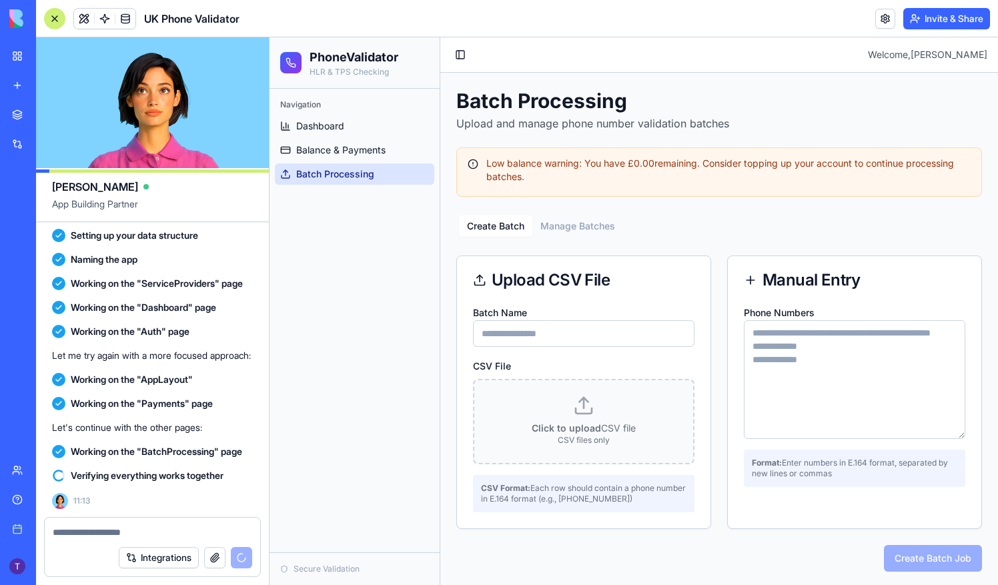
click at [581, 221] on button "Manage Batches" at bounding box center [577, 226] width 91 height 21
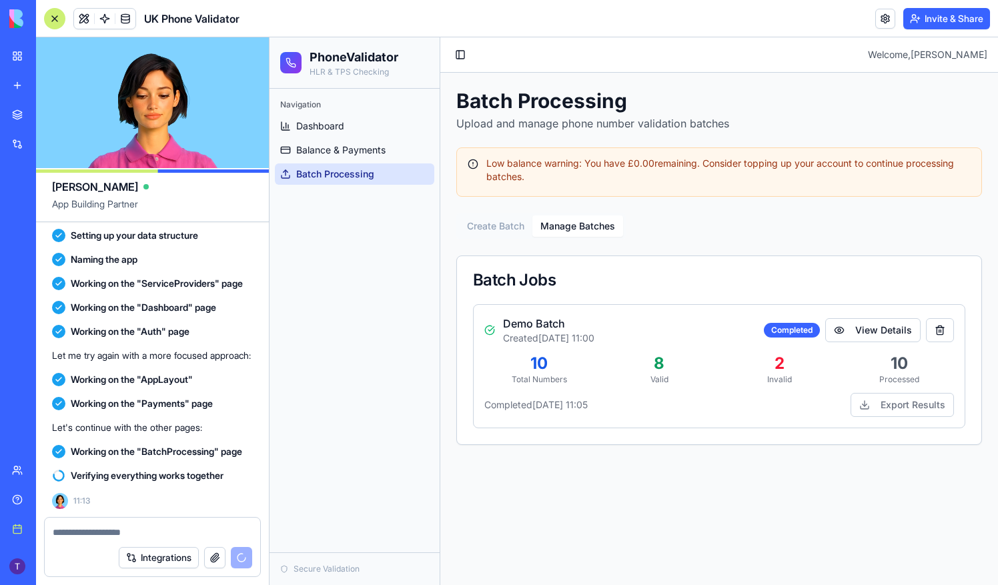
click at [503, 224] on button "Create Batch" at bounding box center [495, 226] width 73 height 21
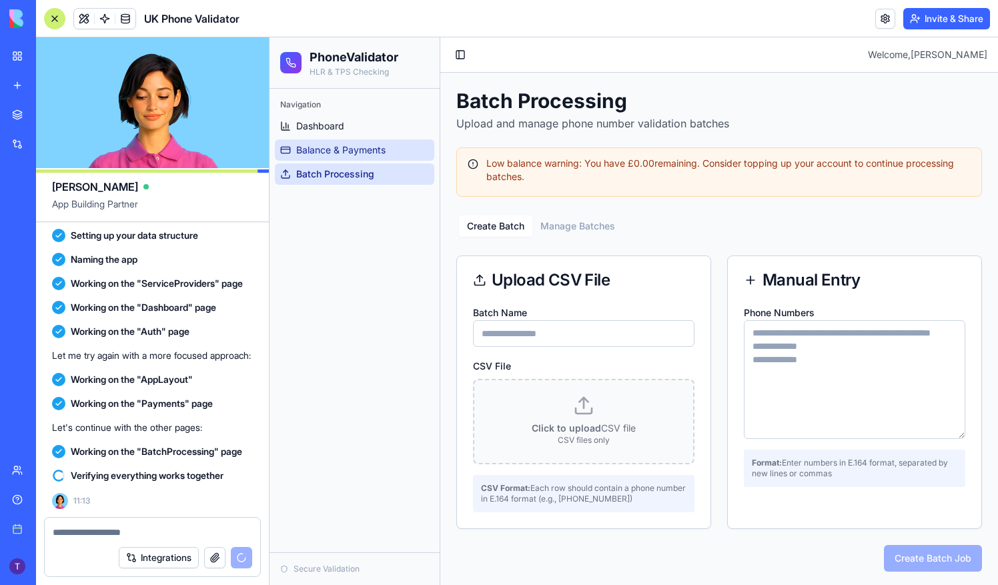
click at [353, 151] on span "Balance & Payments" at bounding box center [340, 149] width 89 height 13
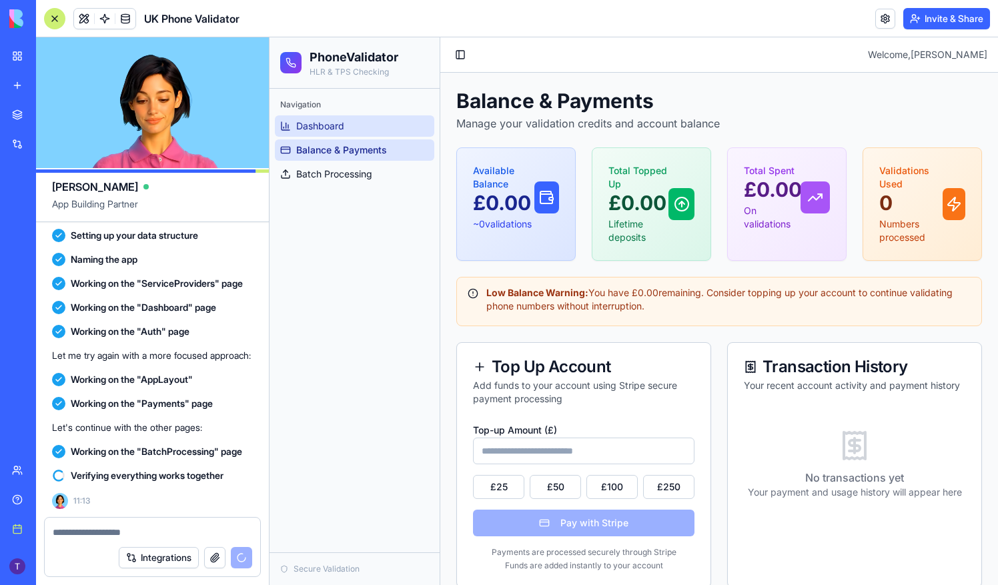
click at [333, 129] on span "Dashboard" at bounding box center [320, 125] width 48 height 13
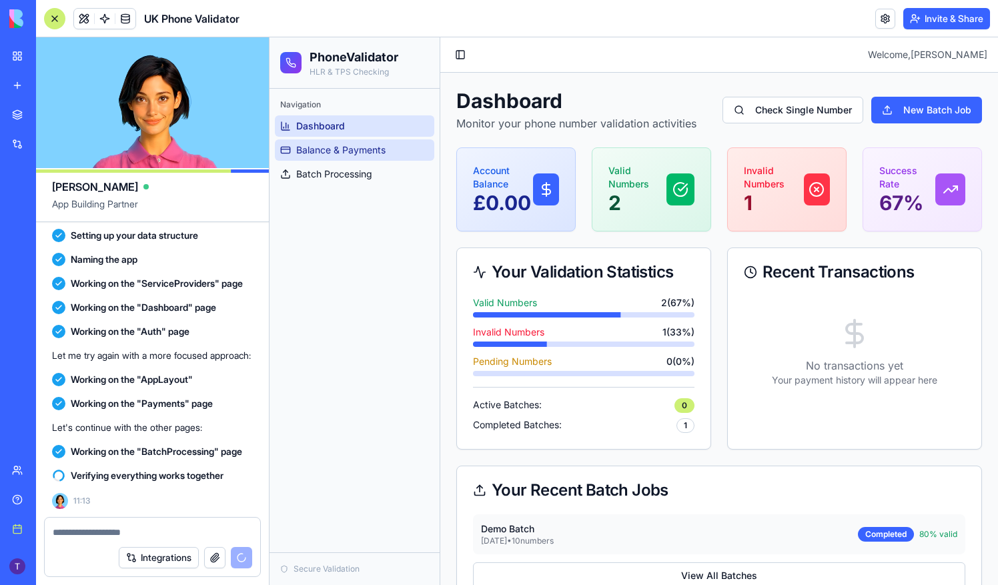
click at [341, 155] on span "Balance & Payments" at bounding box center [340, 149] width 89 height 13
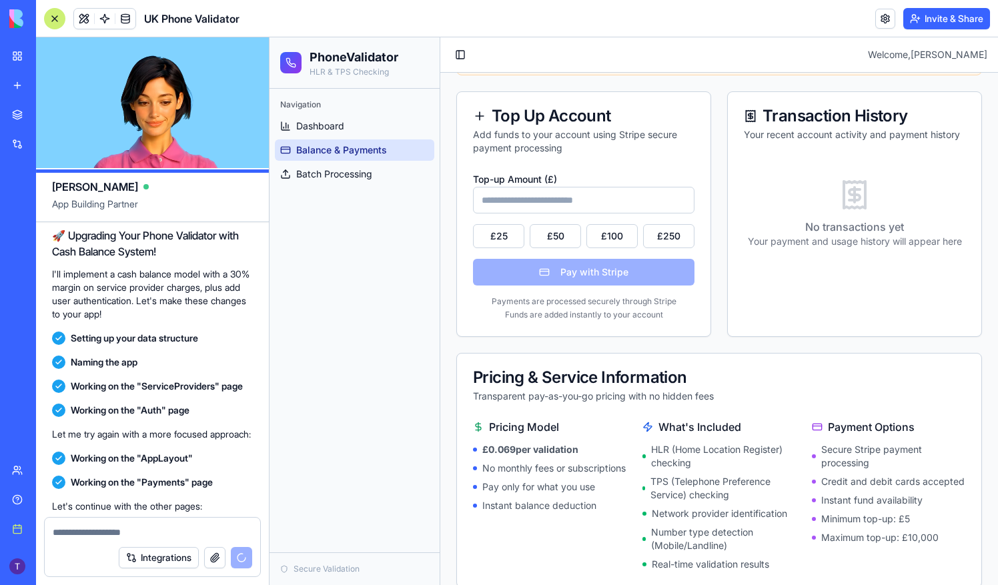
scroll to position [267, 0]
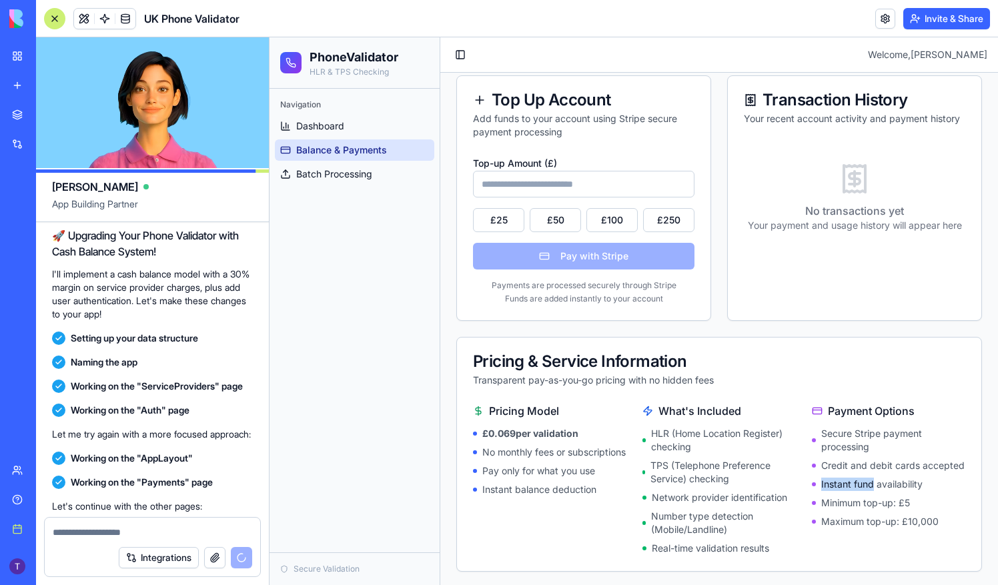
drag, startPoint x: 917, startPoint y: 494, endPoint x: 866, endPoint y: 494, distance: 50.7
click at [866, 491] on li "Instant fund availability" at bounding box center [888, 484] width 153 height 13
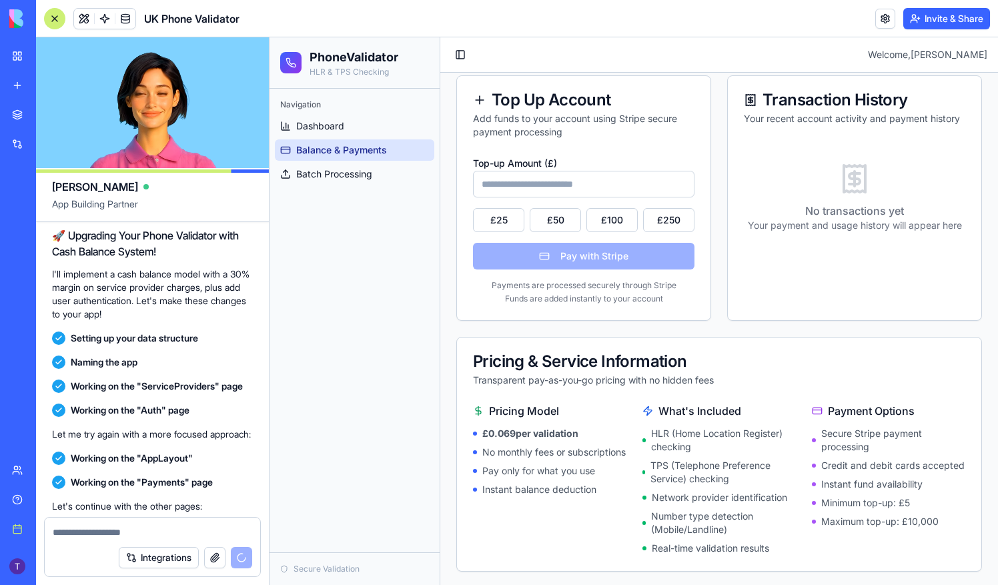
click at [869, 510] on li "Minimum top-up: £5" at bounding box center [888, 502] width 153 height 13
click at [932, 528] on li "Maximum top-up: £10,000" at bounding box center [888, 521] width 153 height 13
drag, startPoint x: 518, startPoint y: 431, endPoint x: 483, endPoint y: 430, distance: 34.7
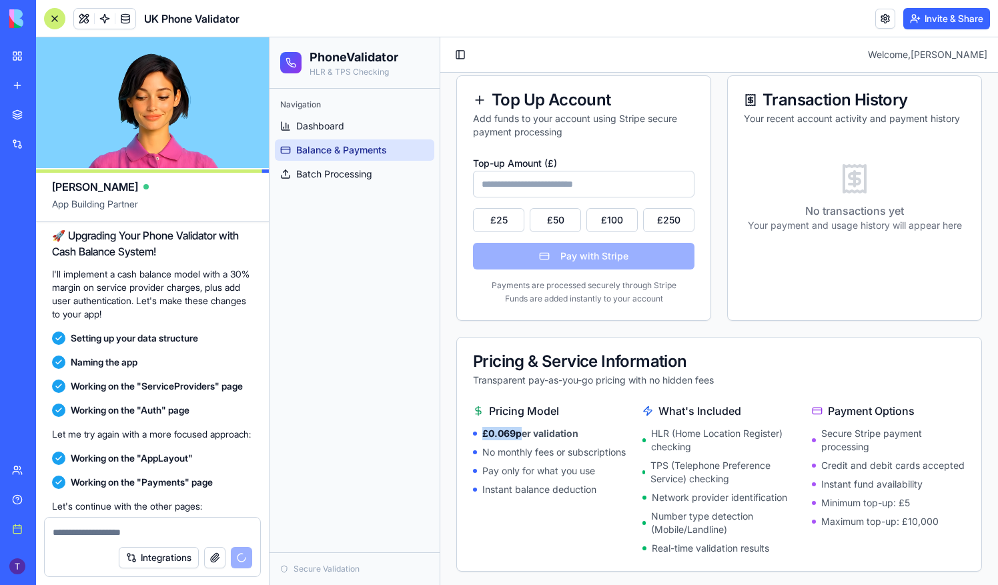
click at [483, 430] on strong "£ 0.069 per validation" at bounding box center [530, 433] width 96 height 13
copy strong "£ 0.069"
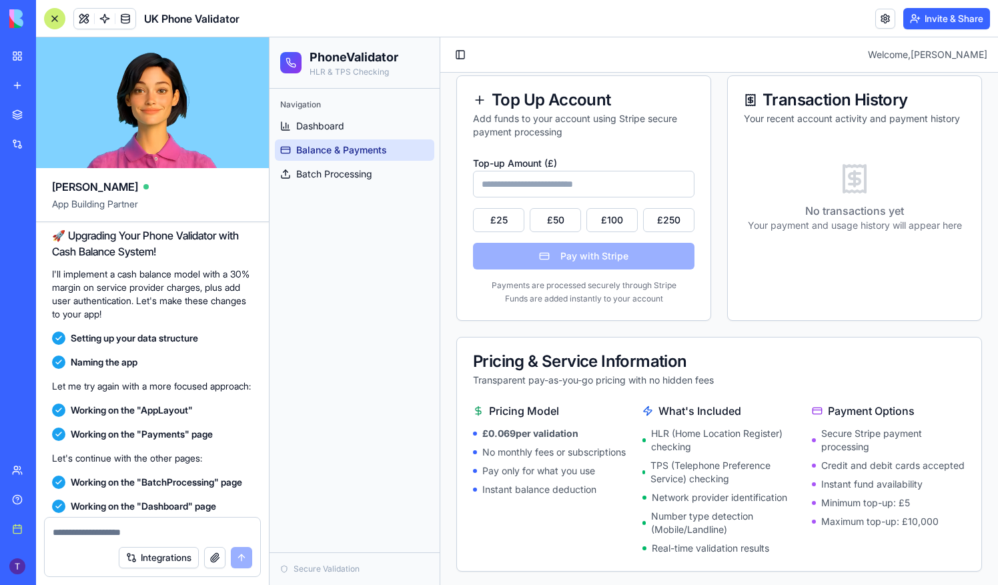
scroll to position [3924, 0]
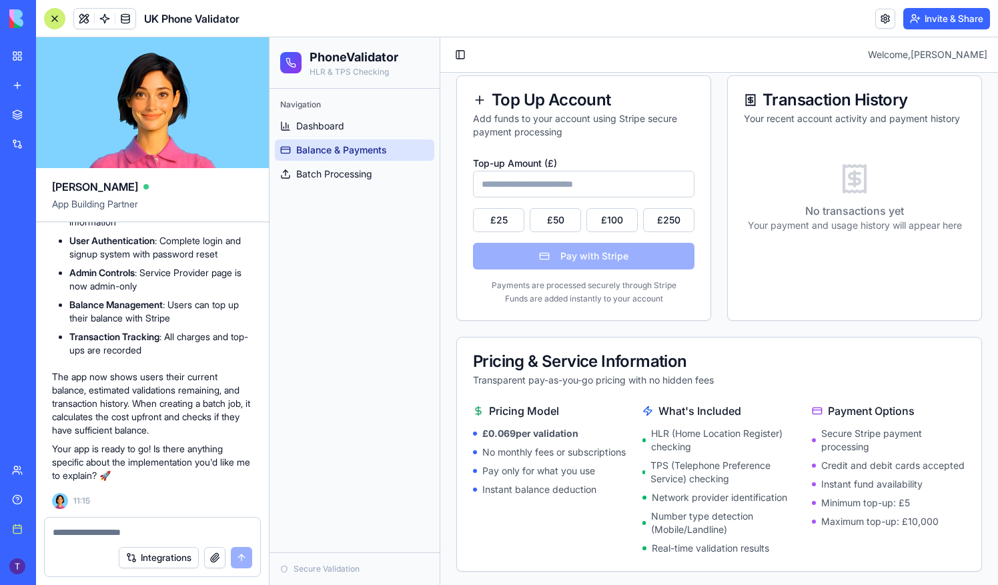
drag, startPoint x: 575, startPoint y: 179, endPoint x: 567, endPoint y: 190, distance: 13.9
click at [575, 179] on input "Top-up Amount (£)" at bounding box center [584, 184] width 222 height 27
click at [492, 291] on div "Payments are processed securely through Stripe Funds are added instantly to you…" at bounding box center [584, 292] width 222 height 24
click at [494, 212] on button "£ 25" at bounding box center [498, 220] width 51 height 24
type input "**"
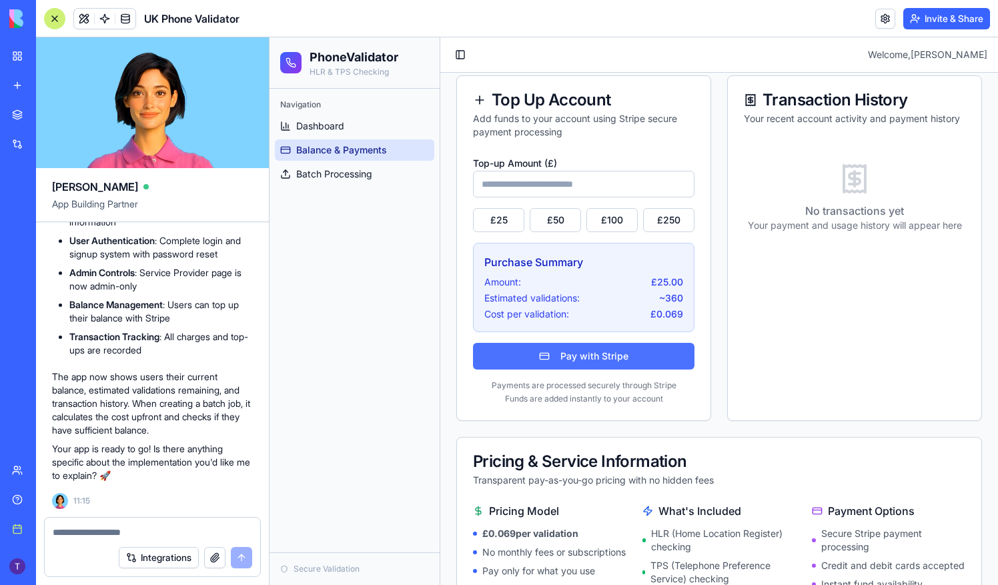
click at [586, 348] on button "Pay with Stripe" at bounding box center [584, 356] width 222 height 27
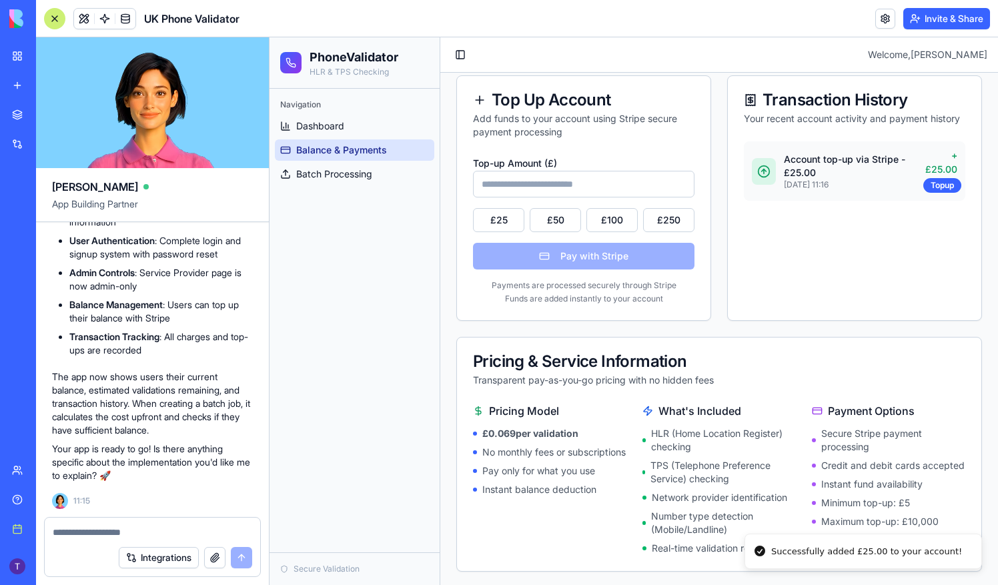
scroll to position [202, 0]
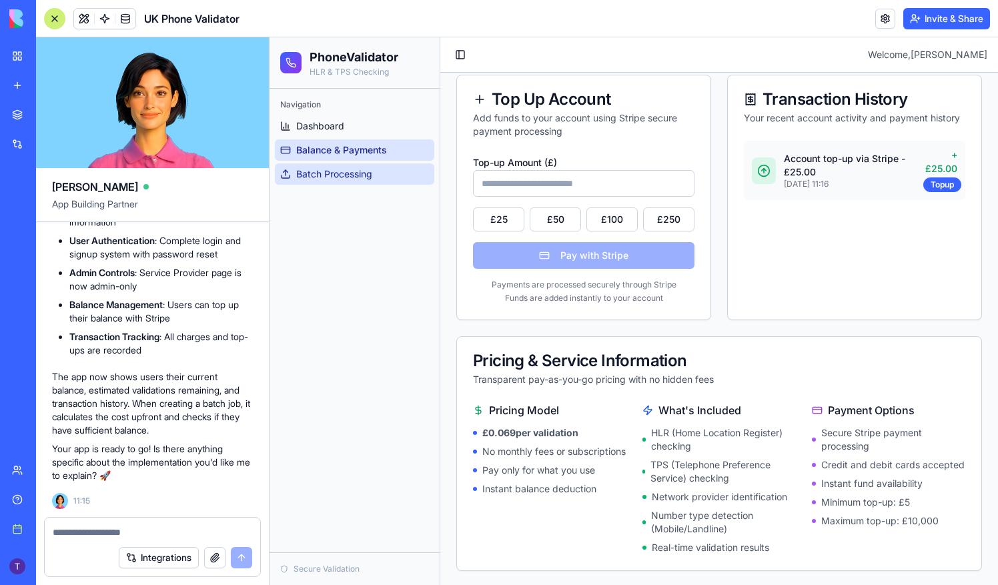
click at [364, 175] on span "Batch Processing" at bounding box center [334, 173] width 76 height 13
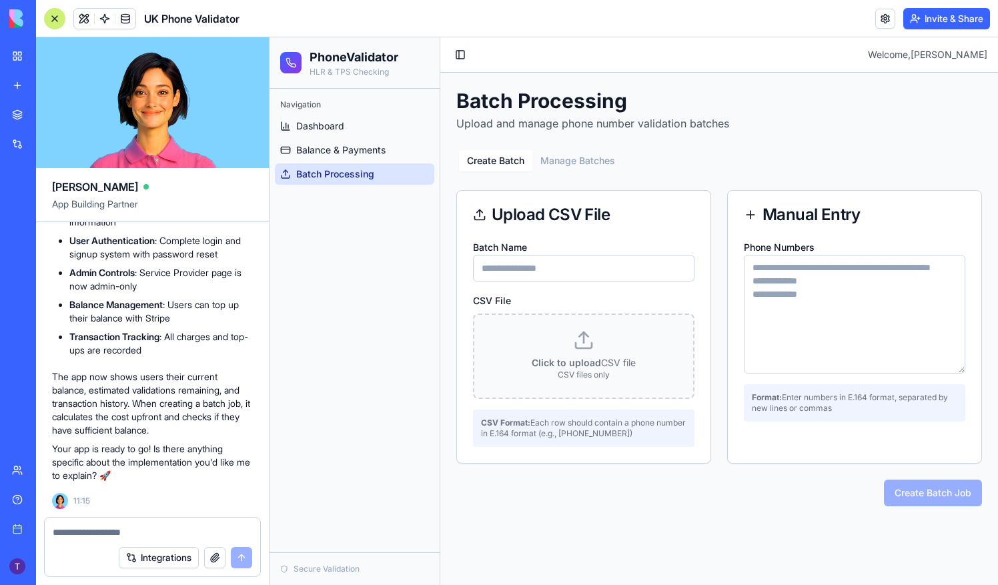
click at [251, 16] on header "UK Phone Validator Invite & Share" at bounding box center [517, 18] width 962 height 37
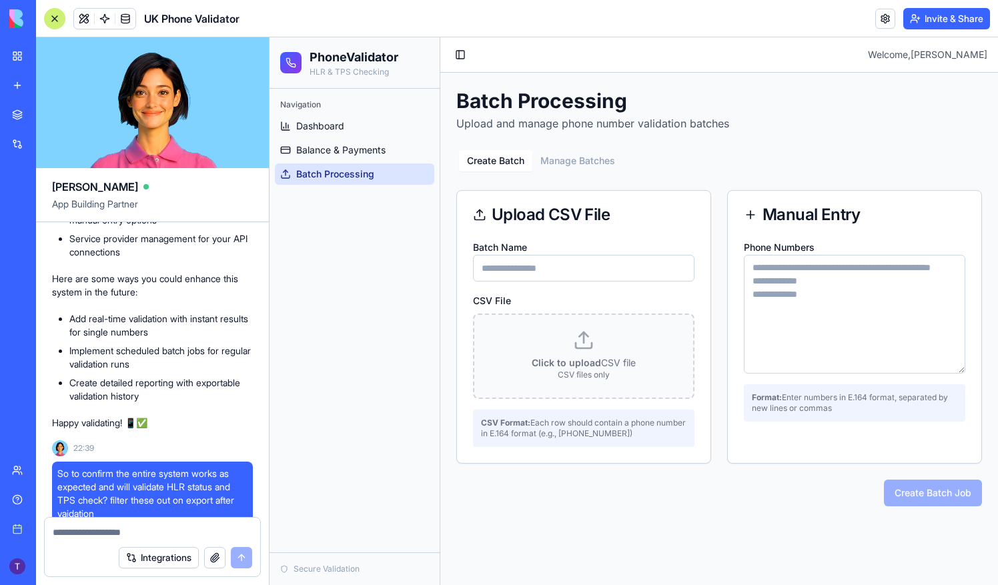
scroll to position [588, 0]
